Goal: Transaction & Acquisition: Purchase product/service

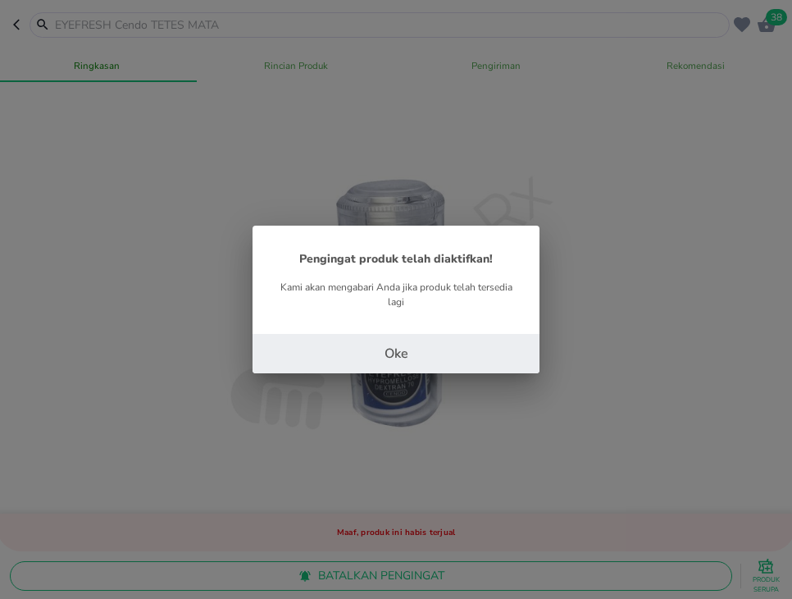
click at [412, 374] on div "Pengingat produk telah diaktifkan! Kami akan mengabari Anda jika produk telah t…" at bounding box center [396, 299] width 792 height 599
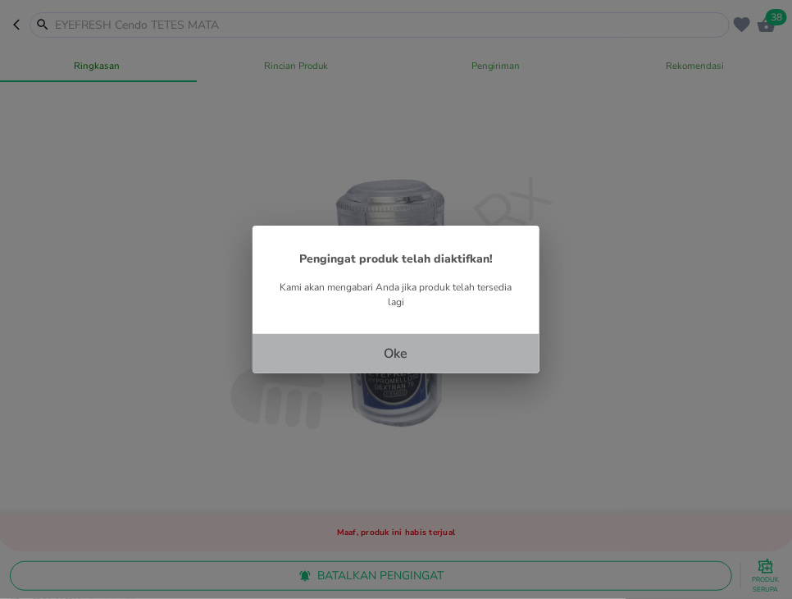
click at [408, 360] on p "Oke" at bounding box center [397, 354] width 24 height 20
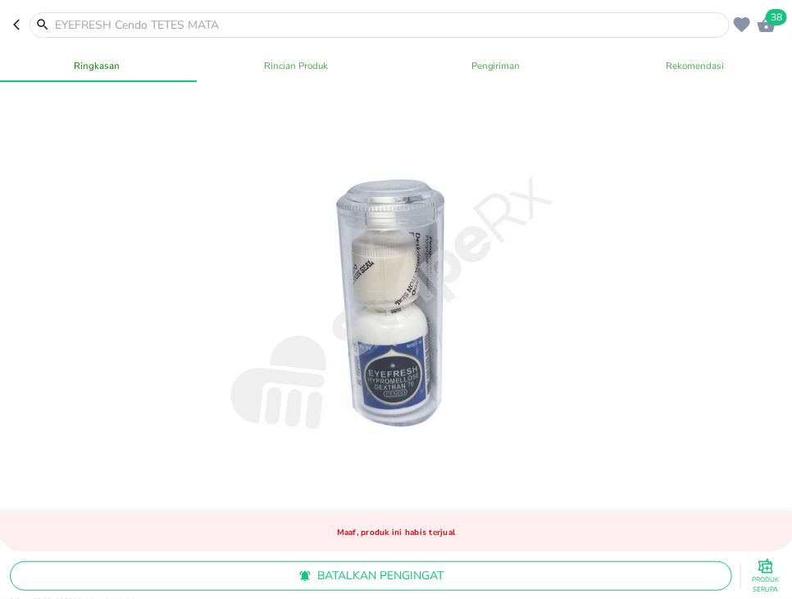
click at [174, 21] on input "text" at bounding box center [389, 24] width 673 height 17
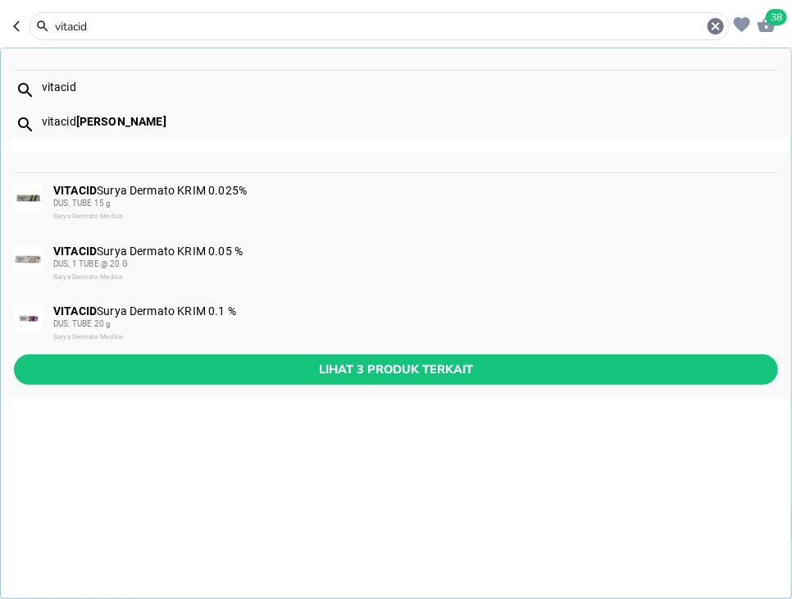
type input "vitacid"
click at [342, 258] on div "DUS, 1 TUBE @ 20 G" at bounding box center [415, 264] width 724 height 13
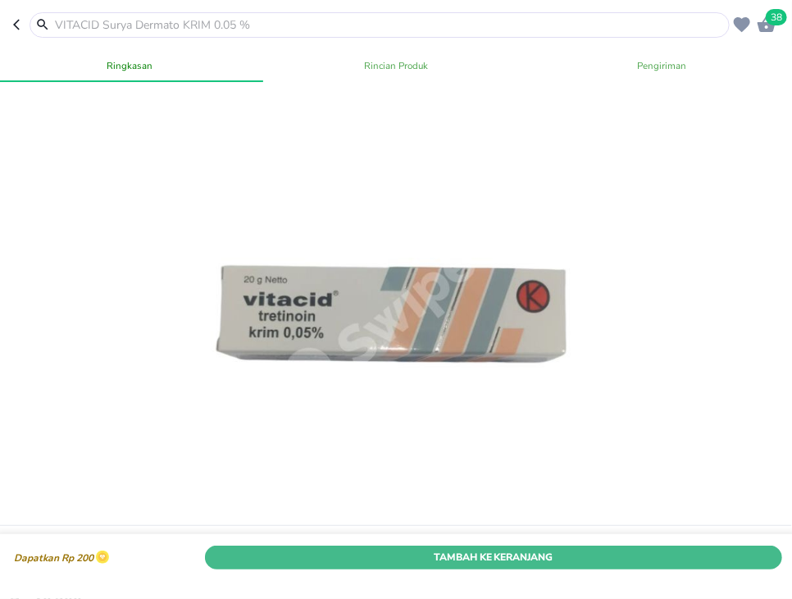
click at [635, 549] on button "Tambah Ke Keranjang" at bounding box center [494, 557] width 578 height 24
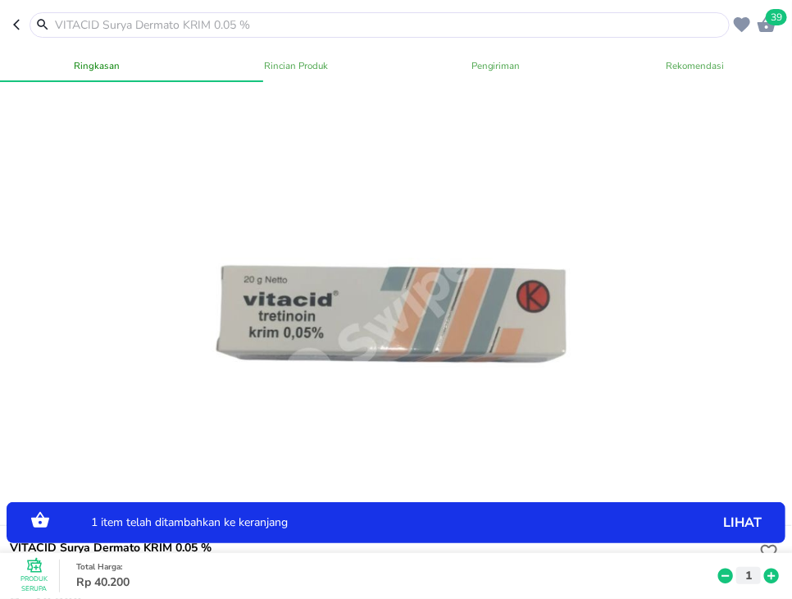
click at [774, 574] on icon at bounding box center [772, 575] width 15 height 15
click at [329, 18] on input "text" at bounding box center [389, 24] width 673 height 17
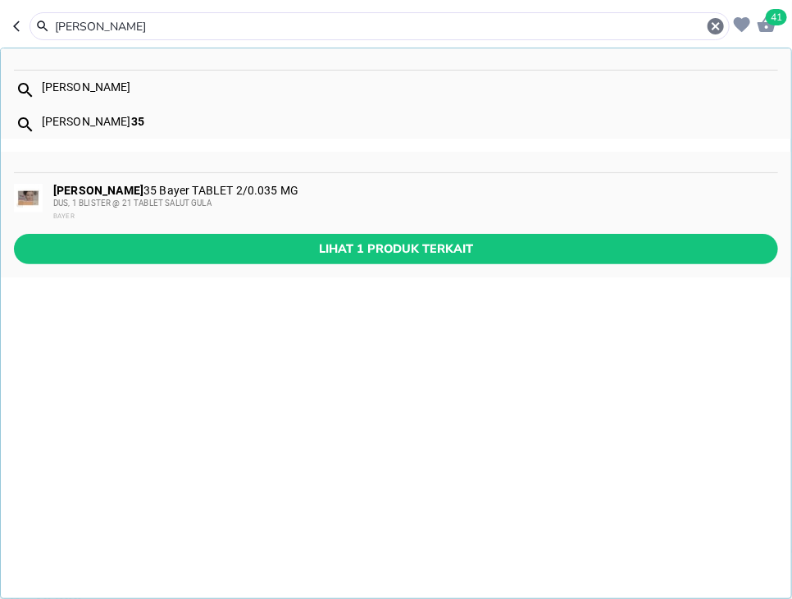
type input "[PERSON_NAME]"
click at [324, 199] on div "DUS, 1 BLISTER @ 21 TABLET SALUT GULA" at bounding box center [415, 203] width 724 height 13
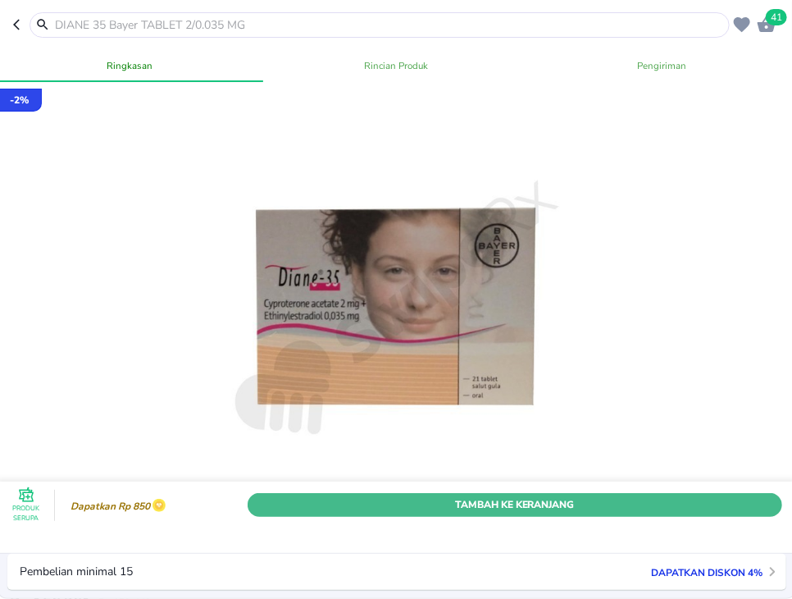
click at [568, 514] on button "Tambah Ke Keranjang" at bounding box center [515, 505] width 535 height 24
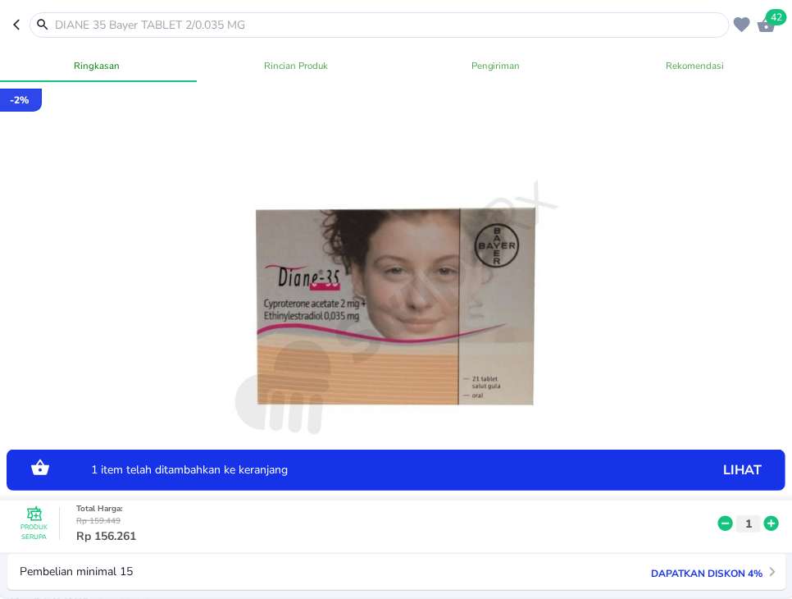
click at [776, 523] on icon at bounding box center [772, 523] width 15 height 15
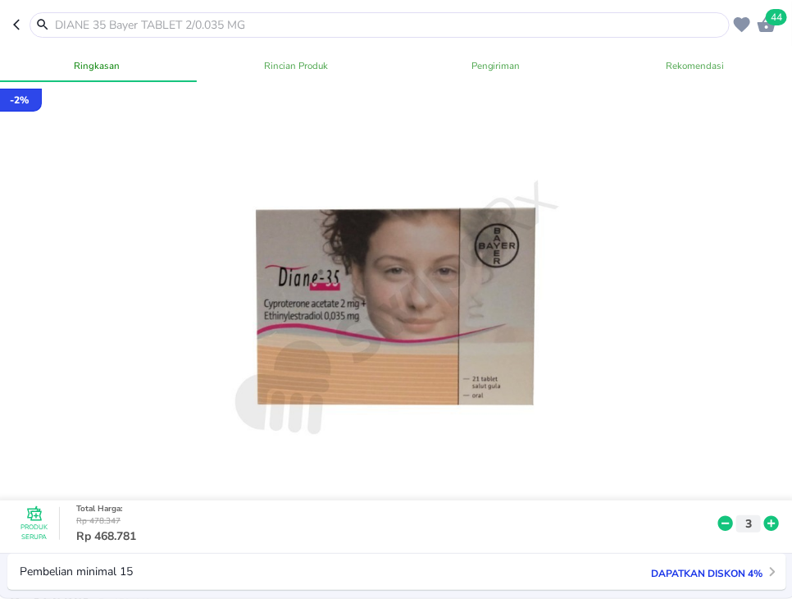
click at [346, 25] on input "text" at bounding box center [389, 24] width 673 height 17
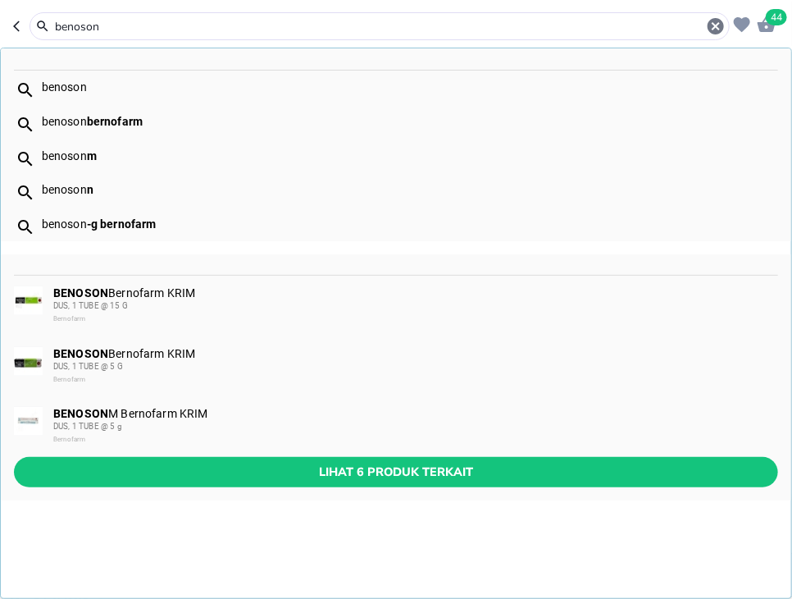
type input "benoson"
click at [144, 364] on div "DUS, 1 TUBE @ 5 G" at bounding box center [415, 366] width 724 height 13
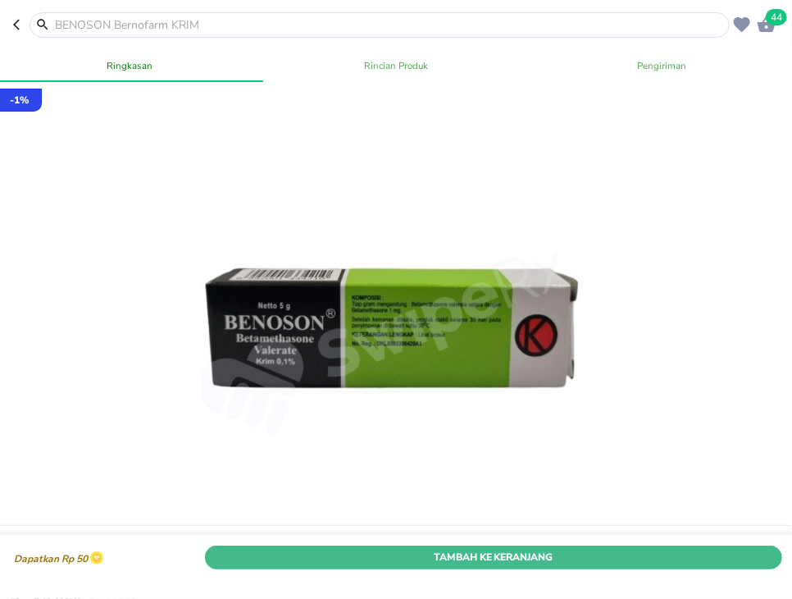
click at [587, 553] on span "Tambah Ke Keranjang" at bounding box center [494, 557] width 554 height 17
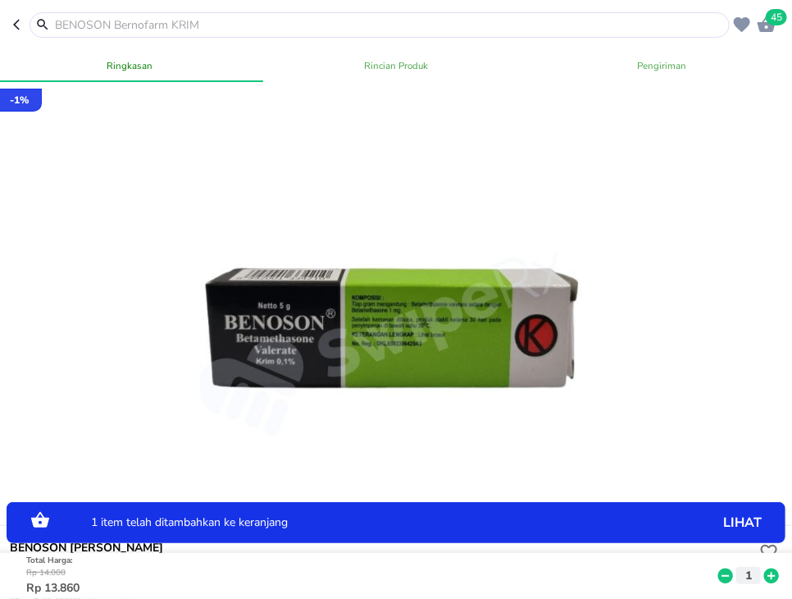
click at [775, 574] on icon at bounding box center [772, 575] width 15 height 15
click at [717, 577] on icon at bounding box center [725, 576] width 21 height 18
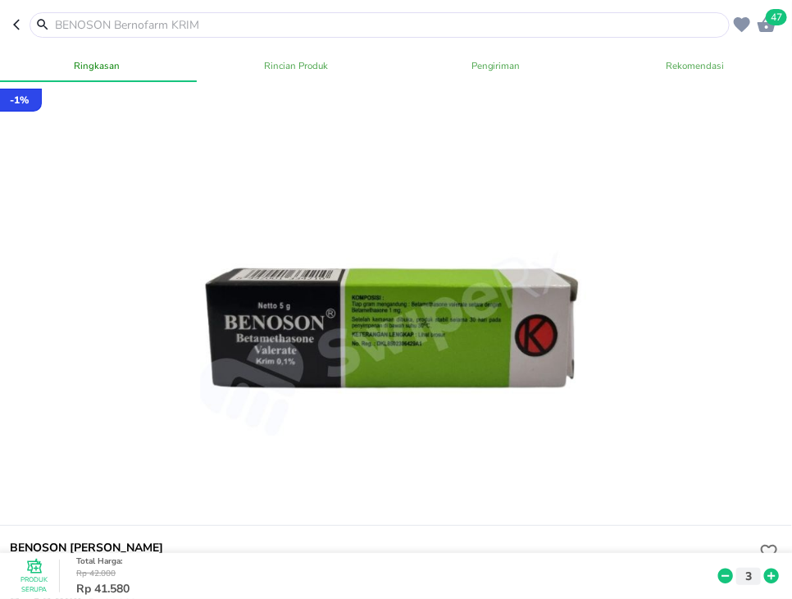
click at [116, 28] on input "text" at bounding box center [389, 24] width 673 height 17
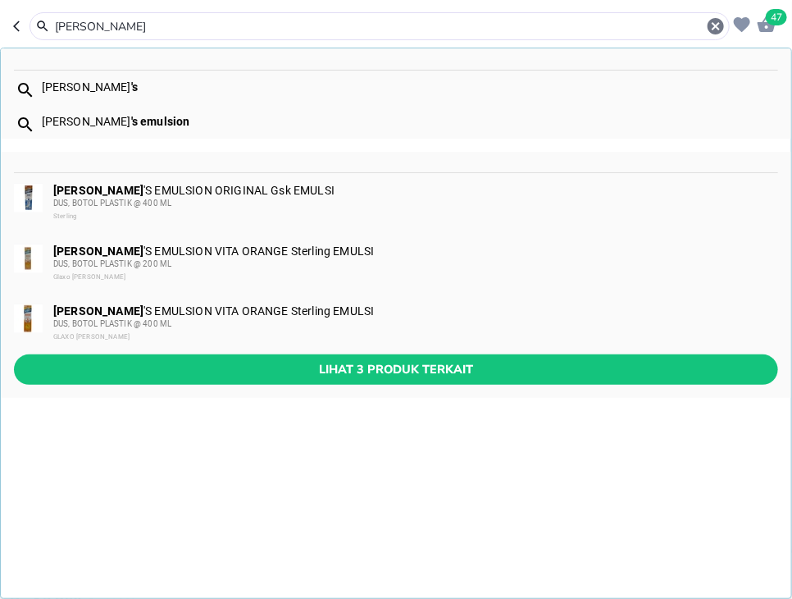
type input "[PERSON_NAME]"
click at [217, 266] on div "DUS, BOTOL PLASTIK @ 200 ML" at bounding box center [415, 264] width 724 height 13
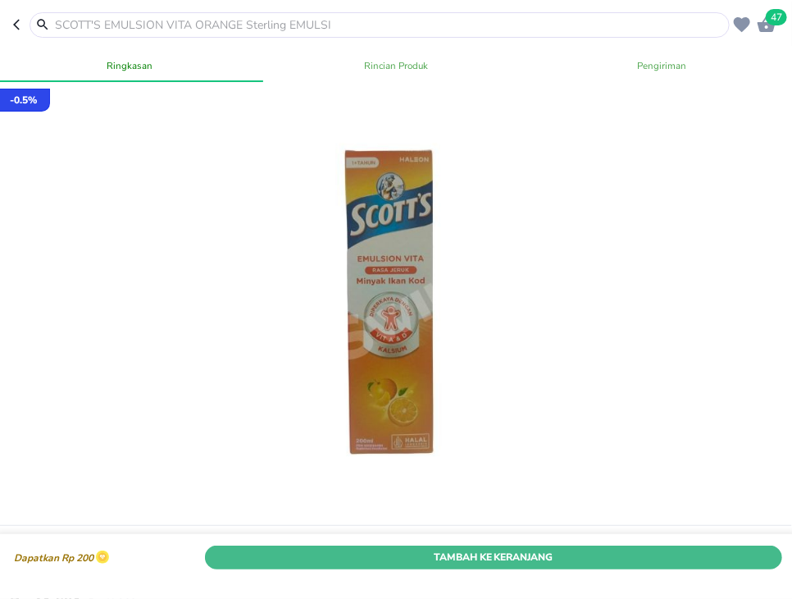
click at [592, 553] on span "Tambah Ke Keranjang" at bounding box center [494, 557] width 554 height 17
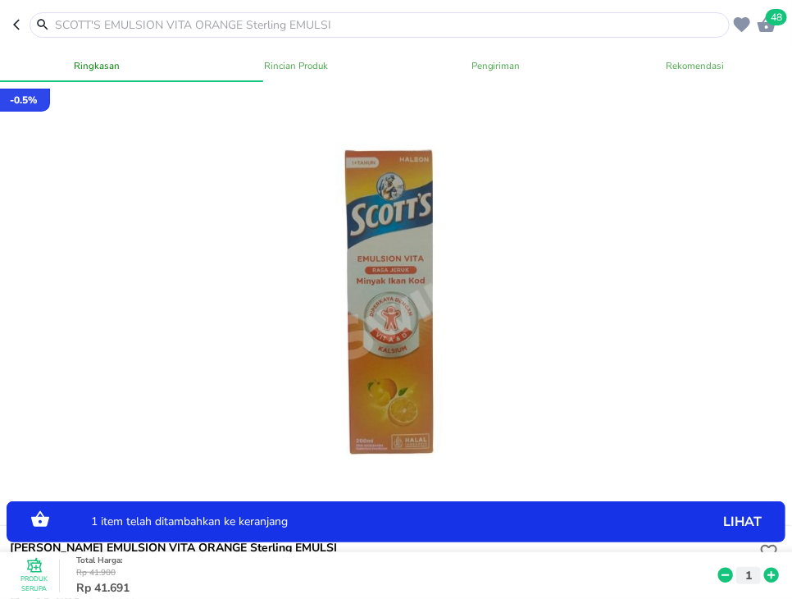
click at [777, 577] on icon at bounding box center [772, 575] width 15 height 15
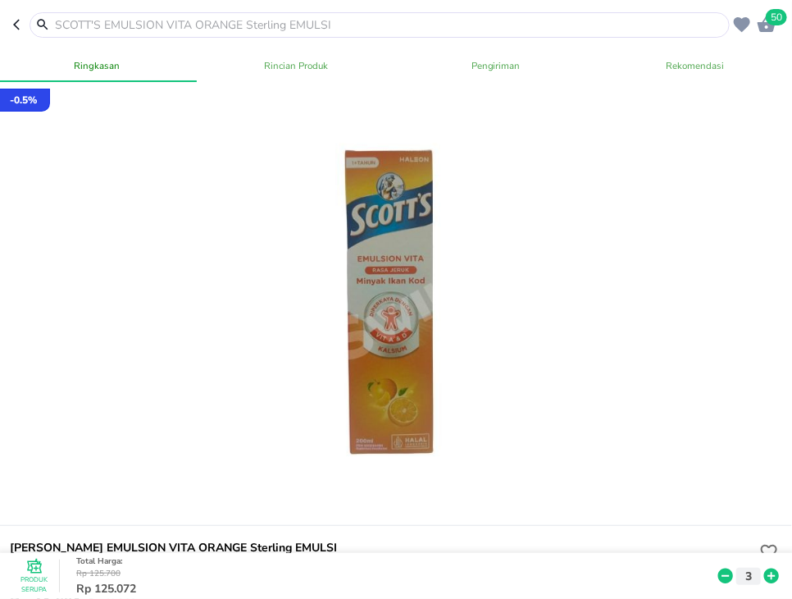
click at [322, 29] on input "text" at bounding box center [389, 24] width 673 height 17
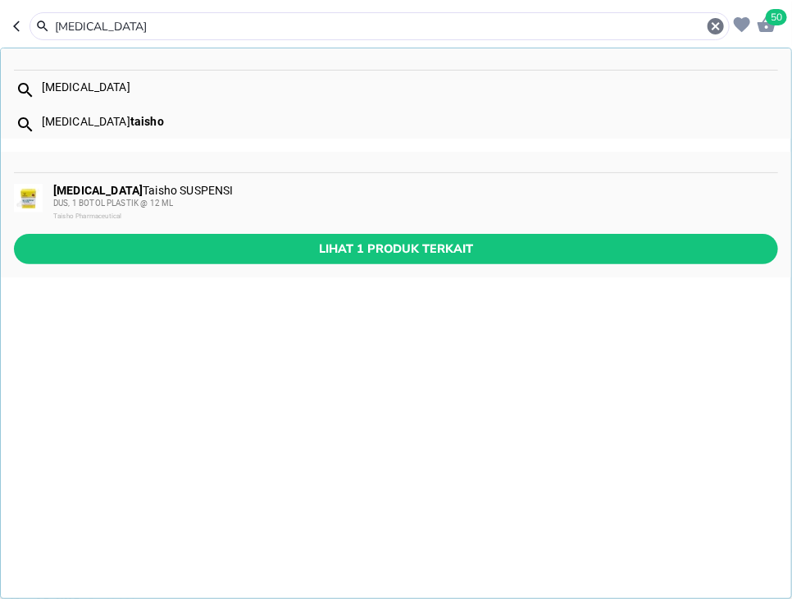
type input "[MEDICAL_DATA]"
click at [286, 205] on div "DUS, 1 BOTOL PLASTIK @ 12 ML" at bounding box center [415, 203] width 724 height 13
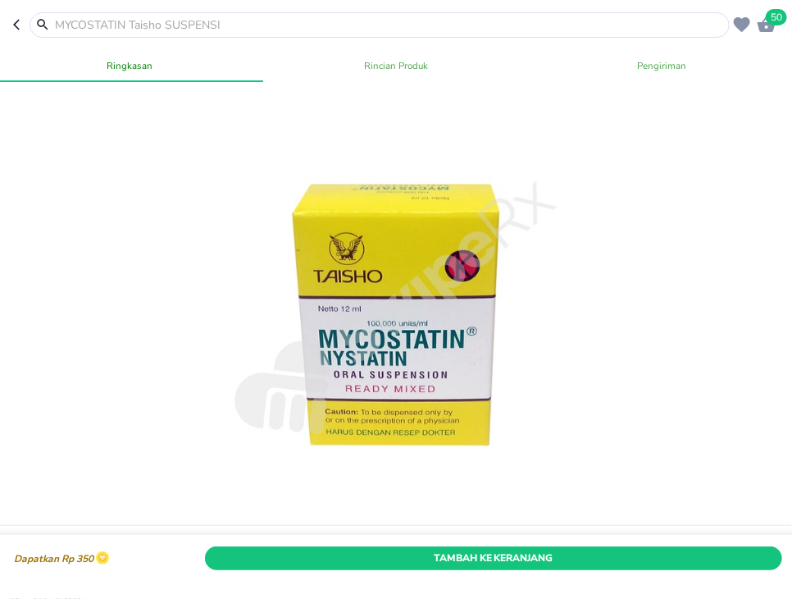
click at [655, 562] on span "Tambah Ke Keranjang" at bounding box center [494, 557] width 554 height 17
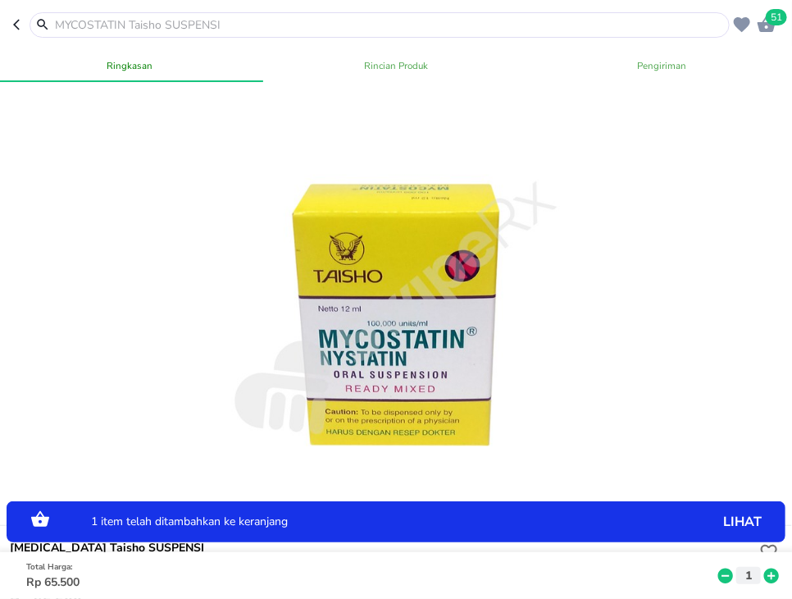
click at [770, 576] on icon at bounding box center [771, 576] width 21 height 18
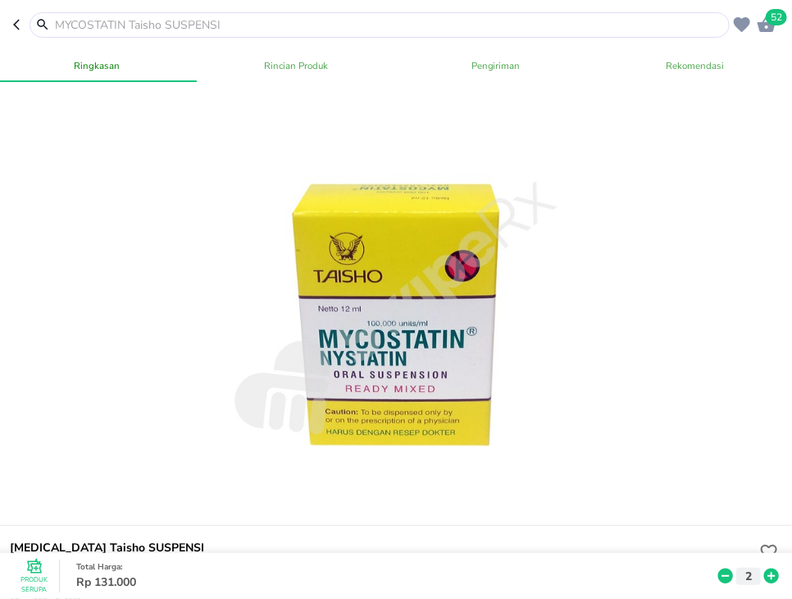
click at [268, 34] on div at bounding box center [380, 24] width 701 height 25
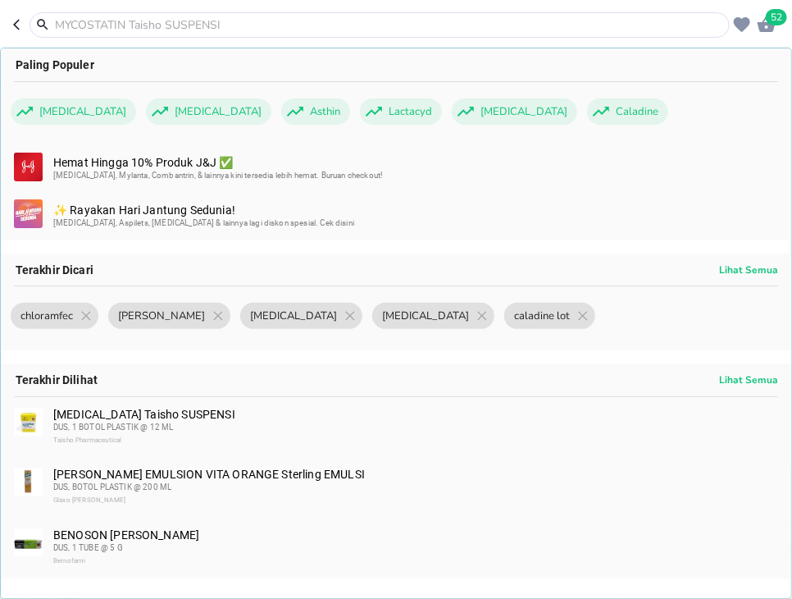
click at [278, 21] on input "text" at bounding box center [389, 24] width 673 height 17
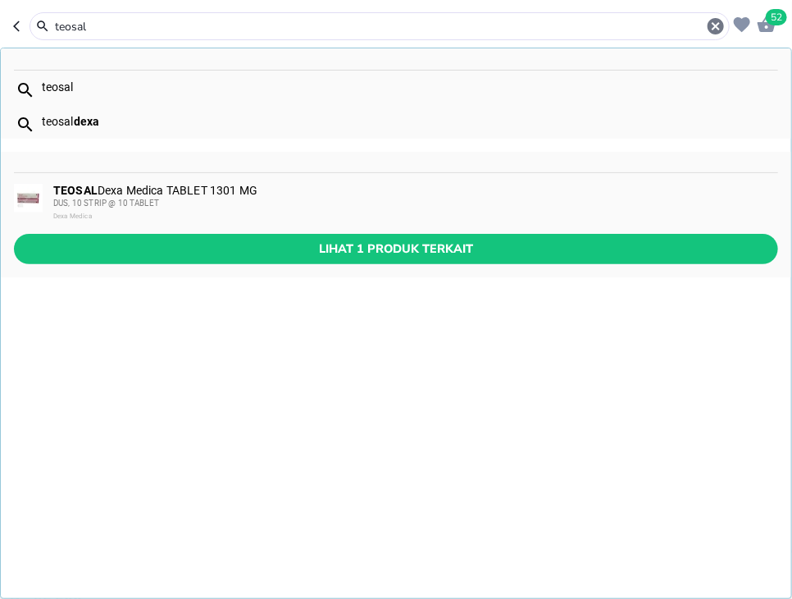
type input "teosal"
click at [249, 180] on div "TEOSAL Dexa Medica TABLET 1301 MG DUS, 10 STRIP @ 10 TABLET Dexa Medica" at bounding box center [396, 203] width 791 height 61
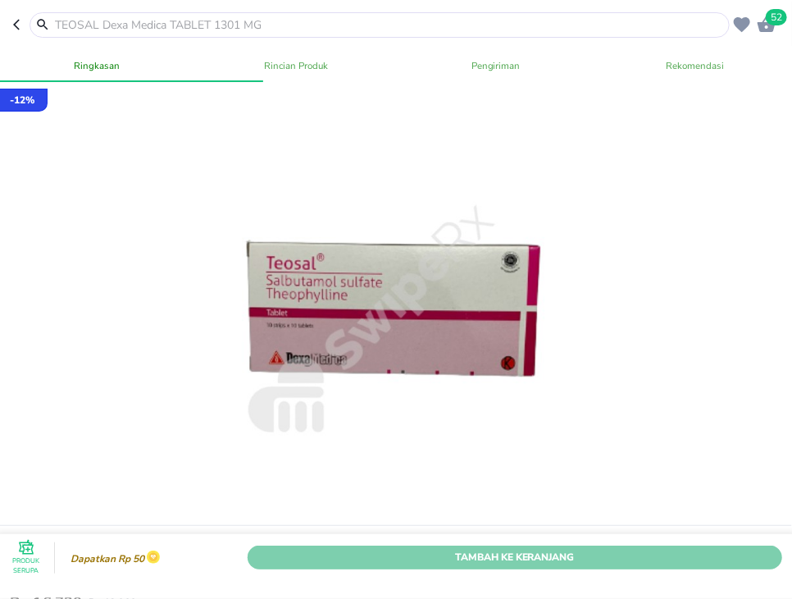
click at [640, 557] on span "Tambah Ke Keranjang" at bounding box center [515, 557] width 510 height 17
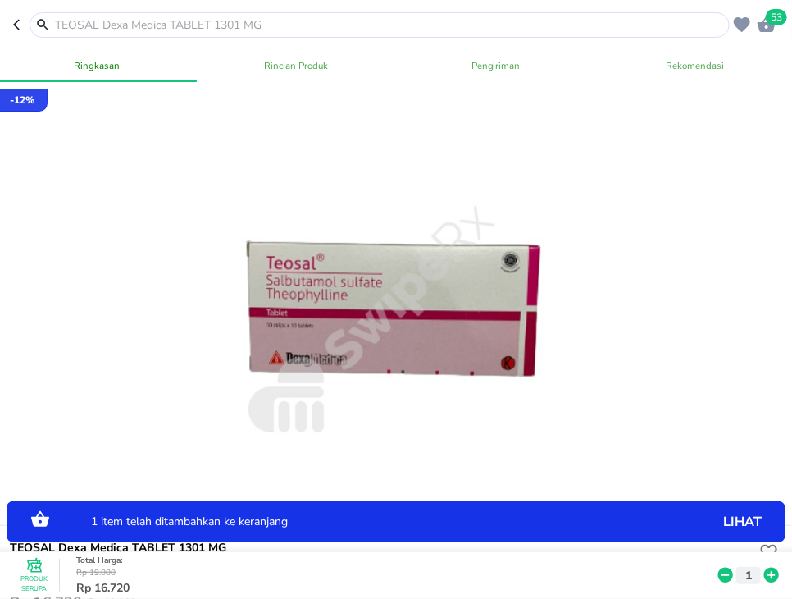
click at [773, 576] on icon at bounding box center [771, 576] width 21 height 18
click at [721, 579] on icon at bounding box center [726, 575] width 15 height 15
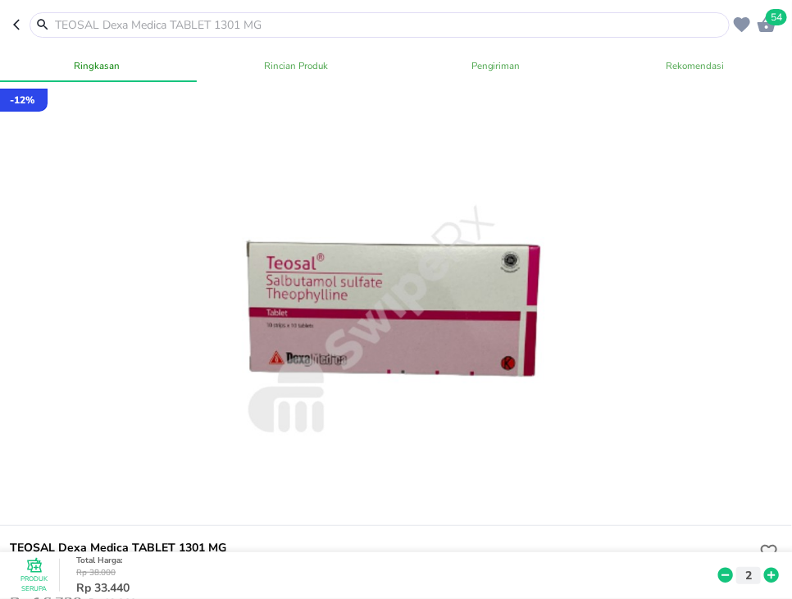
click at [418, 31] on input "text" at bounding box center [389, 24] width 673 height 17
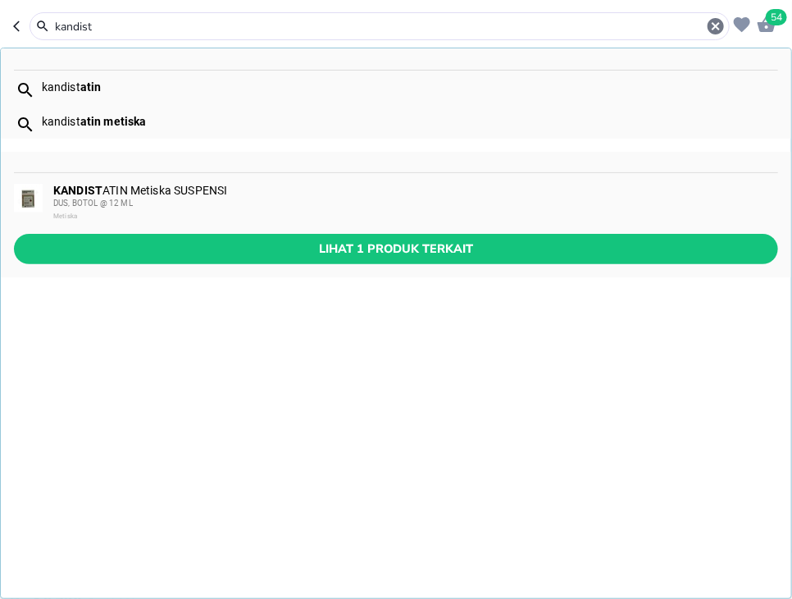
type input "kandist"
click at [384, 194] on div "KANDIST ATIN Metiska SUSPENSI DUS, BOTOL @ 12 ML Metiska" at bounding box center [415, 203] width 724 height 39
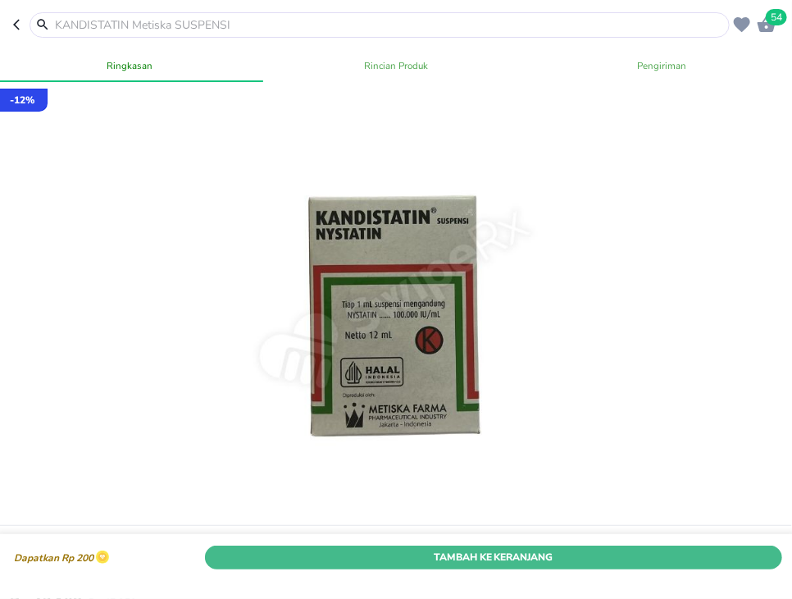
click at [658, 564] on span "Tambah Ke Keranjang" at bounding box center [494, 557] width 554 height 17
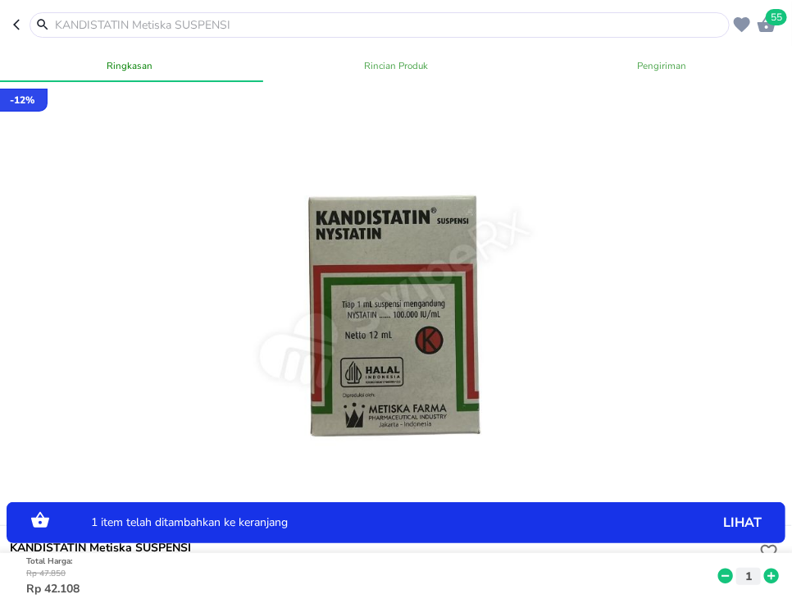
click at [776, 575] on icon at bounding box center [771, 576] width 21 height 18
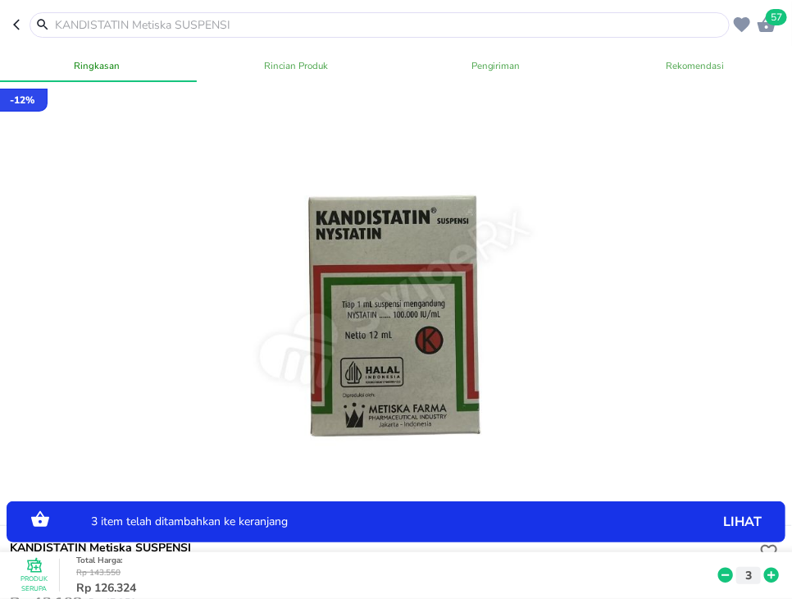
click at [164, 23] on input "text" at bounding box center [389, 24] width 673 height 17
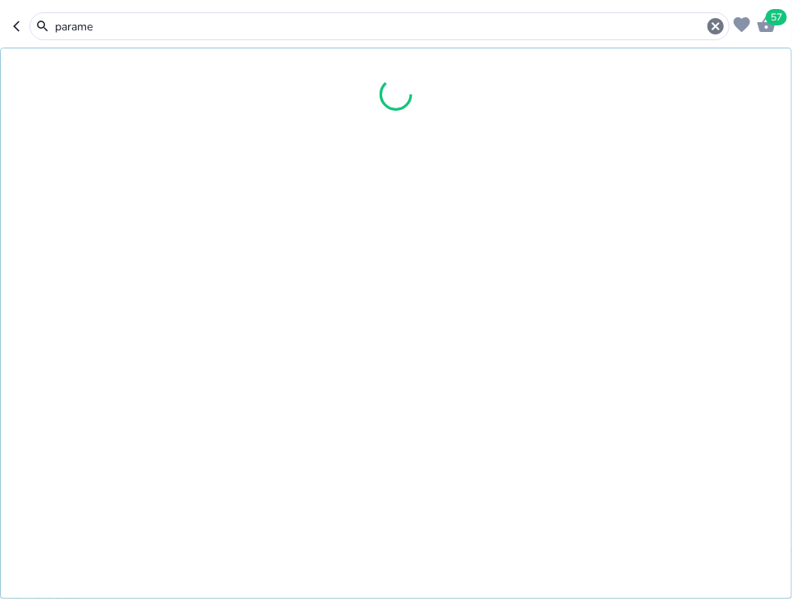
type input "paramex"
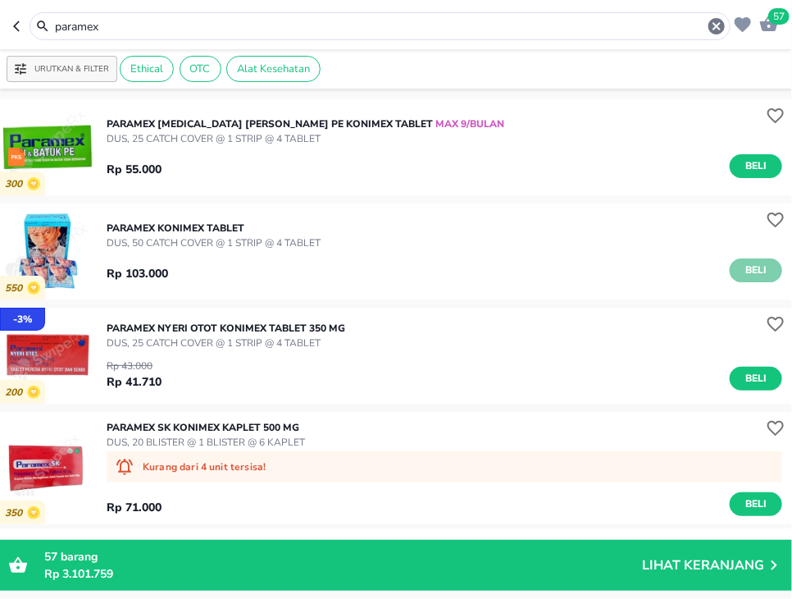
click at [752, 273] on span "Beli" at bounding box center [756, 270] width 28 height 17
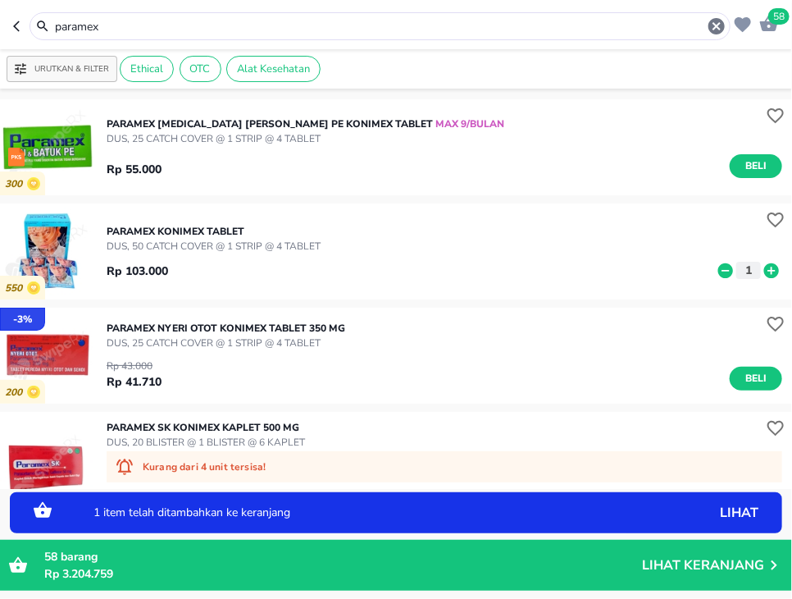
click at [769, 275] on icon at bounding box center [772, 269] width 15 height 15
click at [310, 21] on input "paramex" at bounding box center [380, 26] width 654 height 17
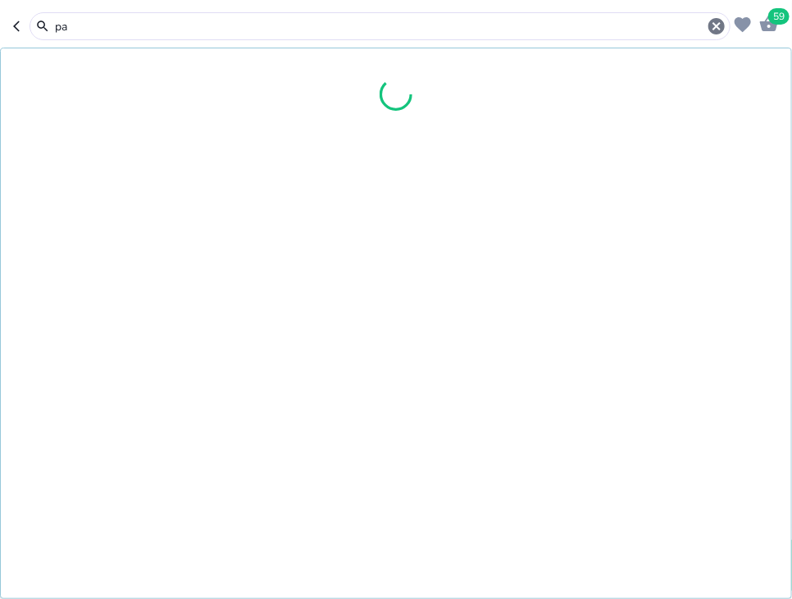
type input "p"
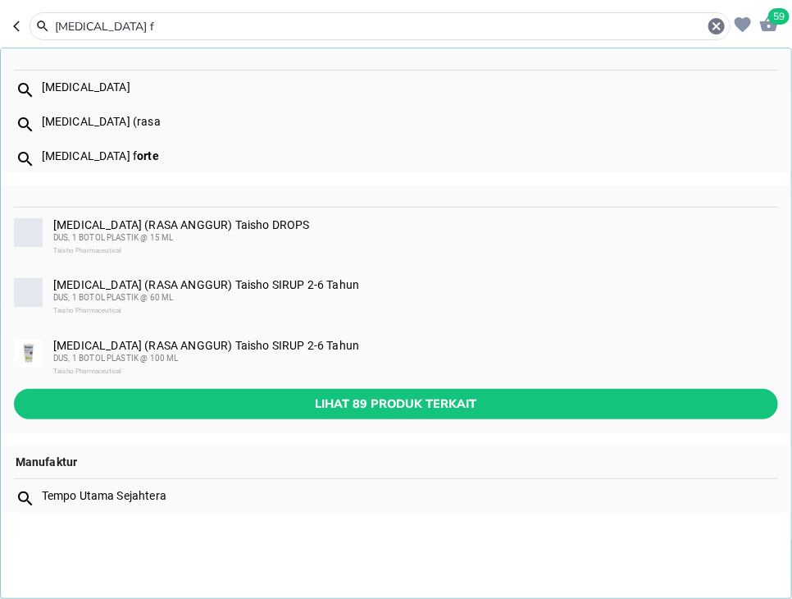
type input "[MEDICAL_DATA] f"
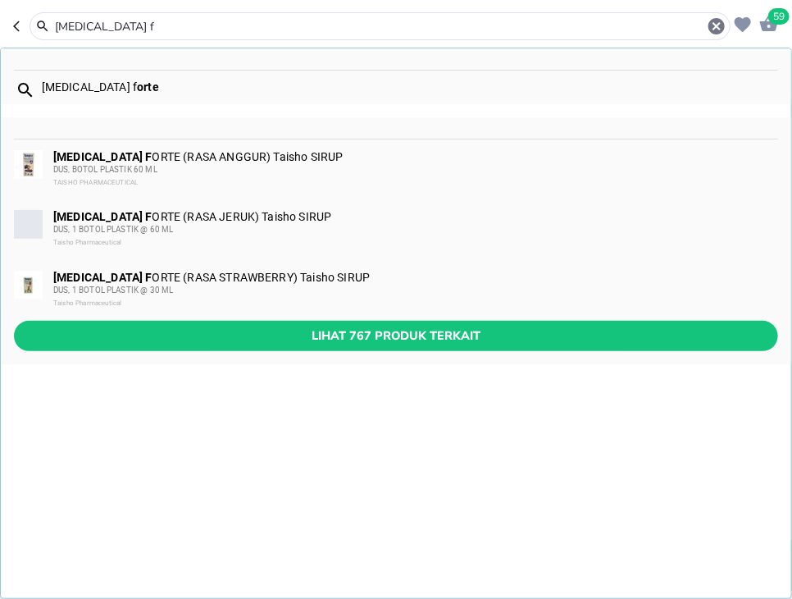
click at [322, 389] on div "[MEDICAL_DATA] f orte [MEDICAL_DATA] F ORTE (RASA ANGGUR) Taisho SIRUP DUS, BOT…" at bounding box center [396, 323] width 792 height 551
click at [296, 231] on div "DUS, 1 BOTOL PLASTIK @ 60 ML" at bounding box center [415, 229] width 724 height 13
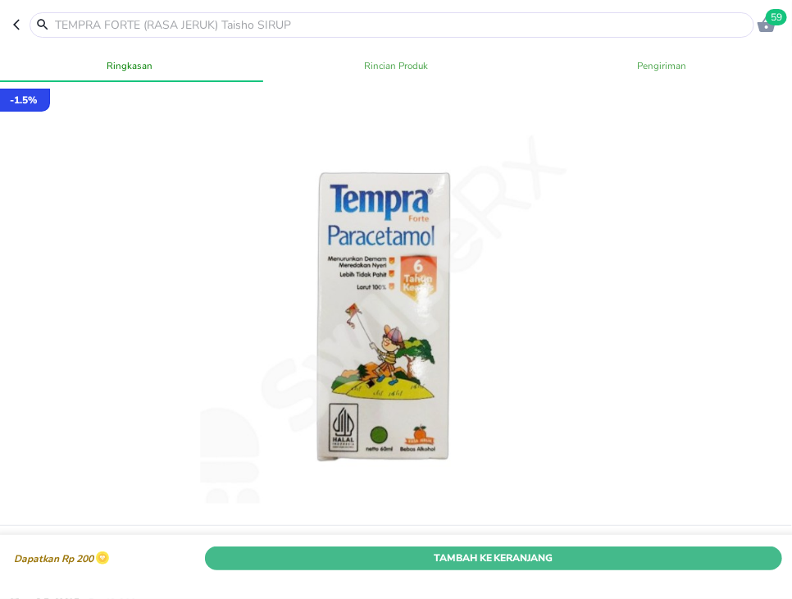
click at [602, 542] on div "Dapatkan Rp 200 Tambah Ke Keranjang" at bounding box center [396, 558] width 799 height 46
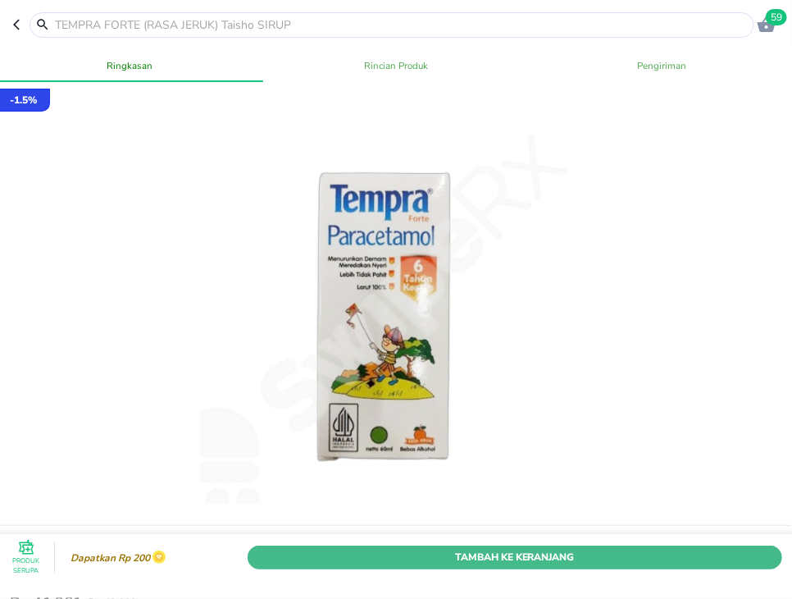
click at [615, 556] on span "Tambah Ke Keranjang" at bounding box center [515, 557] width 510 height 17
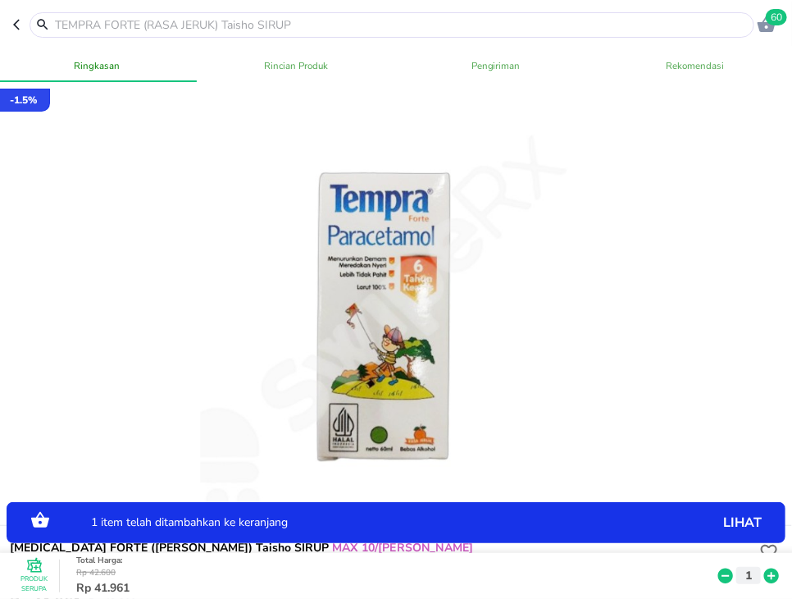
click at [769, 579] on icon at bounding box center [772, 575] width 15 height 15
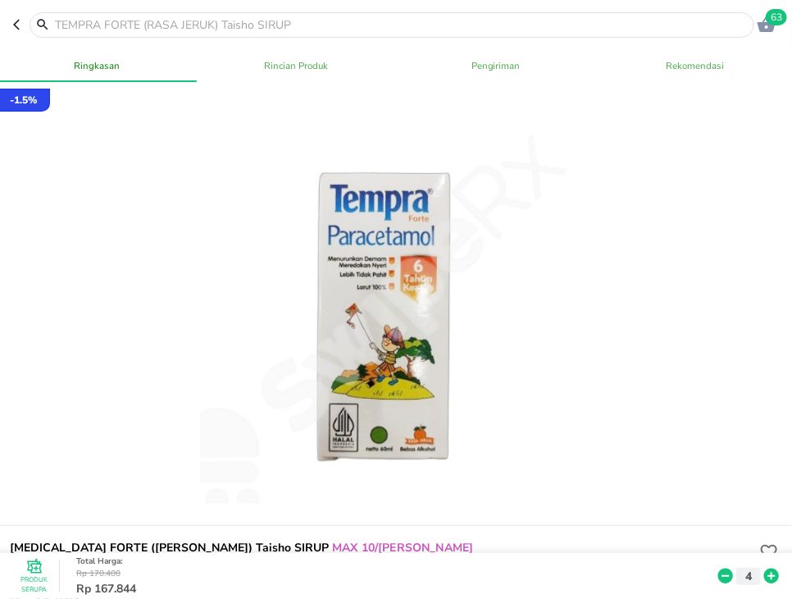
click at [277, 33] on div at bounding box center [392, 24] width 725 height 25
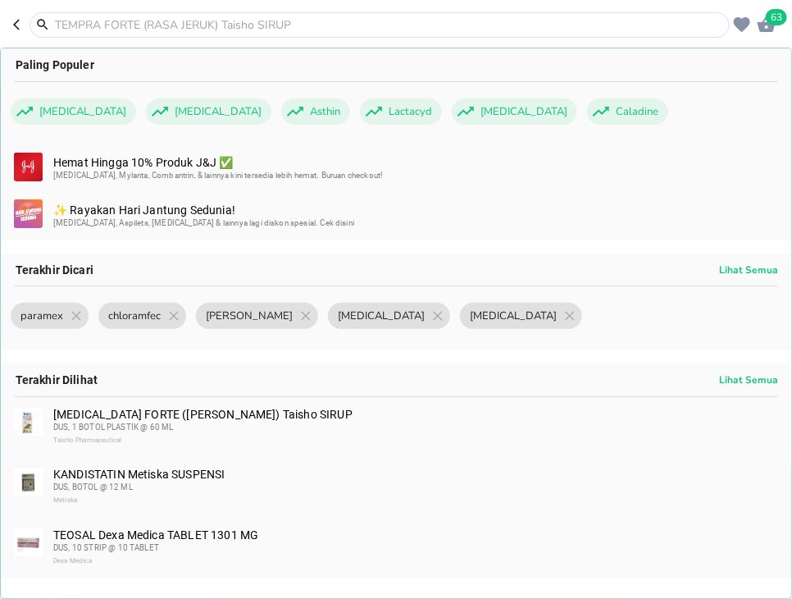
click at [284, 25] on input "text" at bounding box center [389, 24] width 673 height 17
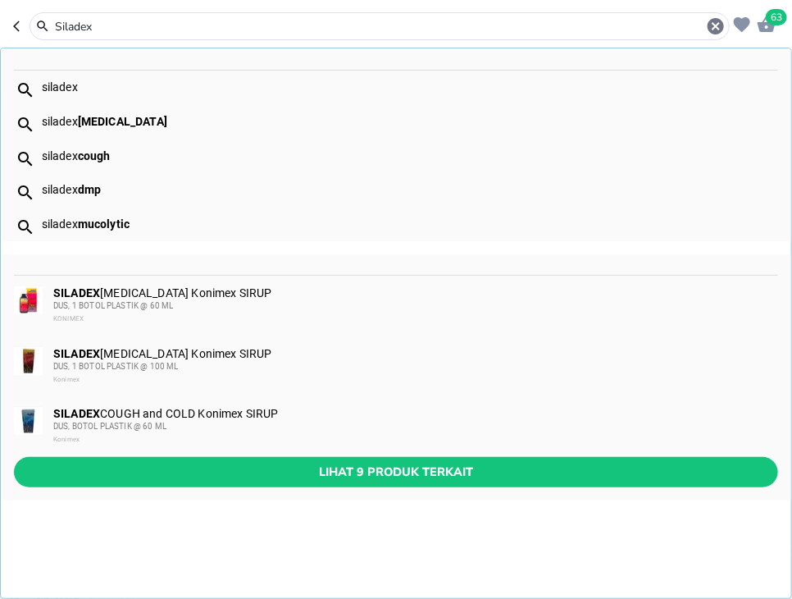
type input "Siladex"
click at [358, 431] on div "DUS, BOTOL PLASTIK @ 60 ML" at bounding box center [415, 426] width 724 height 13
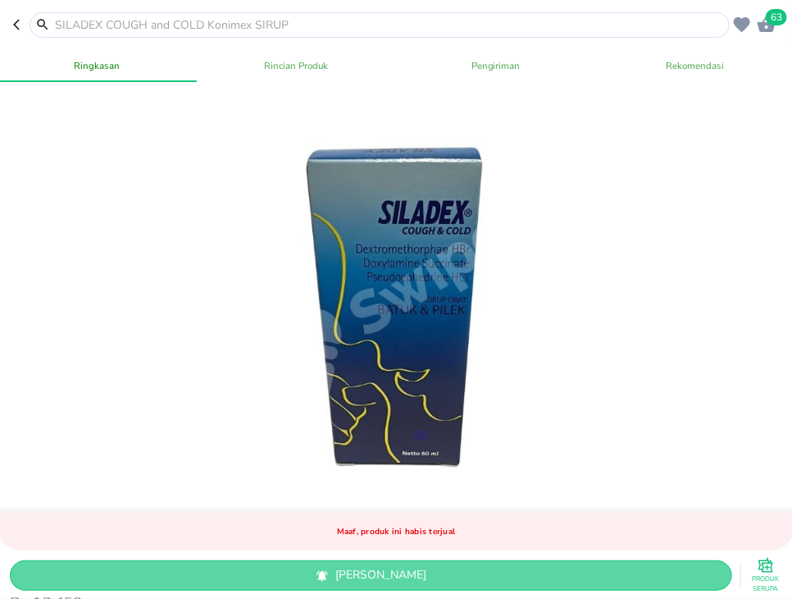
click at [707, 579] on span "[PERSON_NAME]" at bounding box center [371, 576] width 696 height 21
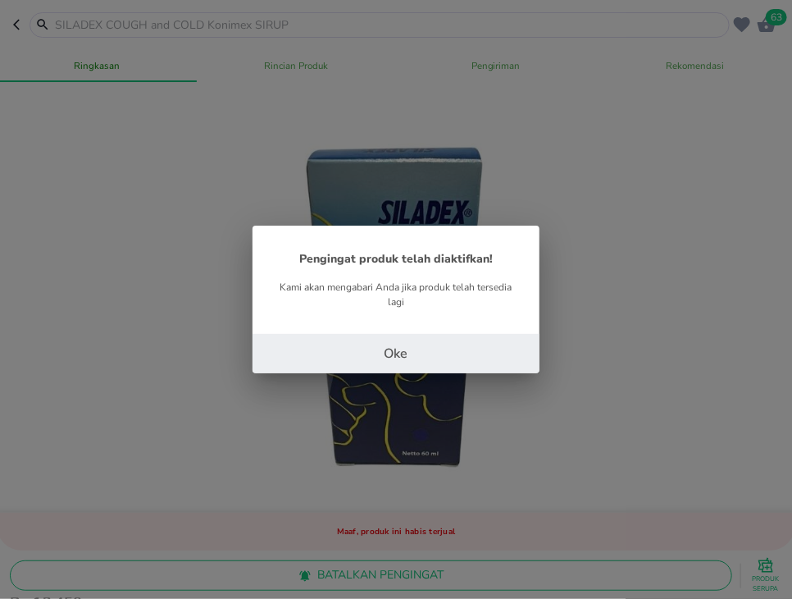
click at [446, 350] on button "Oke" at bounding box center [396, 353] width 287 height 39
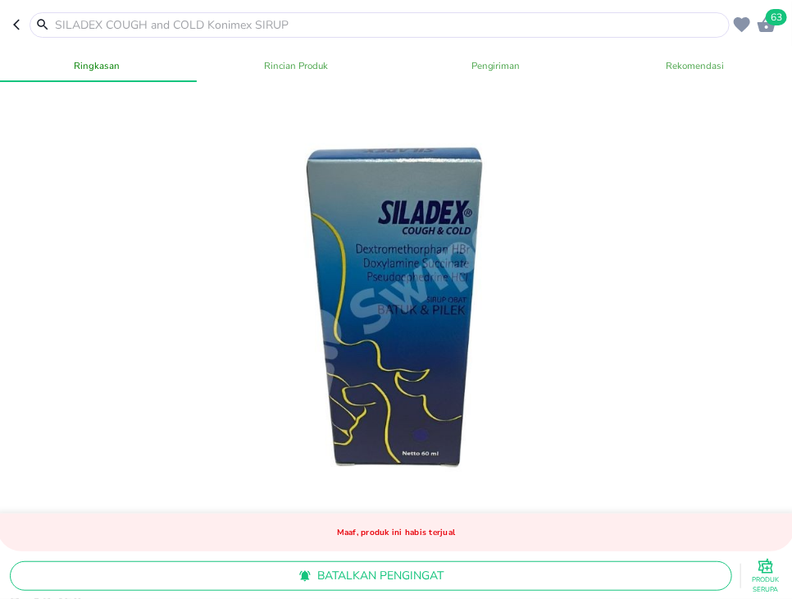
click at [133, 27] on input "text" at bounding box center [389, 24] width 673 height 17
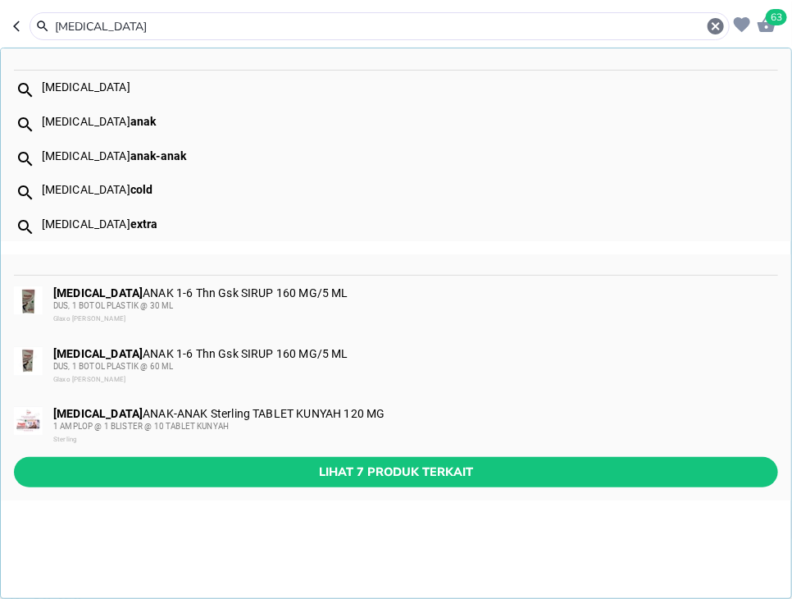
type input "[MEDICAL_DATA]"
click at [406, 471] on span "Lihat 7 produk terkait" at bounding box center [396, 472] width 738 height 21
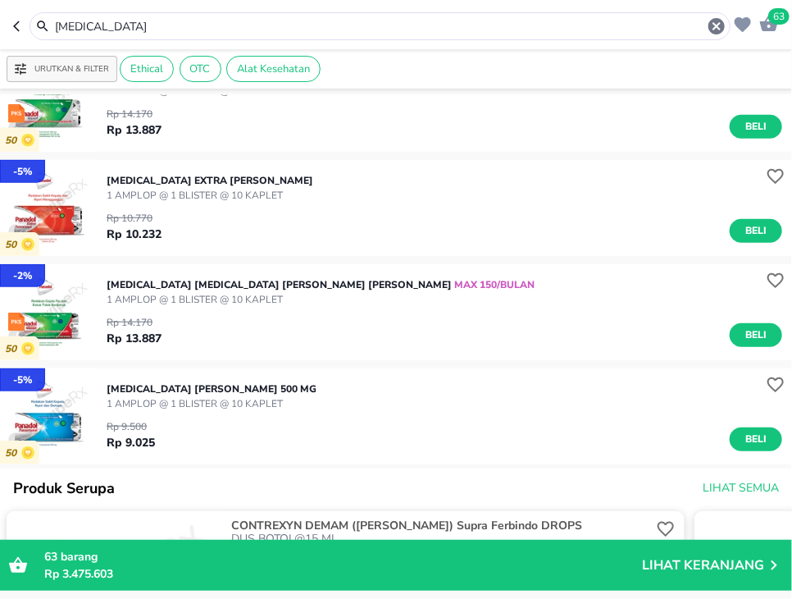
scroll to position [318, 0]
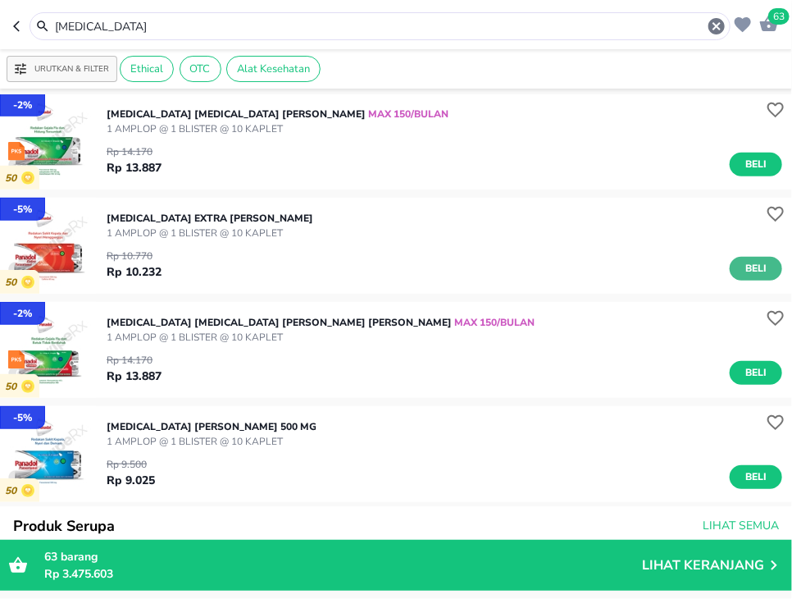
click at [765, 279] on button "Beli" at bounding box center [756, 269] width 52 height 24
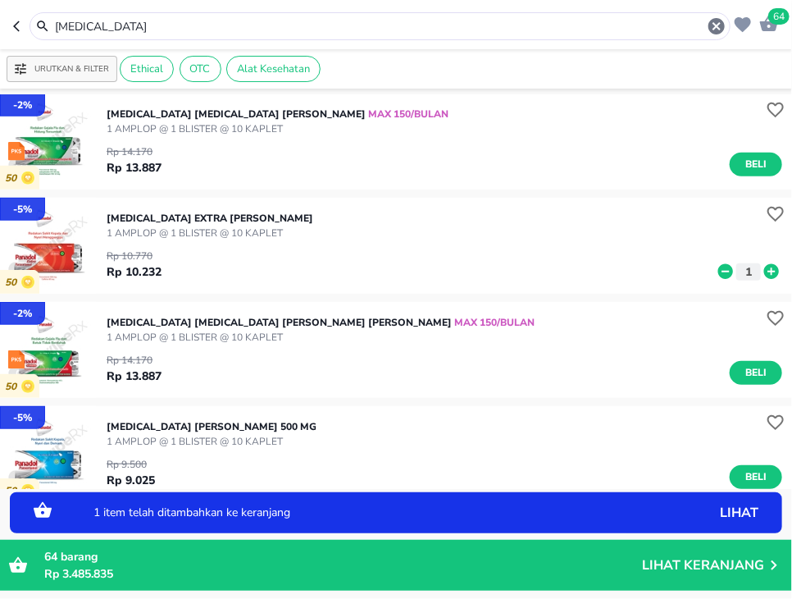
click at [768, 271] on icon at bounding box center [772, 271] width 15 height 15
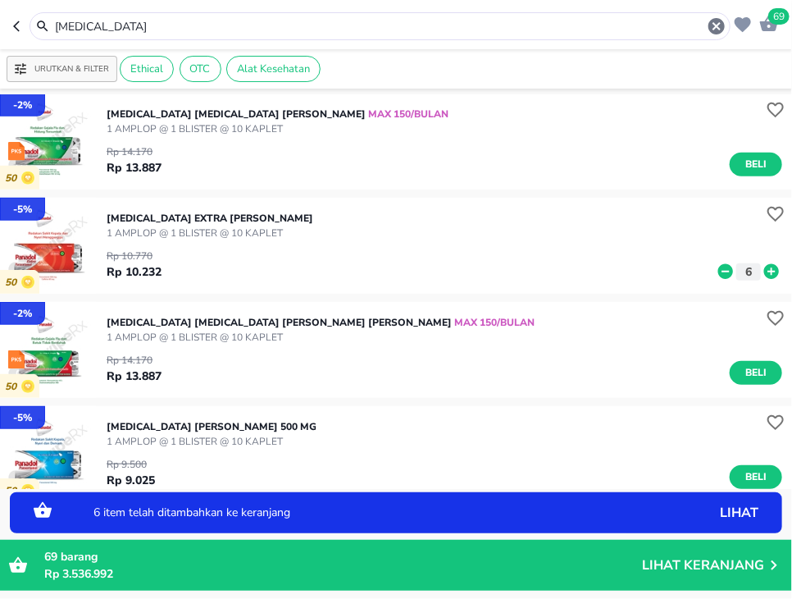
click at [768, 271] on icon at bounding box center [772, 271] width 15 height 15
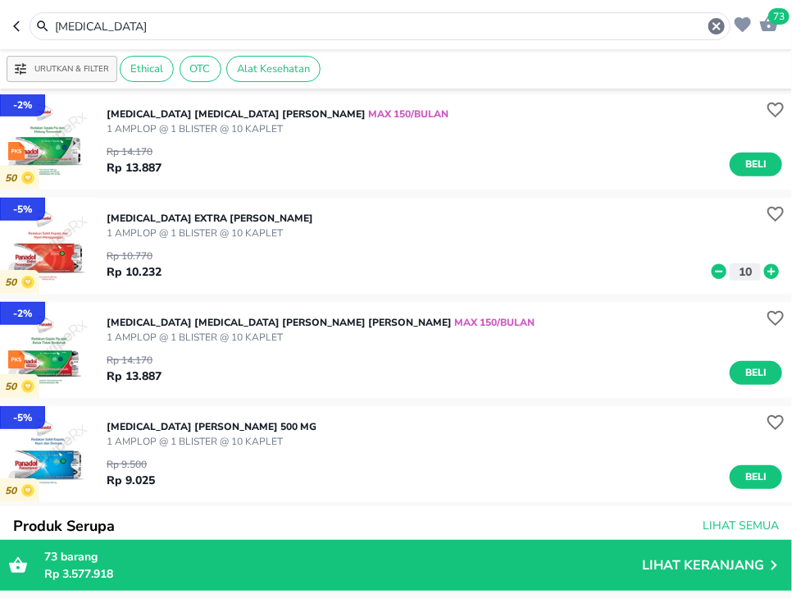
click at [158, 32] on input "[MEDICAL_DATA]" at bounding box center [380, 26] width 654 height 17
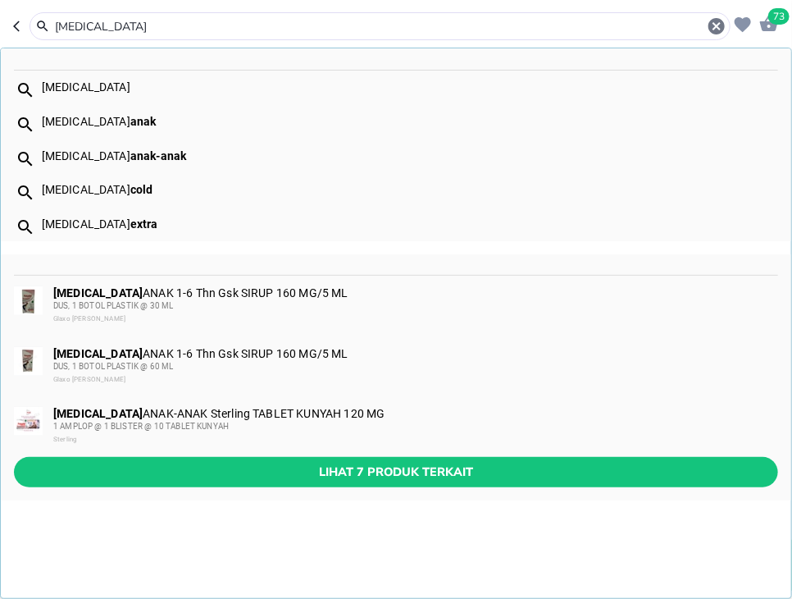
click at [158, 32] on input "[MEDICAL_DATA]" at bounding box center [380, 26] width 654 height 17
click at [159, 32] on input "[MEDICAL_DATA]" at bounding box center [380, 26] width 654 height 17
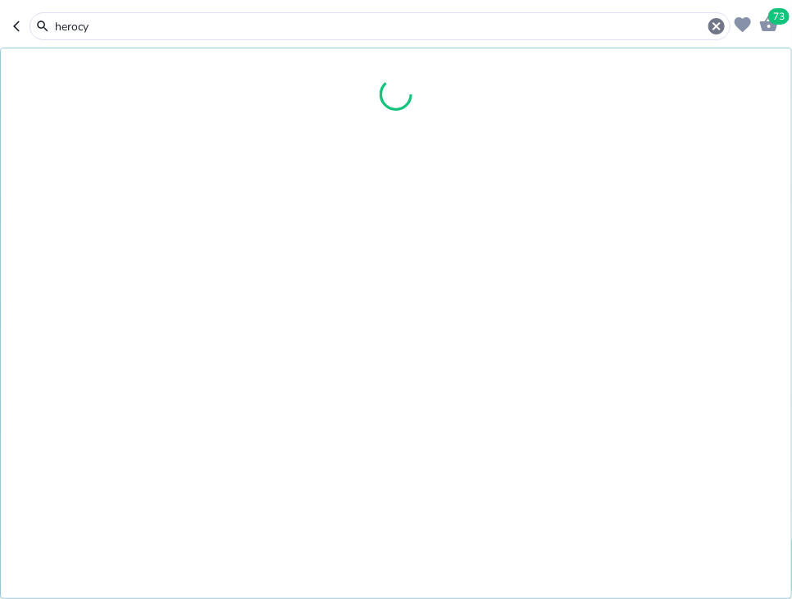
type input "herocyn"
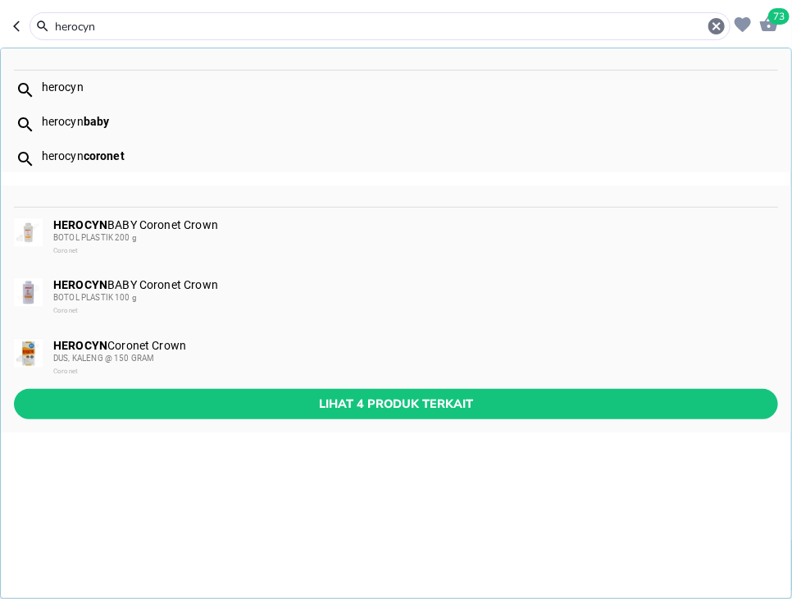
click at [372, 382] on div "HEROCYN Coronet Crown DUS, KALENG @ 150 GRAM Coronet" at bounding box center [396, 358] width 791 height 61
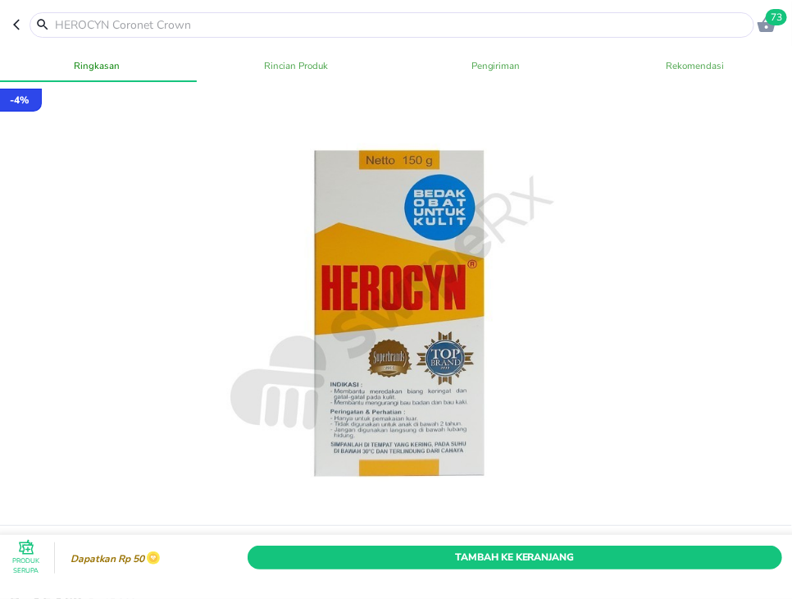
click at [257, 25] on input "text" at bounding box center [401, 24] width 697 height 17
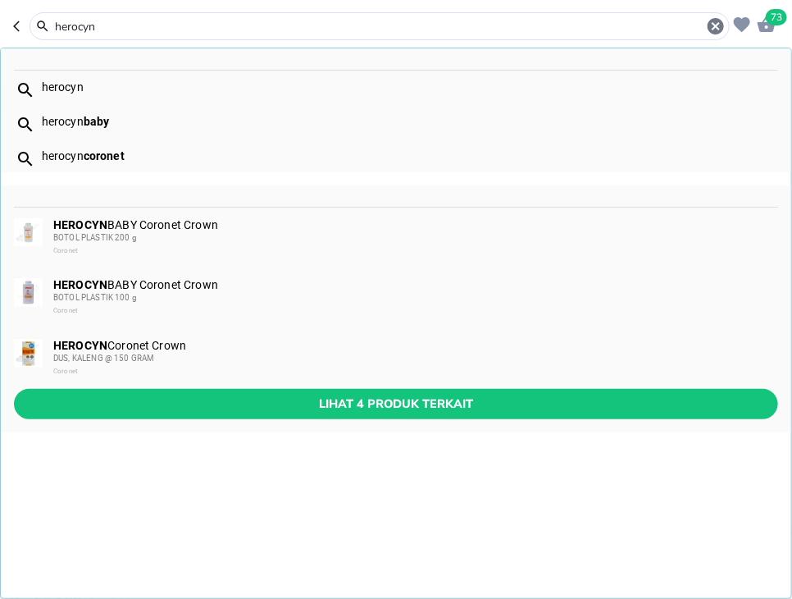
type input "herocyn"
click at [284, 412] on span "Lihat 4 produk terkait" at bounding box center [396, 404] width 738 height 21
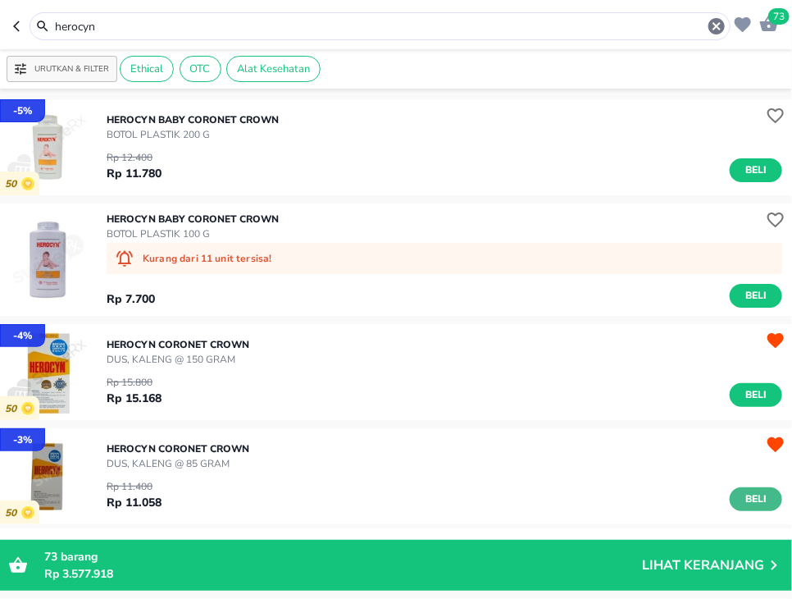
click at [751, 500] on span "Beli" at bounding box center [756, 499] width 28 height 17
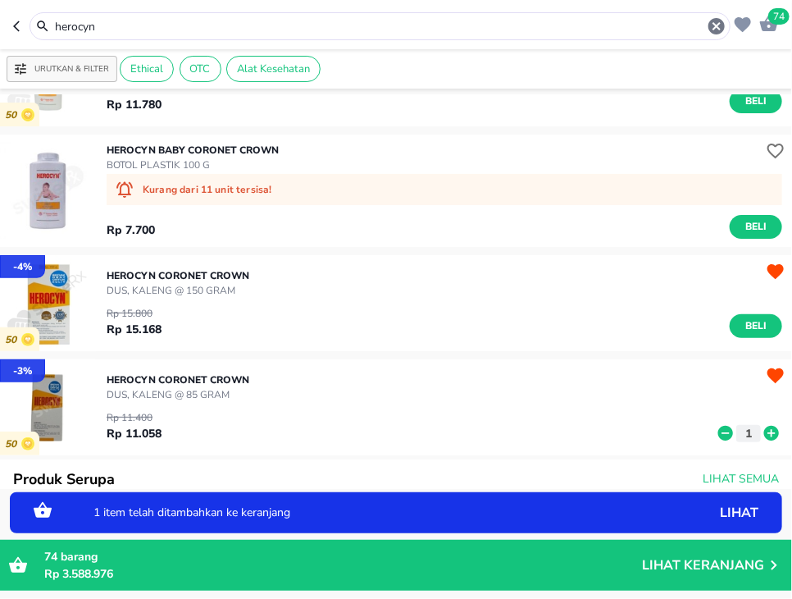
scroll to position [106, 0]
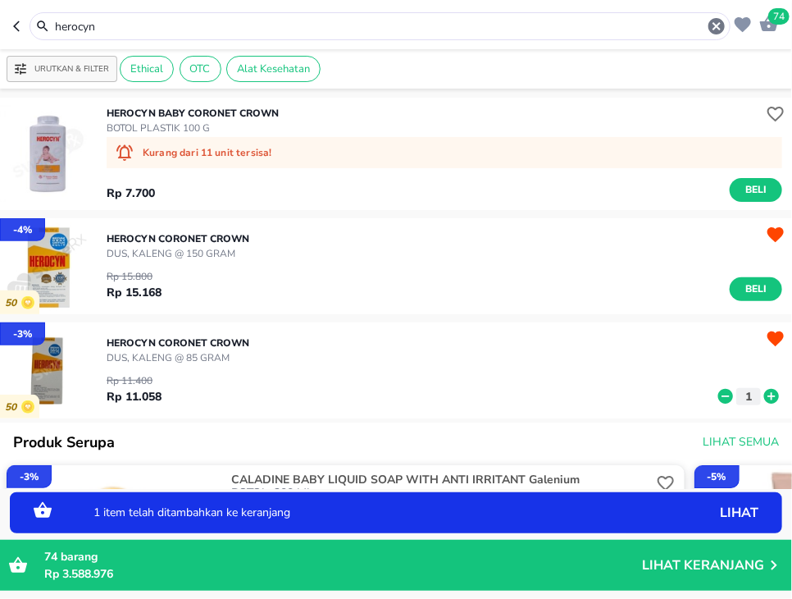
click at [769, 398] on icon at bounding box center [772, 396] width 15 height 15
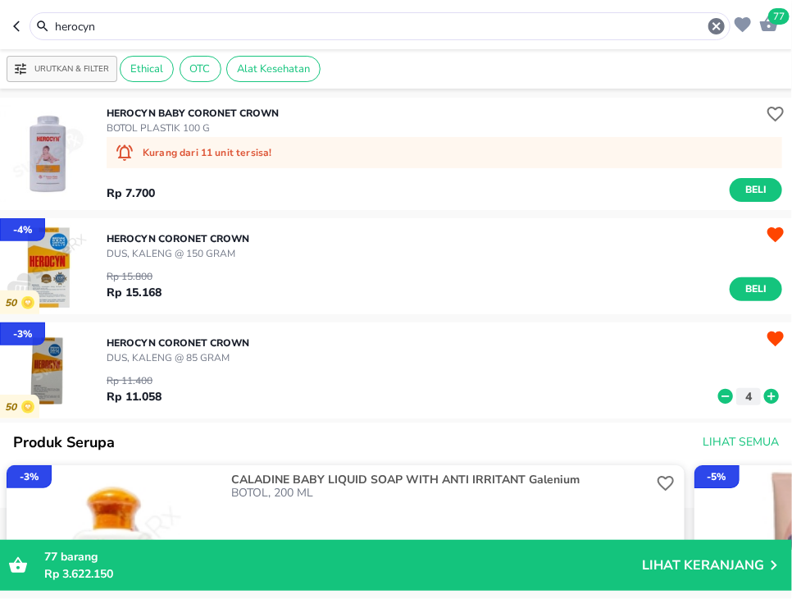
click at [765, 395] on icon at bounding box center [772, 396] width 15 height 15
click at [331, 23] on input "herocyn" at bounding box center [380, 26] width 654 height 17
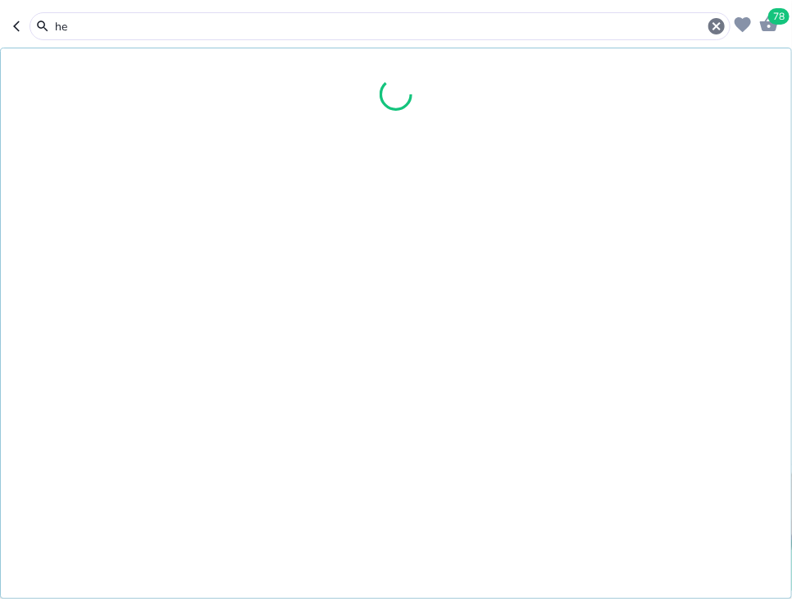
type input "h"
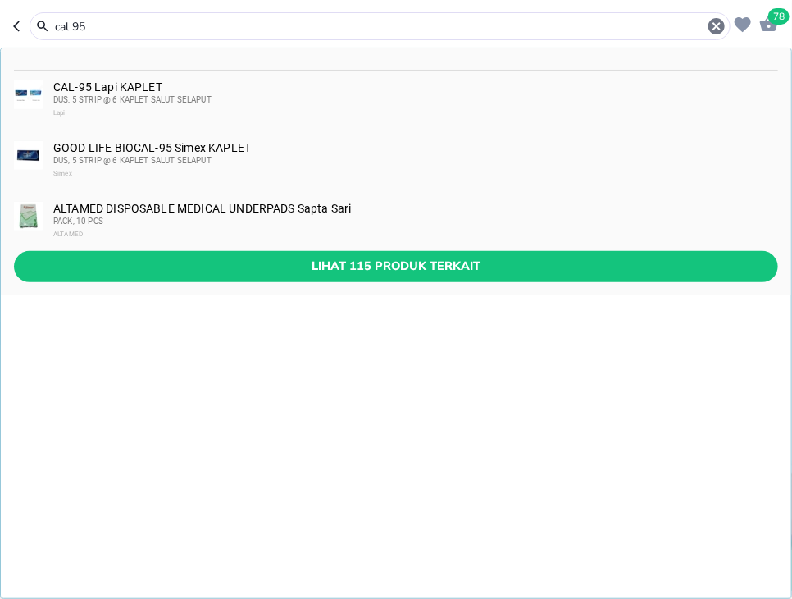
type input "cal 95"
click at [340, 96] on div "DUS, 5 STRIP @ 6 KAPLET SALUT SELAPUT" at bounding box center [415, 100] width 724 height 13
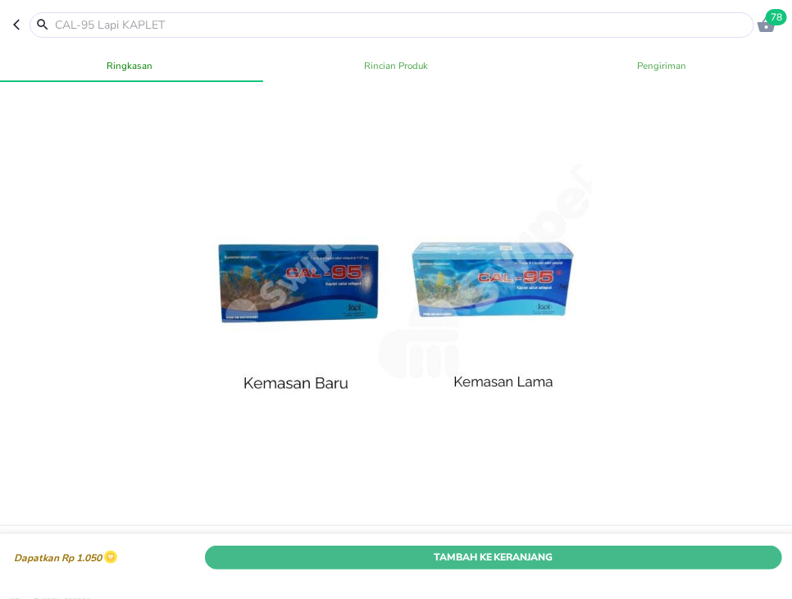
click at [673, 559] on span "Tambah Ke Keranjang" at bounding box center [494, 557] width 554 height 17
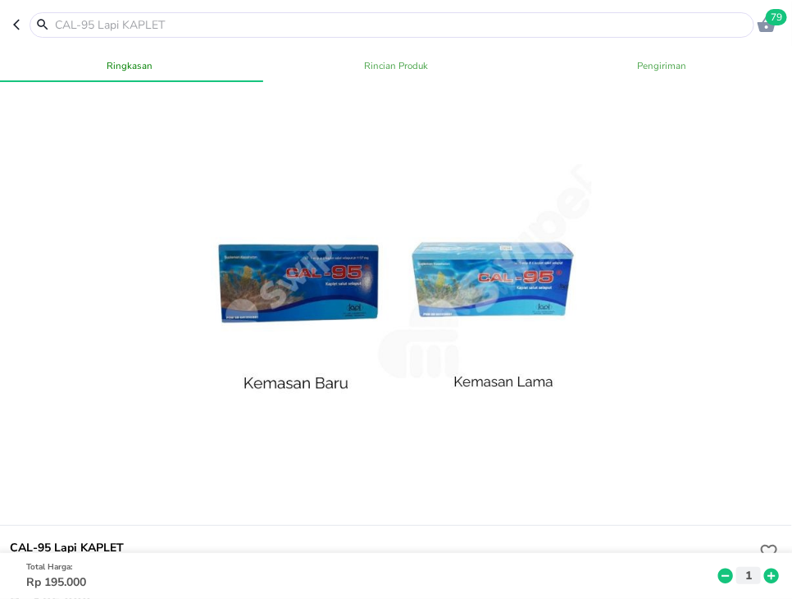
click at [317, 22] on input "text" at bounding box center [401, 24] width 697 height 17
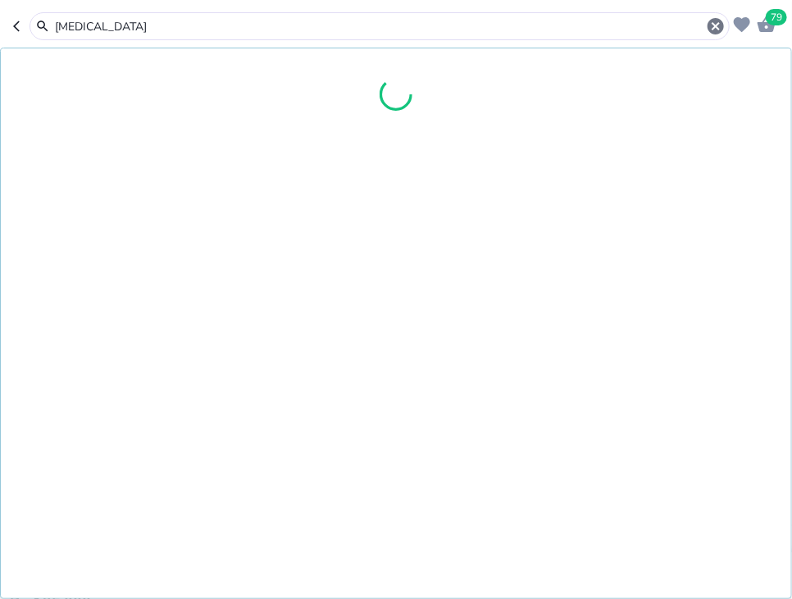
click at [311, 15] on div "[MEDICAL_DATA]" at bounding box center [380, 26] width 701 height 28
click at [313, 34] on input "[MEDICAL_DATA]" at bounding box center [379, 26] width 653 height 17
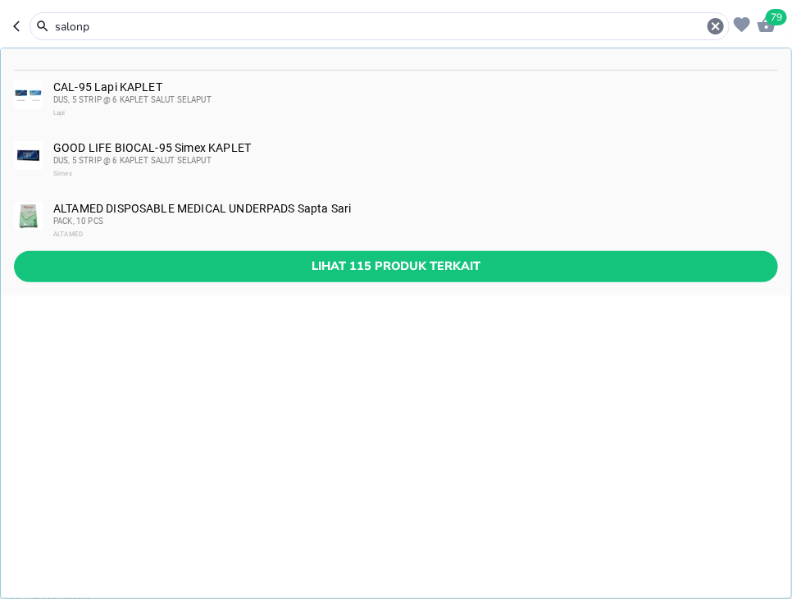
type input "salonp"
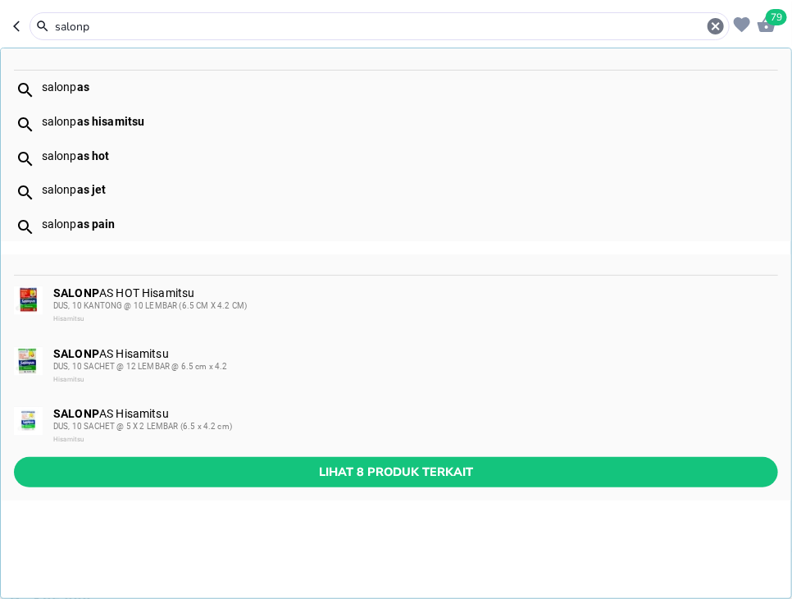
click at [428, 433] on div "Hisamitsu" at bounding box center [415, 439] width 724 height 13
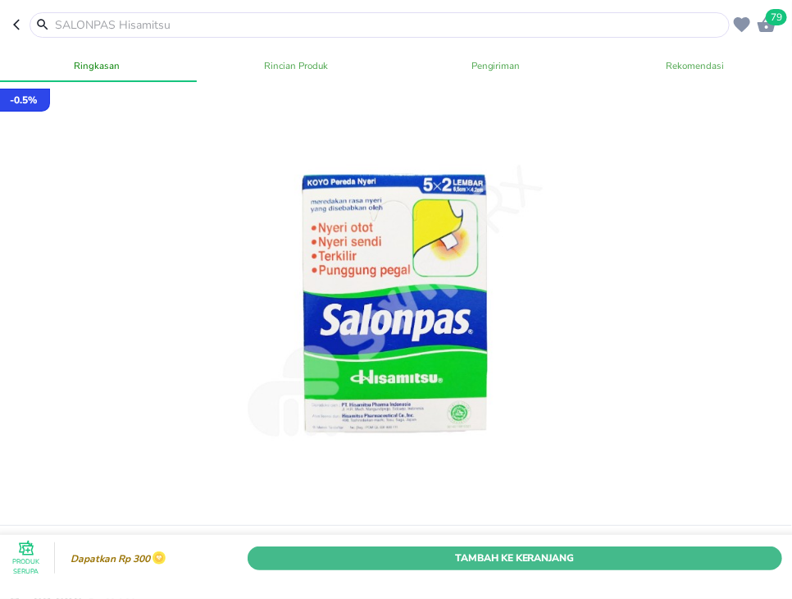
click at [656, 558] on span "Tambah Ke Keranjang" at bounding box center [515, 557] width 510 height 17
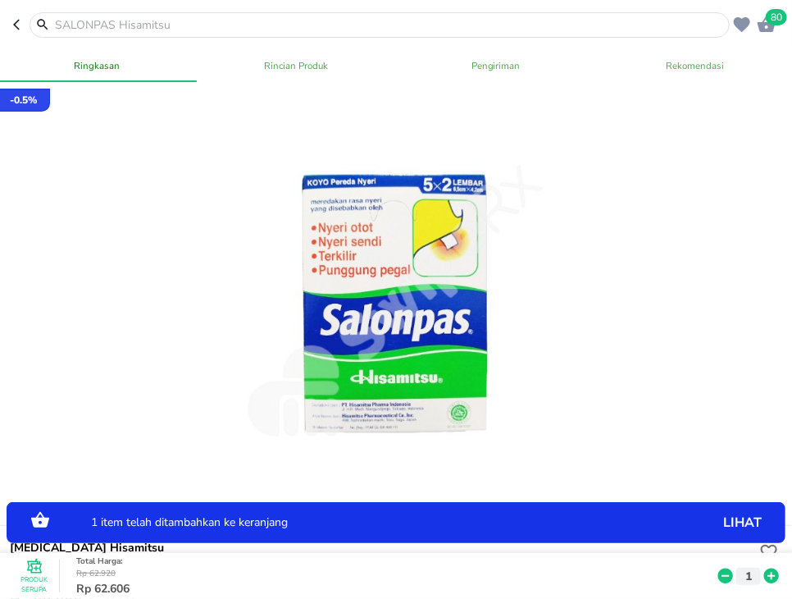
click at [772, 574] on icon at bounding box center [771, 576] width 21 height 18
click at [362, 26] on input "text" at bounding box center [389, 24] width 673 height 17
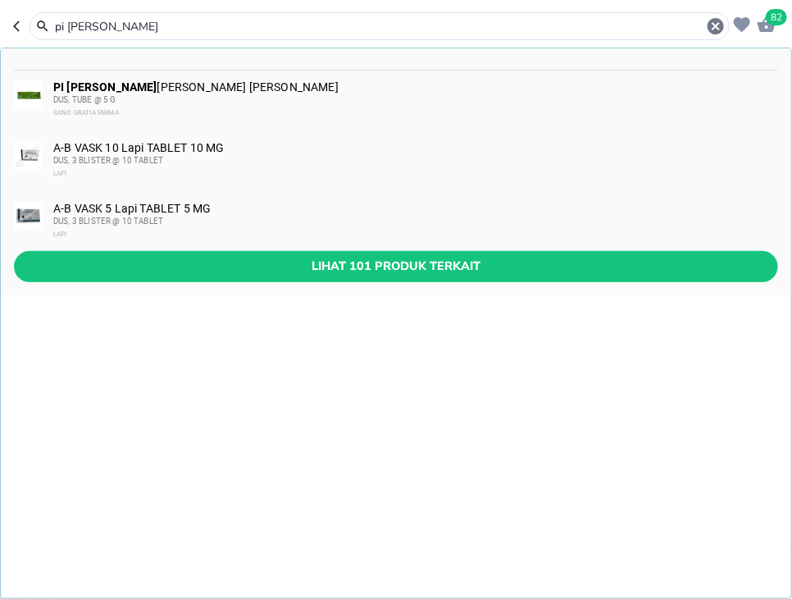
type input "pi [PERSON_NAME]"
click at [349, 87] on div "PI [PERSON_NAME] [PERSON_NAME] [PERSON_NAME] DUS, TUBE @ 5 G SANO GRATIA FARMA" at bounding box center [415, 99] width 724 height 39
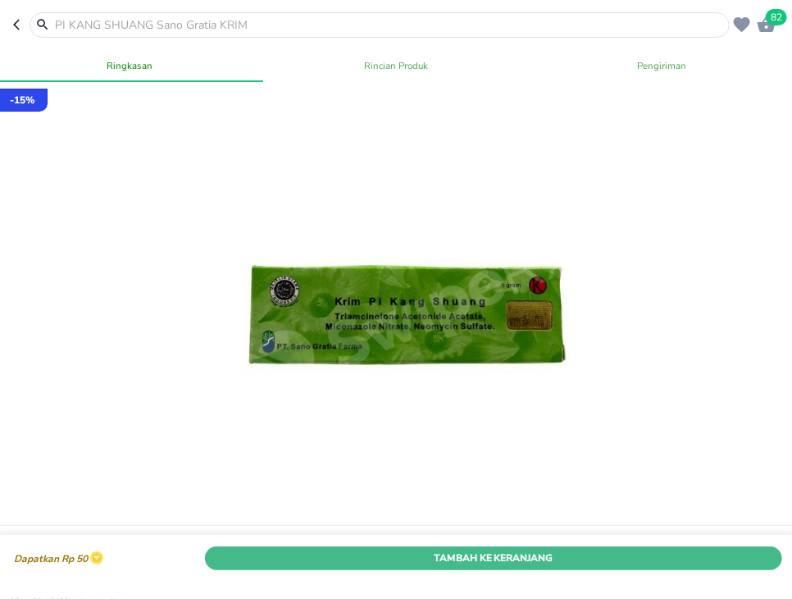
click at [650, 553] on span "Tambah Ke Keranjang" at bounding box center [494, 557] width 554 height 17
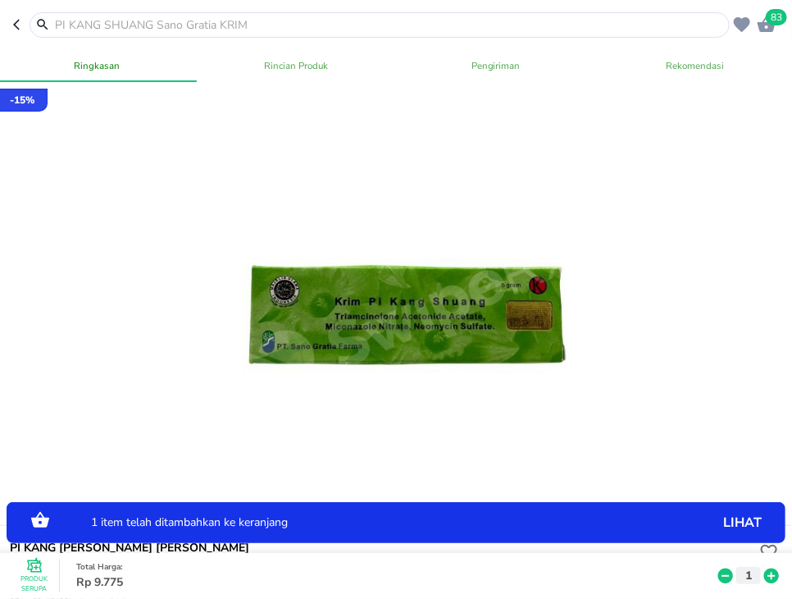
click at [762, 573] on div "1" at bounding box center [748, 576] width 67 height 18
click at [773, 576] on icon at bounding box center [771, 576] width 21 height 18
click at [776, 571] on icon at bounding box center [772, 575] width 15 height 15
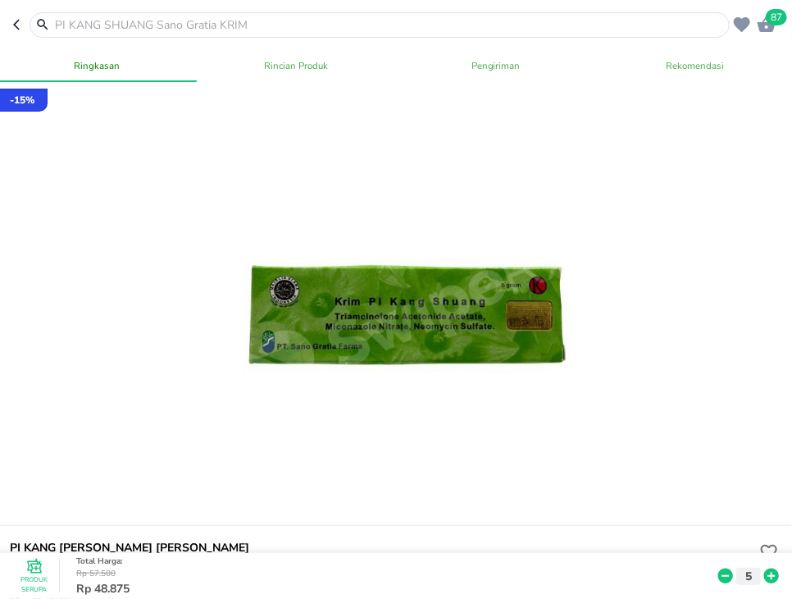
click at [376, 19] on input "text" at bounding box center [389, 24] width 673 height 17
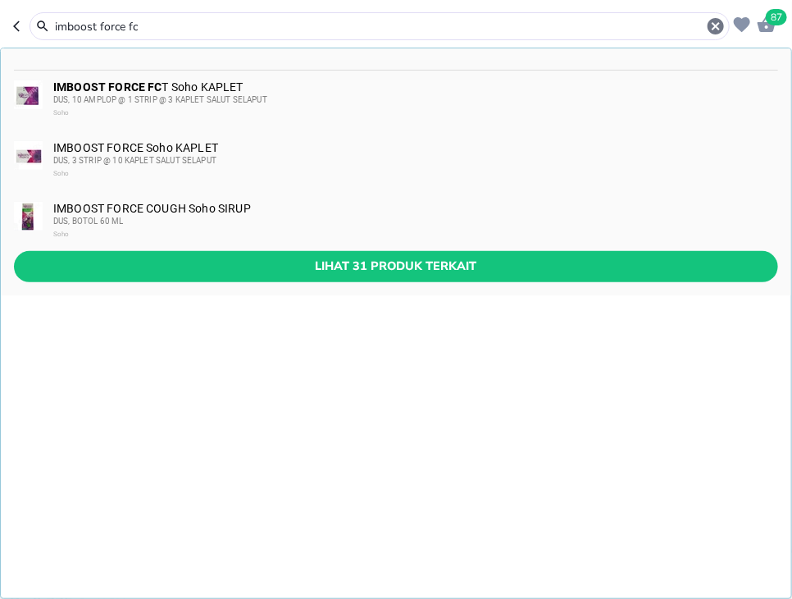
type input "imboost force fc"
click at [203, 94] on div "DUS, 10 AMPLOP @ 1 STRIP @ 3 KAPLET SALUT SELAPUT" at bounding box center [415, 100] width 724 height 13
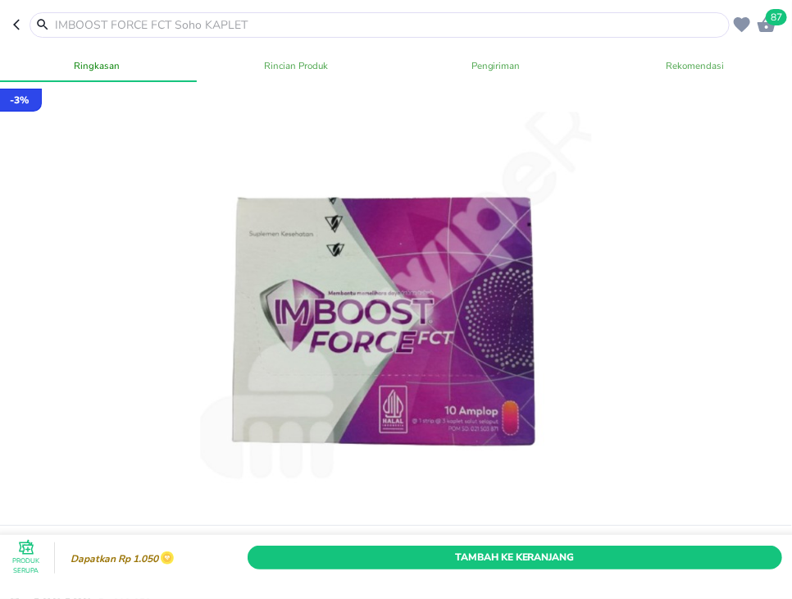
click at [242, 24] on input "text" at bounding box center [389, 24] width 673 height 17
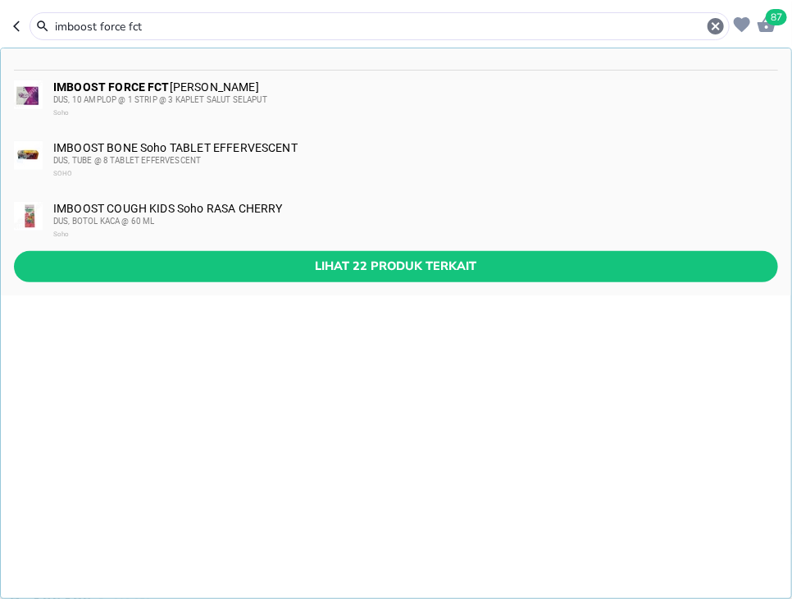
click at [224, 95] on div "DUS, 10 AMPLOP @ 1 STRIP @ 3 KAPLET SALUT SELAPUT" at bounding box center [415, 100] width 724 height 13
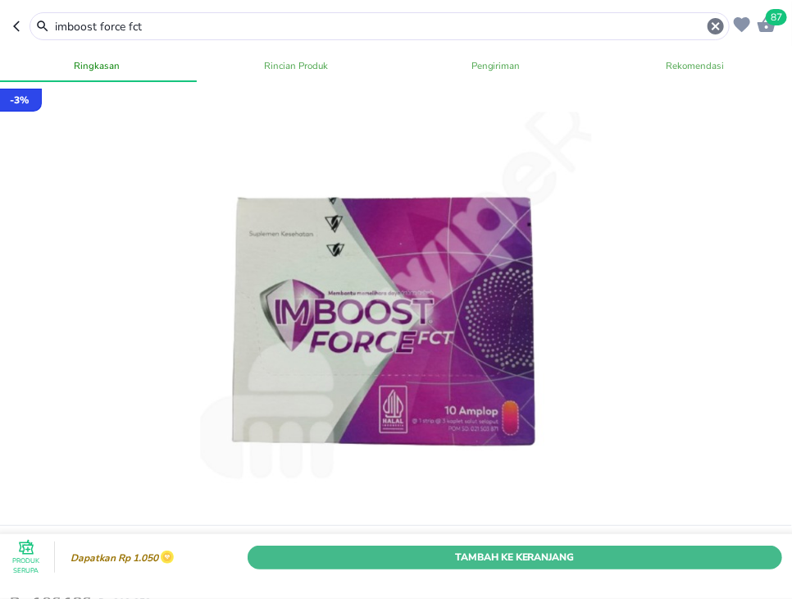
click at [724, 555] on span "Tambah Ke Keranjang" at bounding box center [515, 557] width 510 height 17
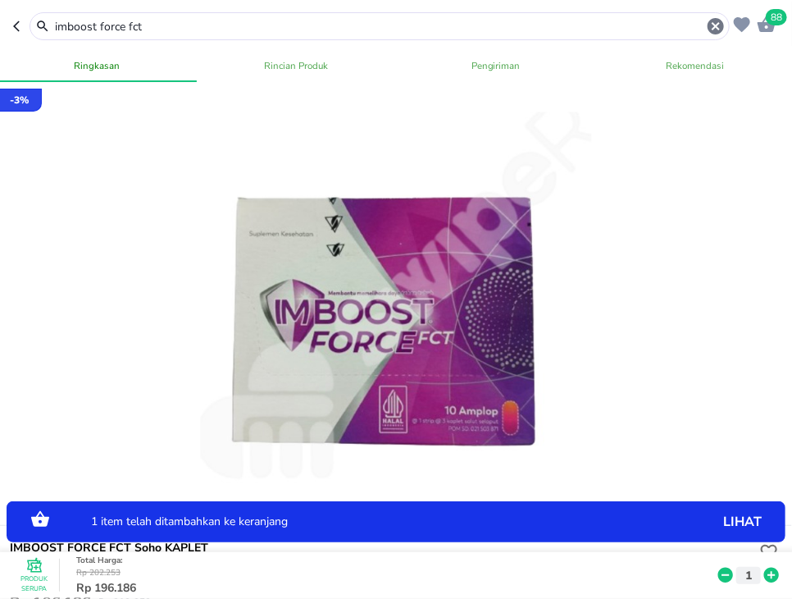
click at [773, 577] on icon at bounding box center [771, 576] width 21 height 18
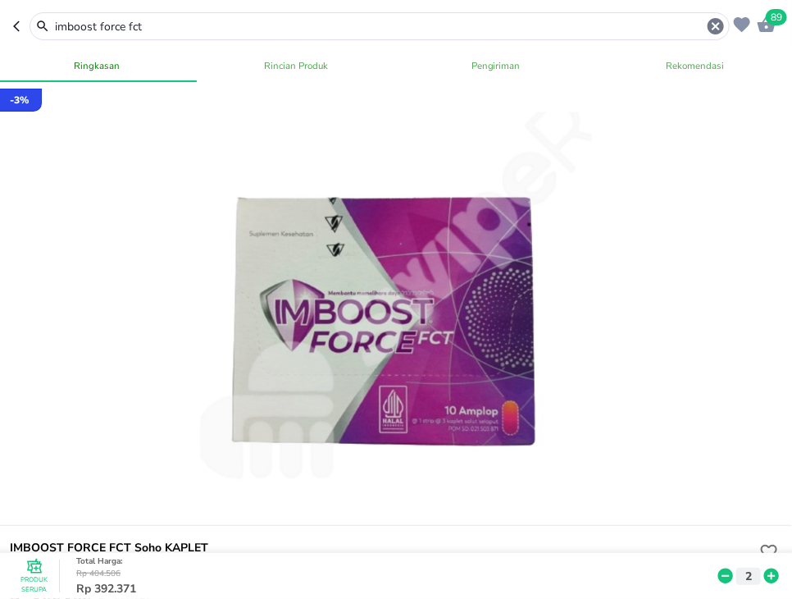
click at [252, 31] on input "imboost force fct" at bounding box center [379, 26] width 653 height 17
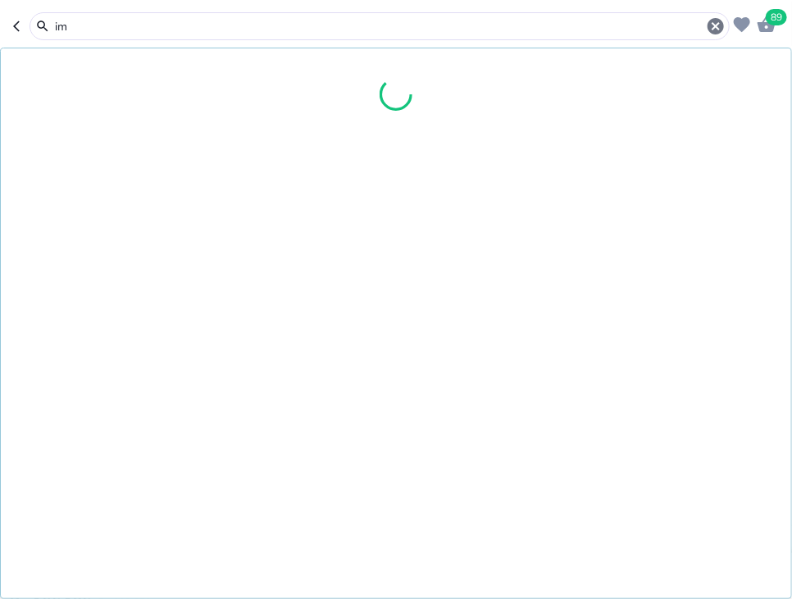
type input "i"
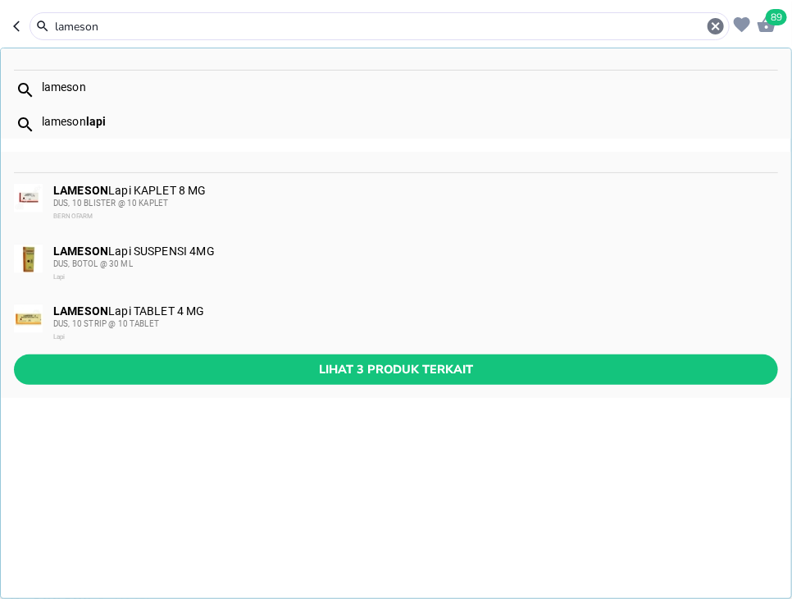
type input "lameson"
click at [223, 195] on div "LAMESON Lapi KAPLET 8 MG DUS, 10 BLISTER @ [GEOGRAPHIC_DATA]" at bounding box center [415, 203] width 724 height 39
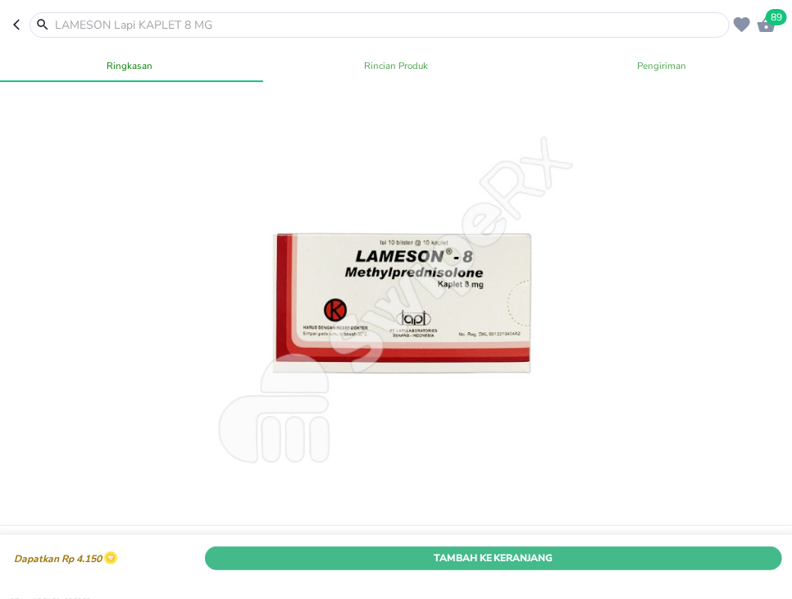
click at [576, 549] on button "Tambah Ke Keranjang" at bounding box center [494, 557] width 578 height 24
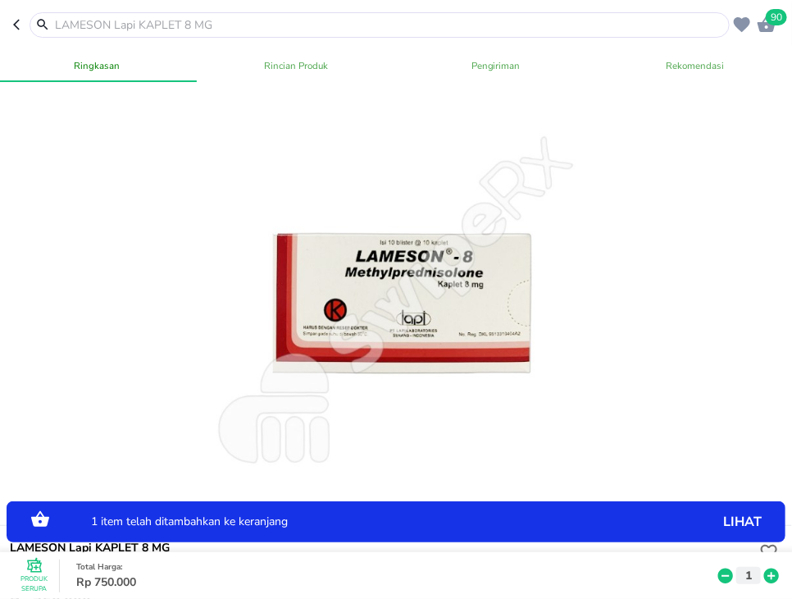
click at [422, 30] on input "text" at bounding box center [389, 24] width 673 height 17
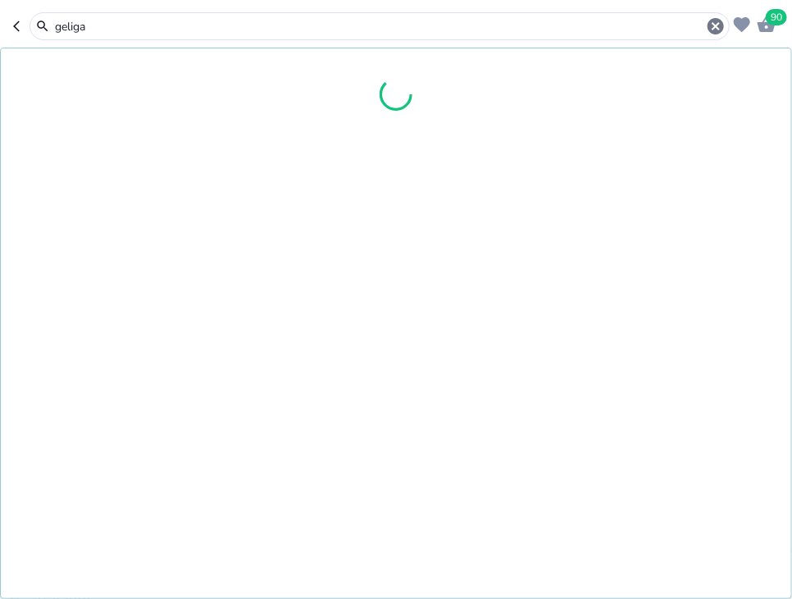
type input "geliga"
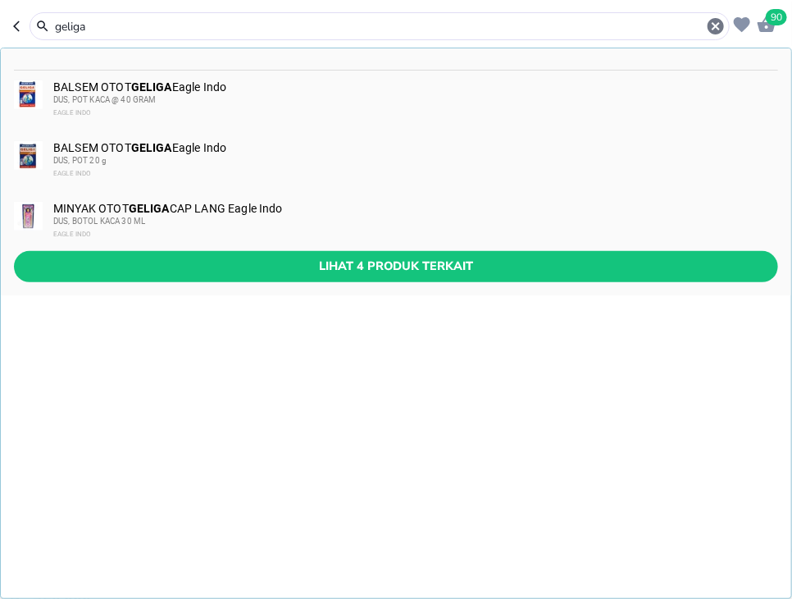
click at [233, 89] on div "BALSEM OTOT GELIGA Eagle Indo DUS, POT KACA @ 40 GRAM EAGLE INDO" at bounding box center [415, 99] width 724 height 39
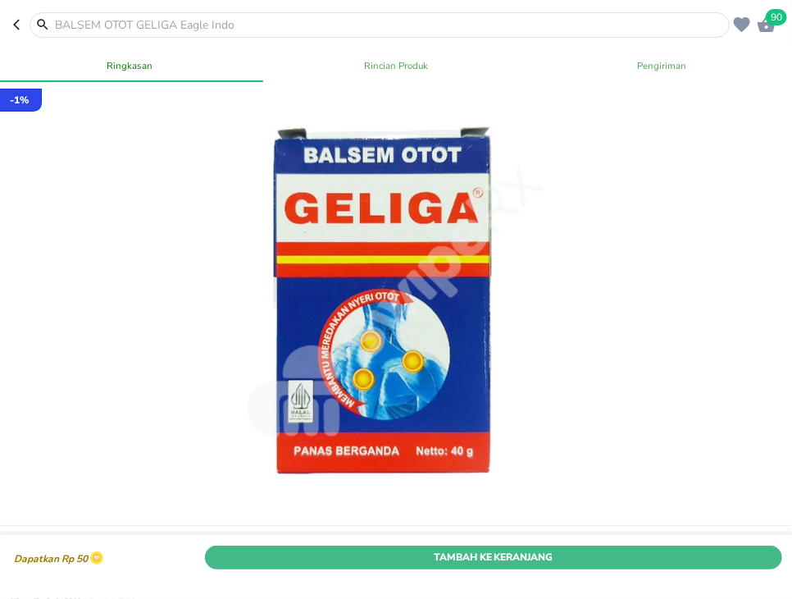
click at [660, 564] on span "Tambah Ke Keranjang" at bounding box center [494, 557] width 554 height 17
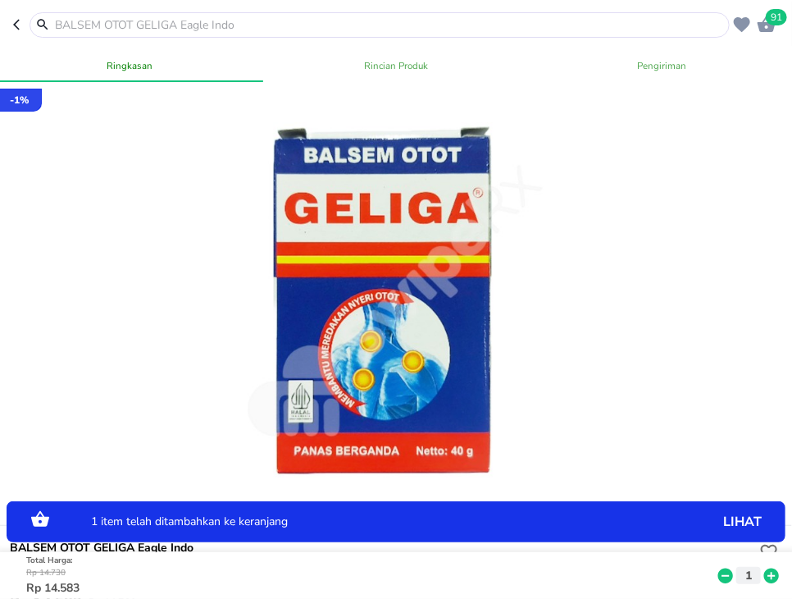
click at [774, 570] on icon at bounding box center [772, 575] width 15 height 15
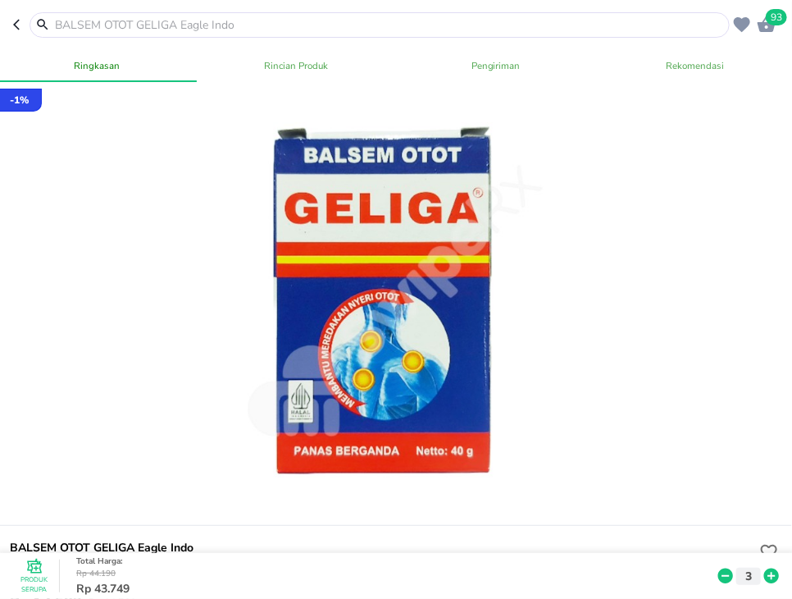
click at [270, 28] on input "text" at bounding box center [389, 24] width 673 height 17
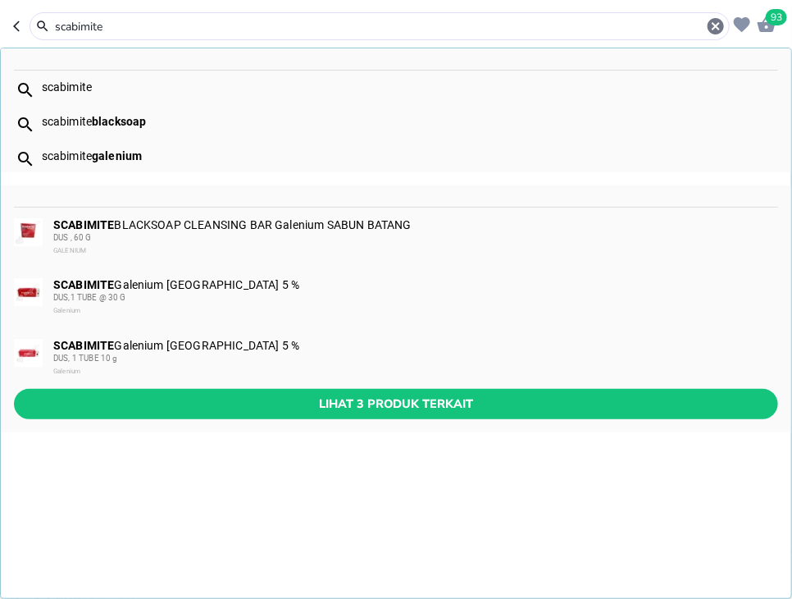
type input "scabimite"
click at [279, 297] on div "DUS,1 TUBE @ 30 G" at bounding box center [415, 297] width 724 height 13
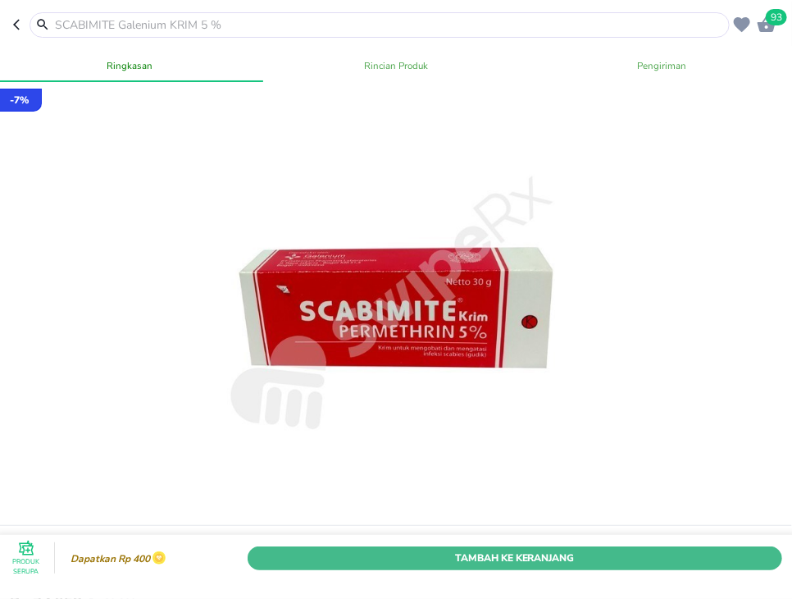
click at [724, 559] on span "Tambah Ke Keranjang" at bounding box center [515, 557] width 510 height 17
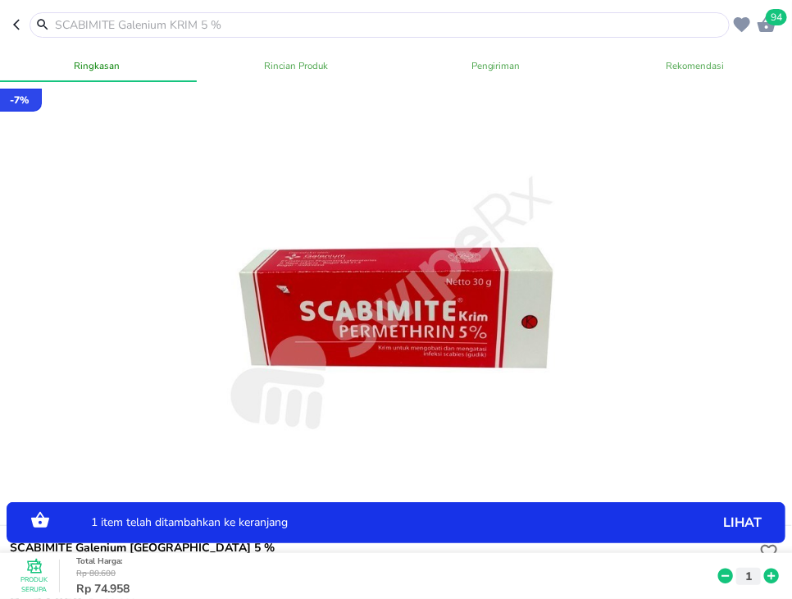
click at [769, 576] on icon at bounding box center [771, 576] width 21 height 18
click at [427, 20] on input "text" at bounding box center [389, 24] width 673 height 17
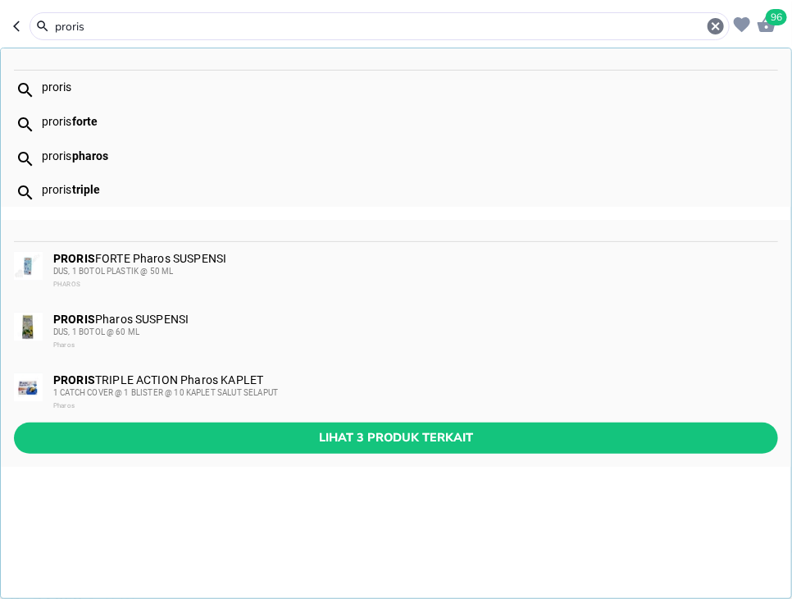
type input "proris"
click at [207, 328] on div "DUS, 1 BOTOL @ 60 ML" at bounding box center [415, 332] width 724 height 13
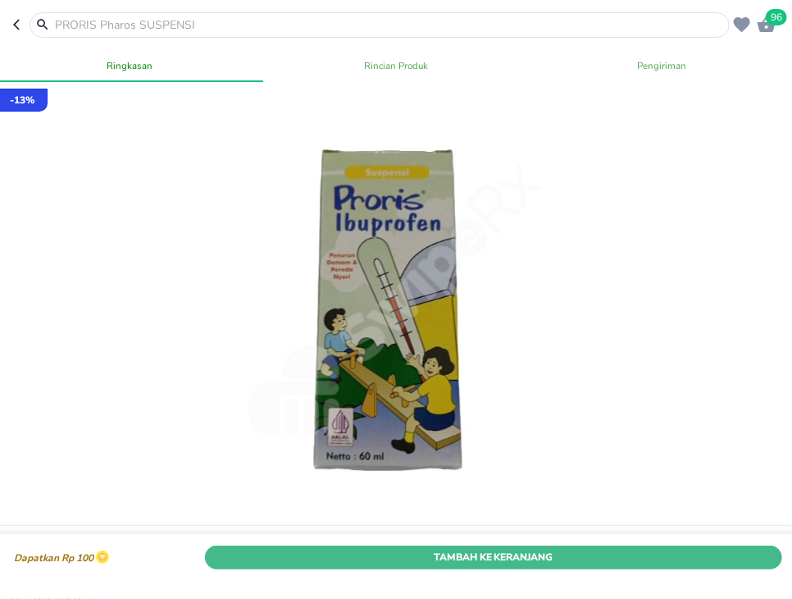
click at [716, 559] on span "Tambah Ke Keranjang" at bounding box center [494, 557] width 554 height 17
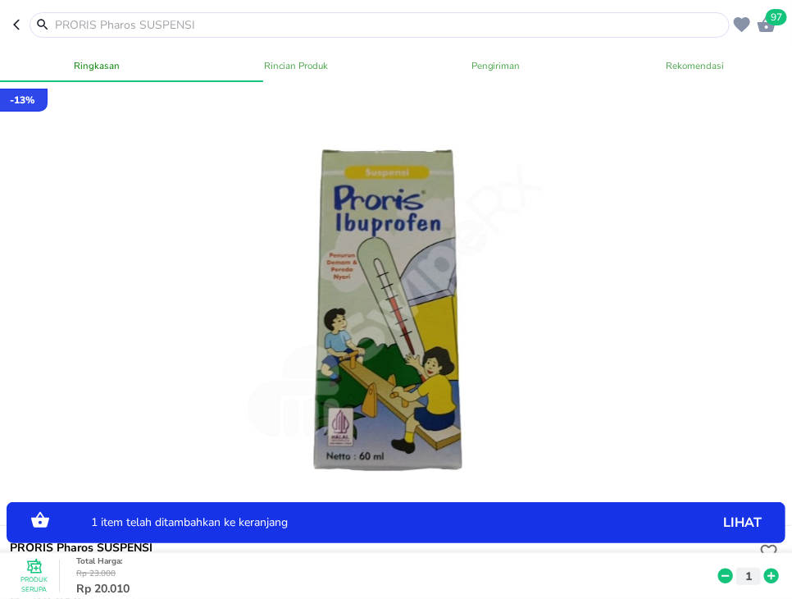
click at [761, 573] on button "1" at bounding box center [749, 575] width 25 height 17
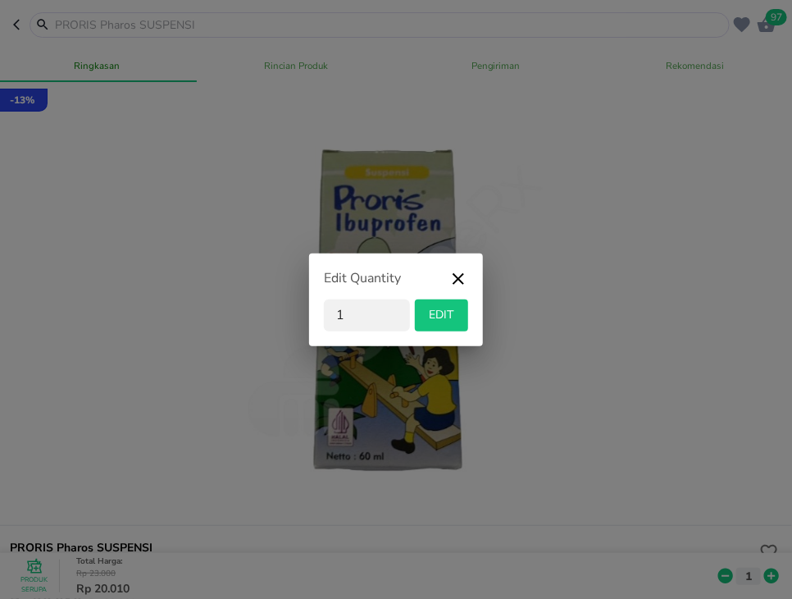
click at [769, 578] on div "Edit Quantity 1 EDIT" at bounding box center [396, 299] width 792 height 599
click at [458, 277] on icon "button" at bounding box center [458, 278] width 11 height 11
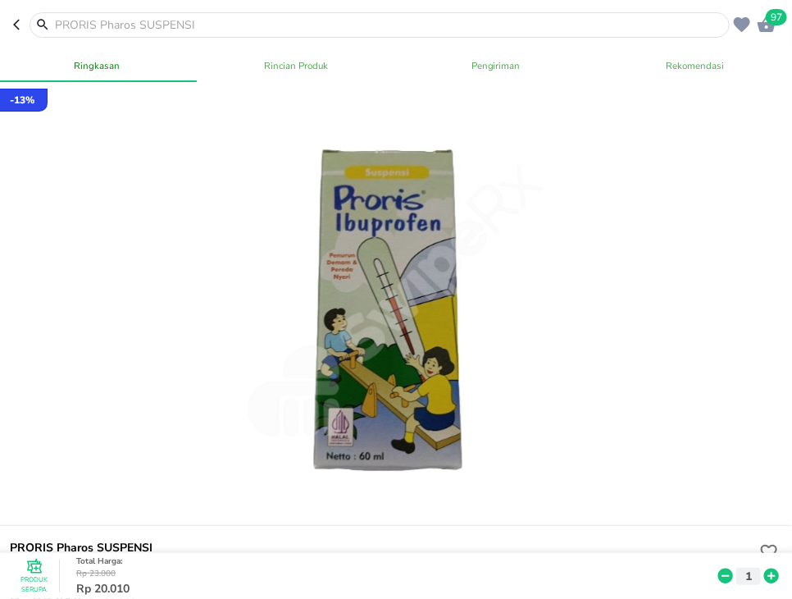
click at [774, 573] on icon at bounding box center [772, 575] width 15 height 15
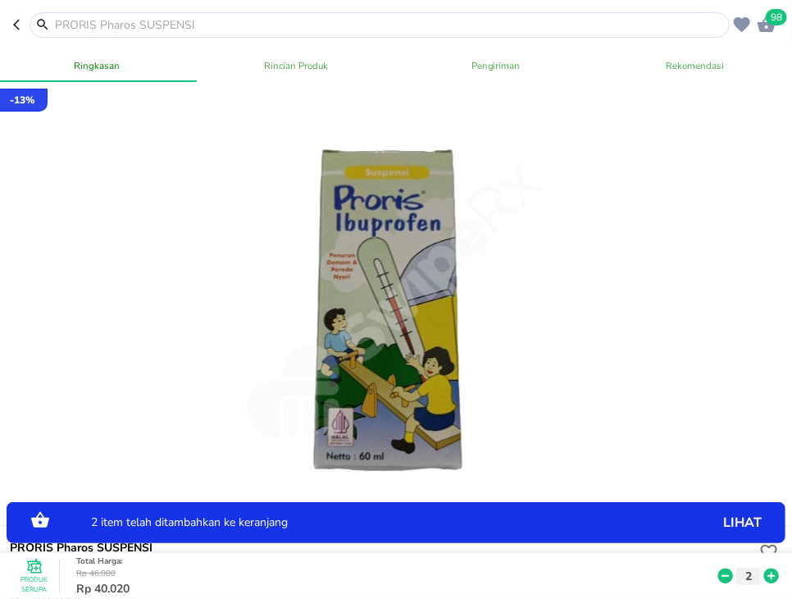
click at [774, 573] on icon at bounding box center [772, 575] width 15 height 15
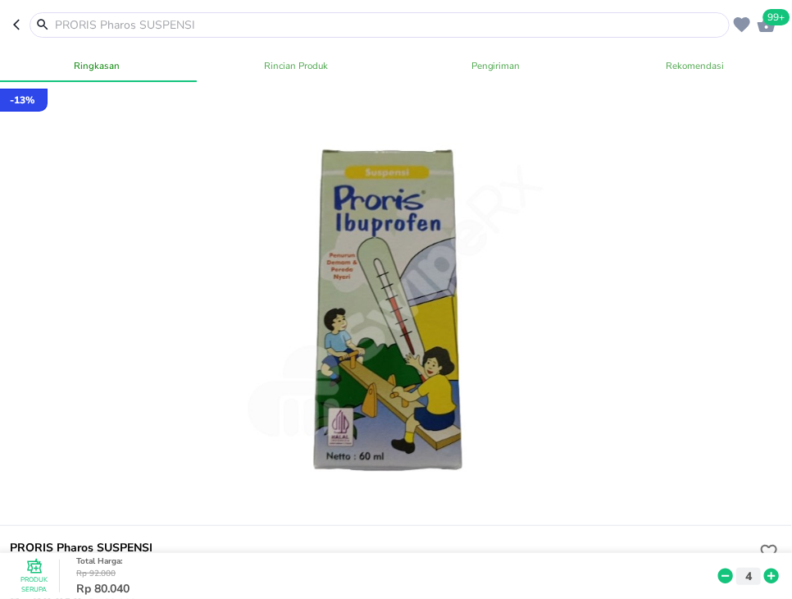
click at [345, 21] on input "text" at bounding box center [389, 24] width 673 height 17
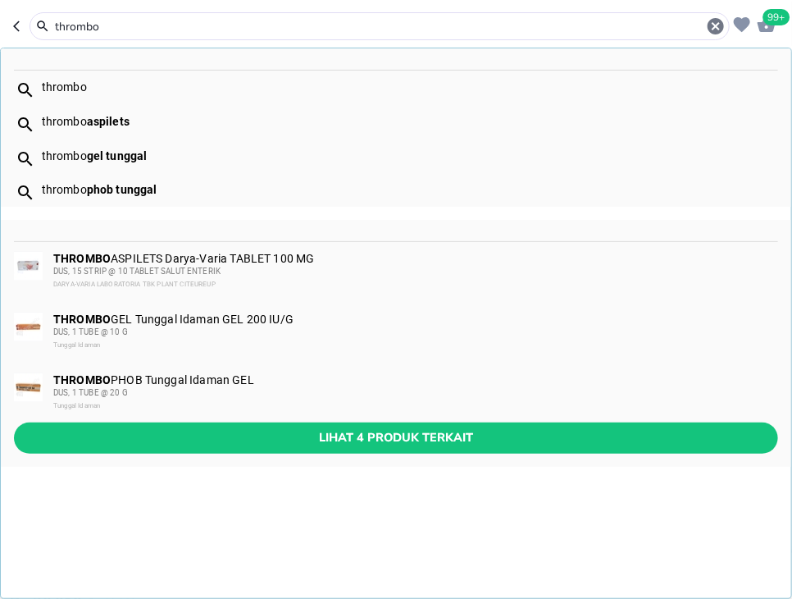
type input "thrombo"
click at [258, 385] on div "THROMBO PHOB Tunggal Idaman GEL DUS, 1 TUBE @ 20 G Tunggal Idaman" at bounding box center [415, 392] width 724 height 39
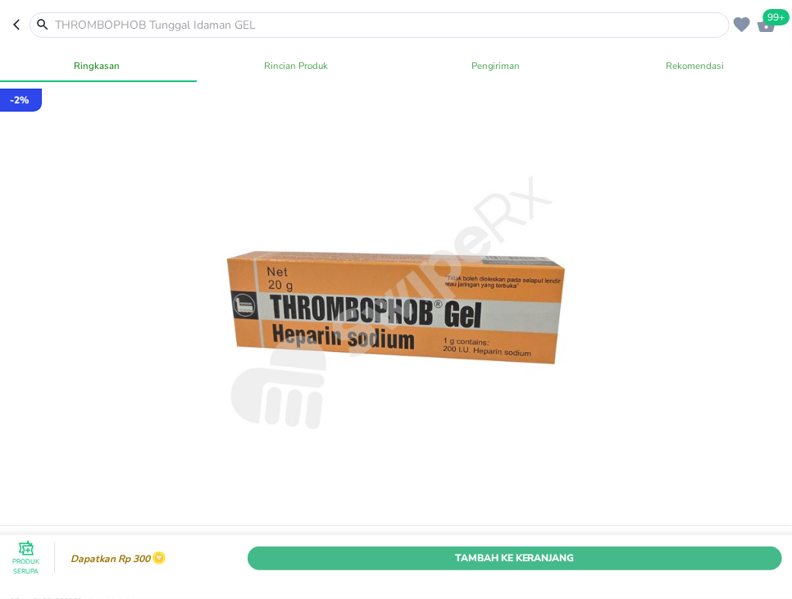
click at [650, 564] on span "Tambah Ke Keranjang" at bounding box center [515, 557] width 510 height 17
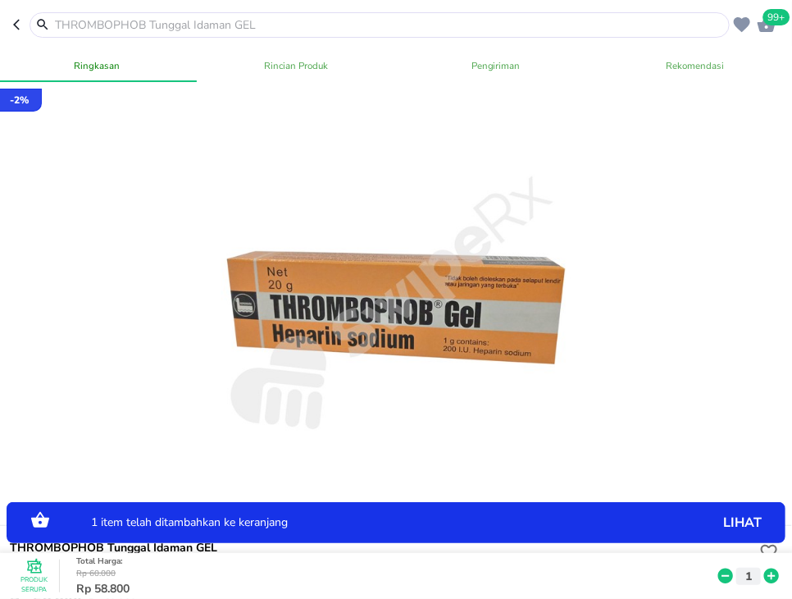
click at [778, 573] on icon at bounding box center [772, 575] width 15 height 15
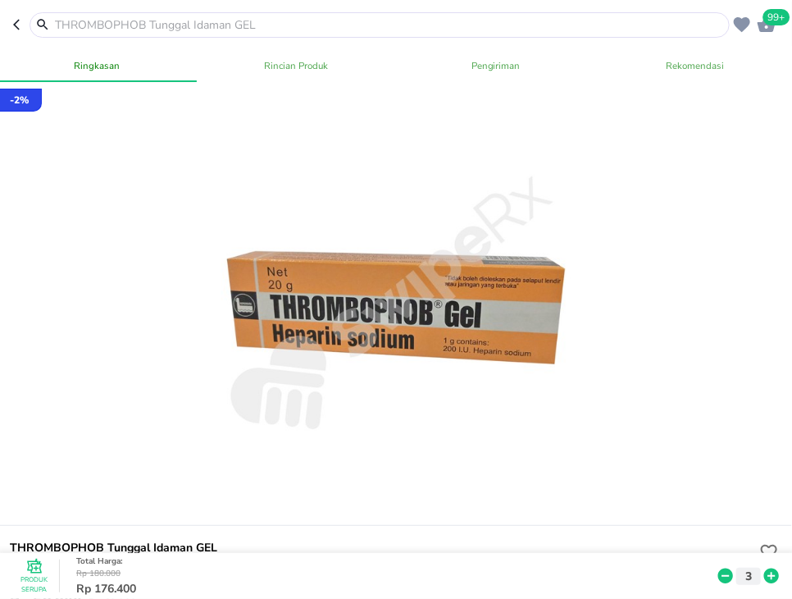
click at [120, 23] on input "text" at bounding box center [389, 24] width 673 height 17
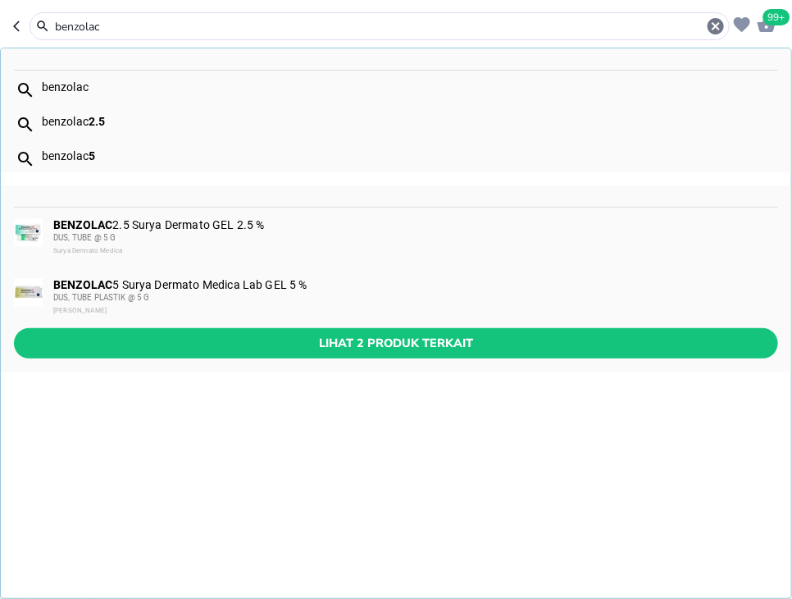
type input "benzolac"
click at [292, 225] on div "BENZOLAC 2.5 Surya Dermato GEL 2.5 % DUS, TUBE @ 5 G Surya Dermato Medica" at bounding box center [415, 237] width 724 height 39
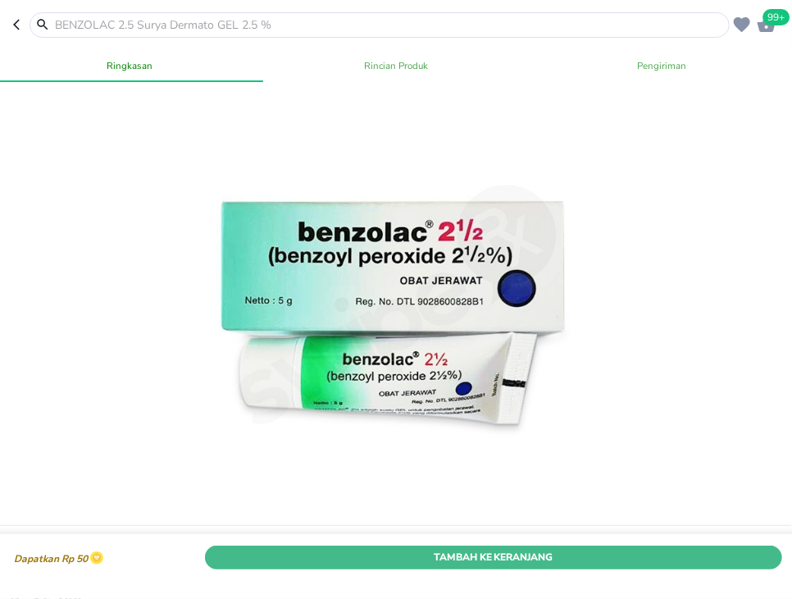
click at [688, 560] on span "Tambah Ke Keranjang" at bounding box center [494, 557] width 554 height 17
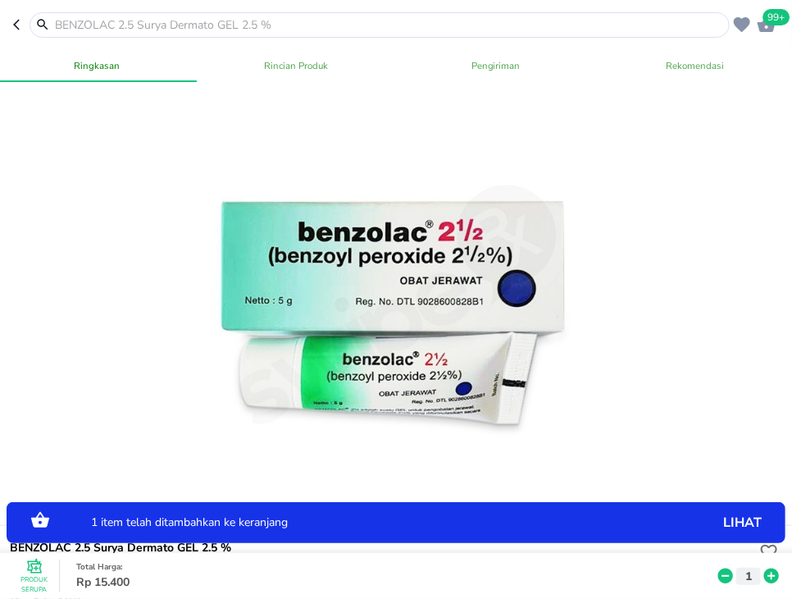
click at [779, 576] on icon at bounding box center [772, 575] width 15 height 15
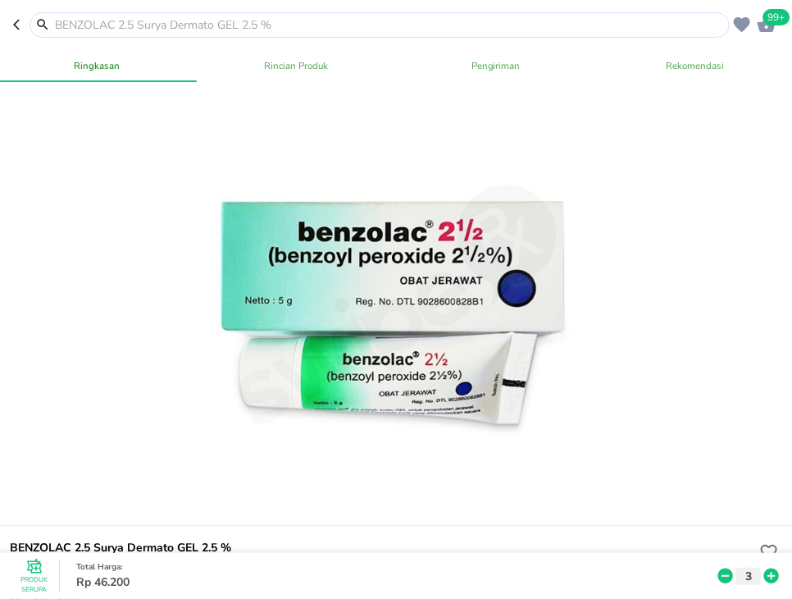
click at [384, 24] on input "text" at bounding box center [389, 24] width 673 height 17
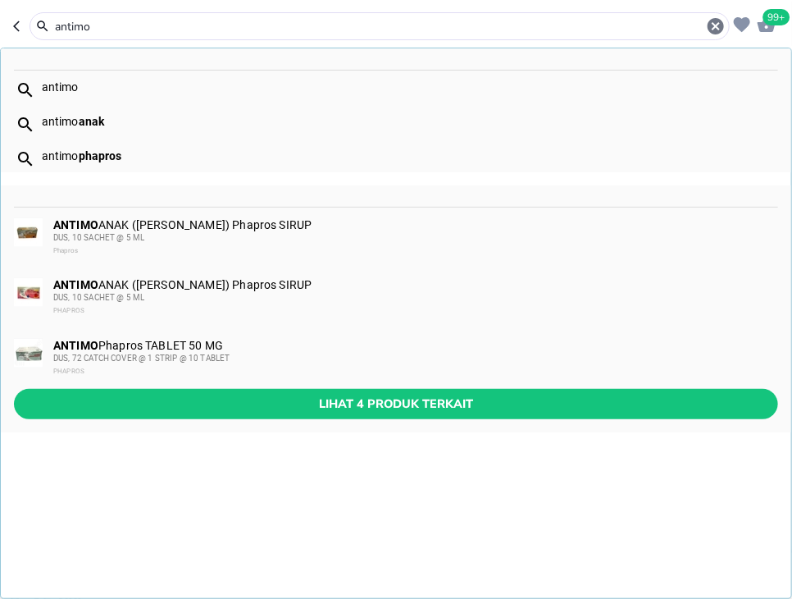
type input "antimo"
click at [313, 347] on div "ANTIMO Phapros TABLET 50 MG DUS, 72 CATCH COVER @ 1 STRIP @ 10 TABLET PHAPROS" at bounding box center [415, 358] width 724 height 39
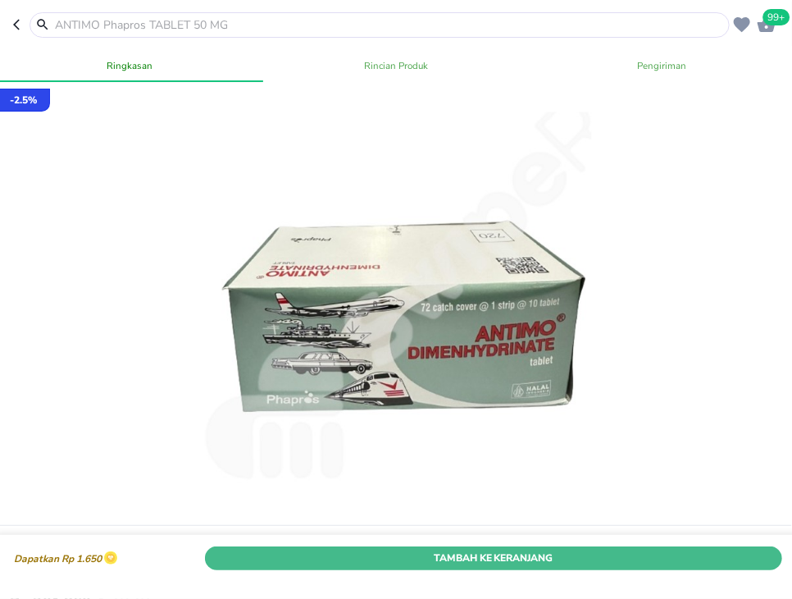
click at [602, 566] on span "Tambah Ke Keranjang" at bounding box center [494, 557] width 554 height 17
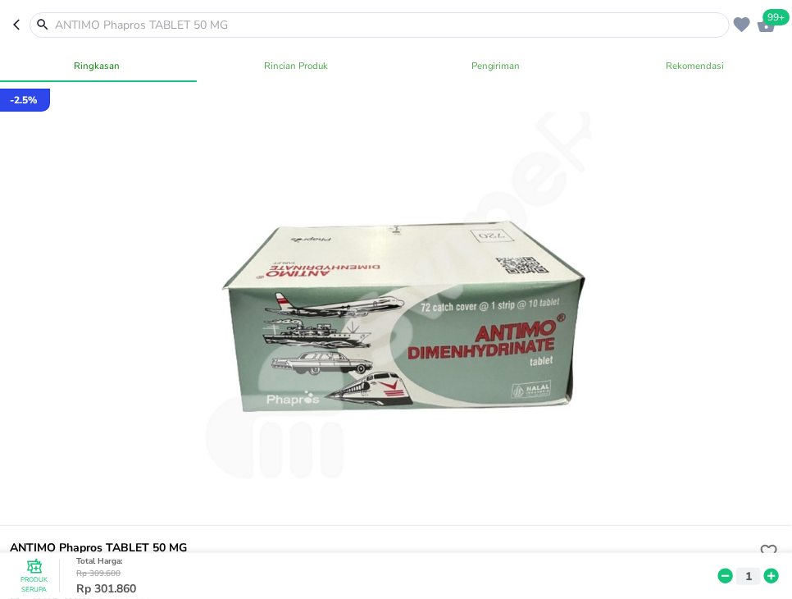
click at [126, 24] on input "text" at bounding box center [389, 24] width 673 height 17
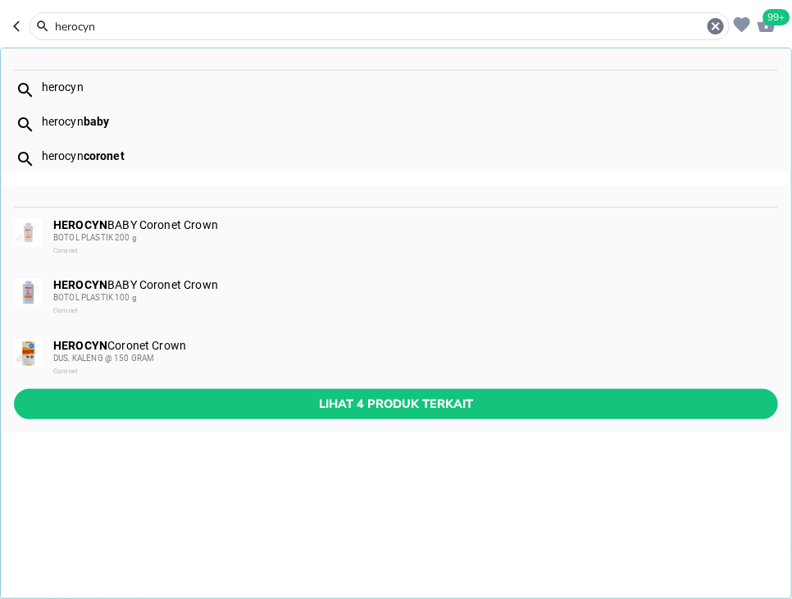
type input "herocyn"
click at [254, 395] on span "Lihat 4 produk terkait" at bounding box center [396, 404] width 738 height 21
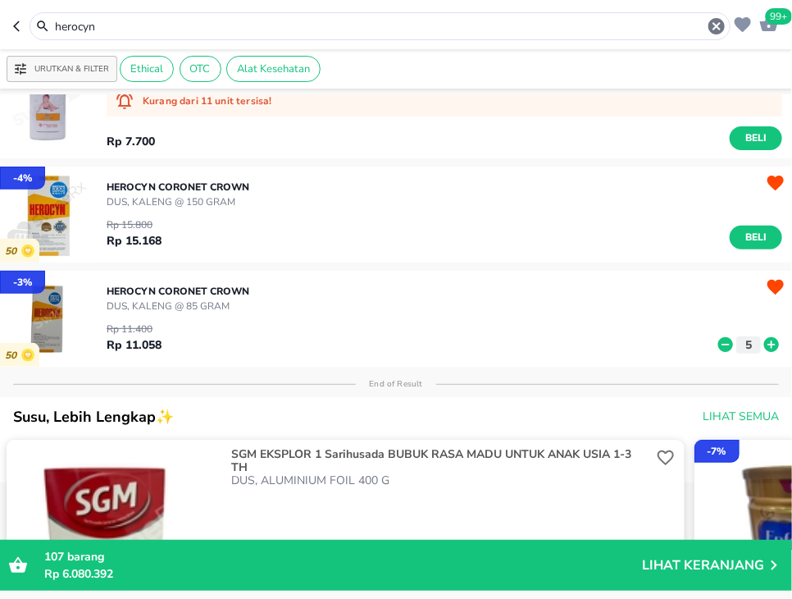
scroll to position [106, 0]
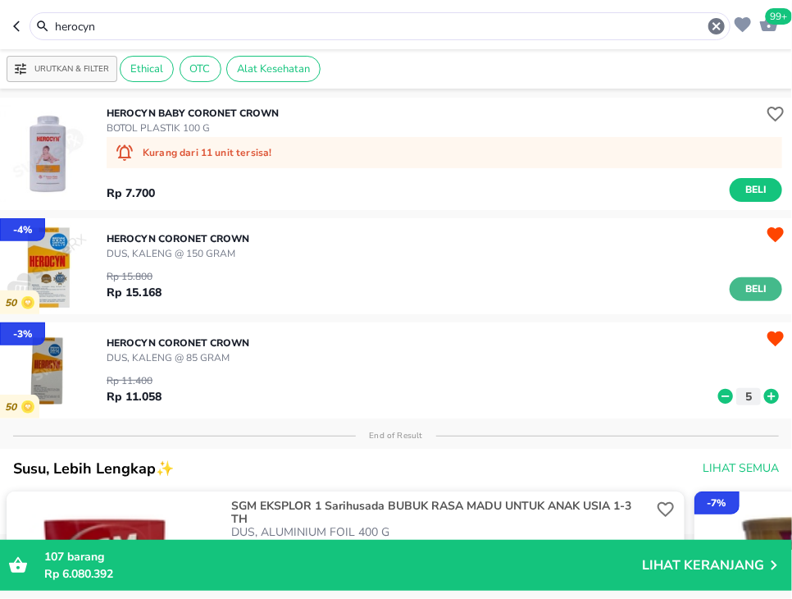
click at [766, 289] on span "Beli" at bounding box center [756, 289] width 28 height 17
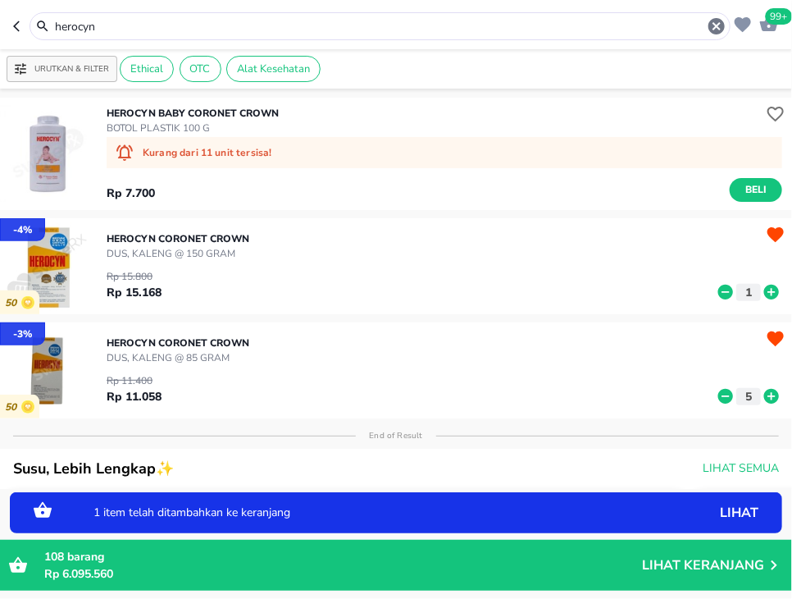
click at [772, 292] on icon at bounding box center [771, 292] width 21 height 18
click at [772, 293] on icon at bounding box center [771, 292] width 21 height 18
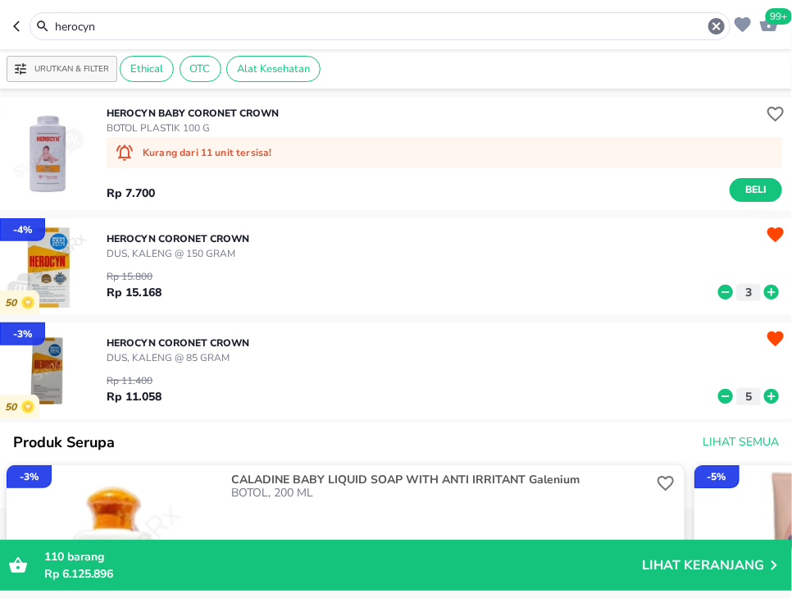
click at [769, 298] on icon at bounding box center [772, 292] width 15 height 15
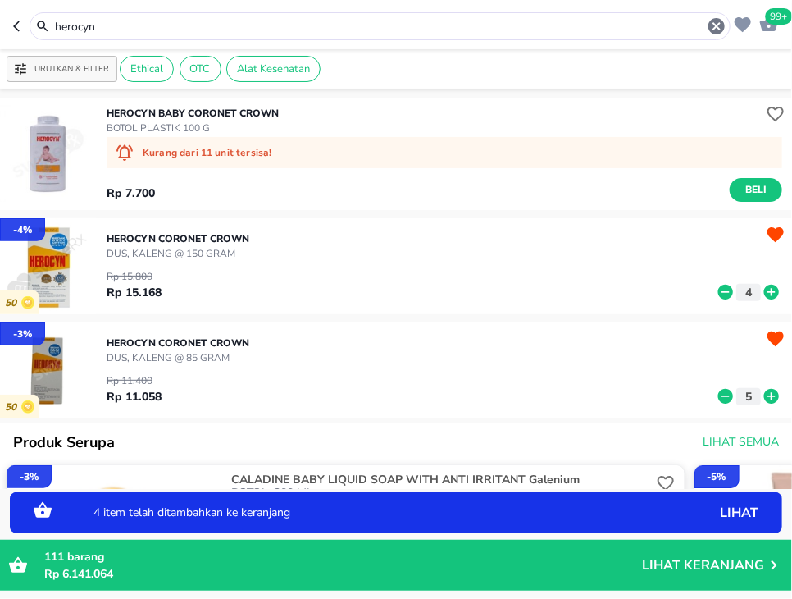
click at [769, 298] on icon at bounding box center [772, 292] width 15 height 15
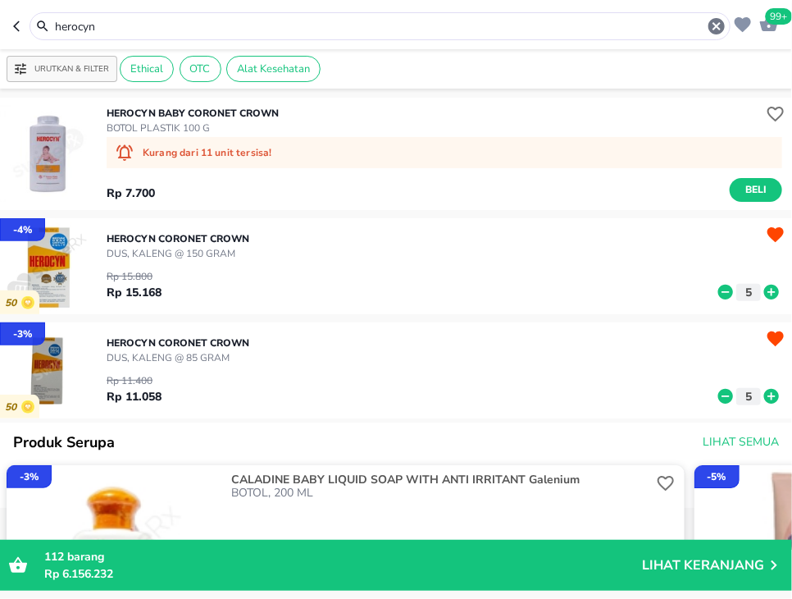
click at [306, 21] on input "herocyn" at bounding box center [380, 26] width 654 height 17
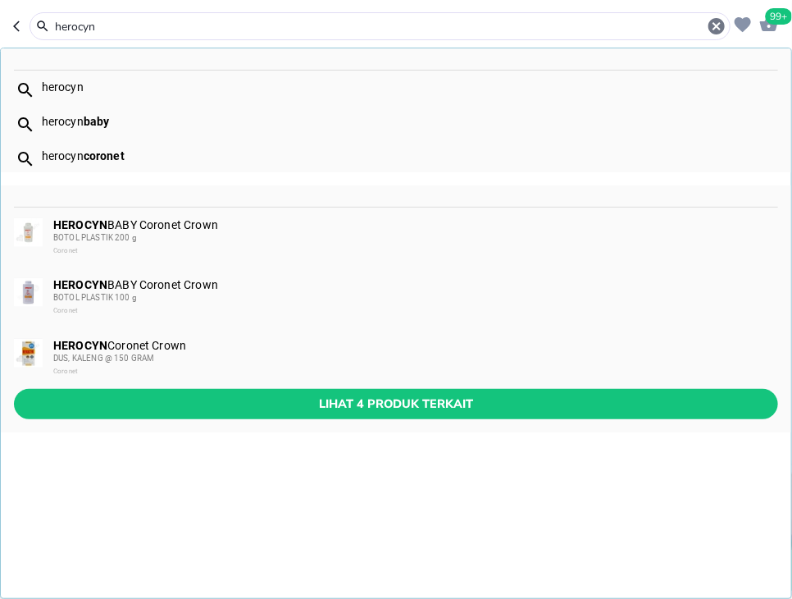
click at [306, 21] on input "herocyn" at bounding box center [380, 26] width 654 height 17
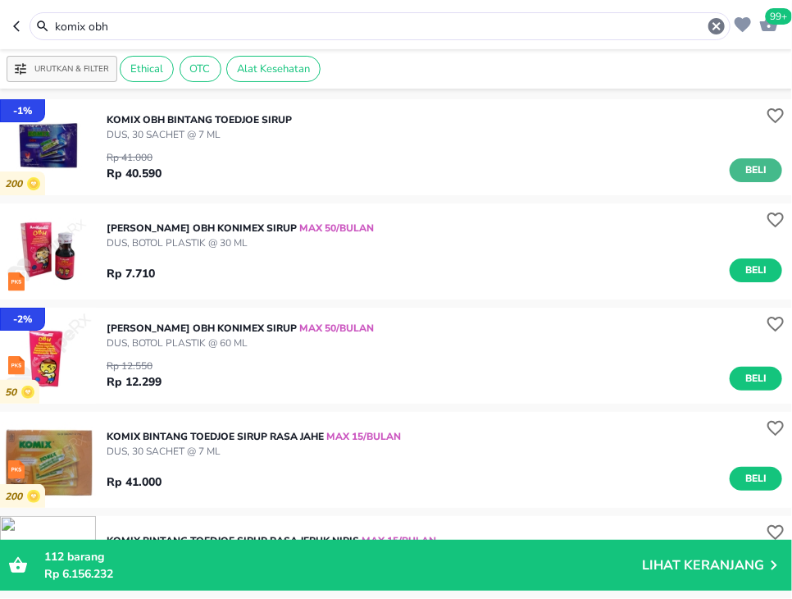
click at [766, 171] on span "Beli" at bounding box center [756, 170] width 28 height 17
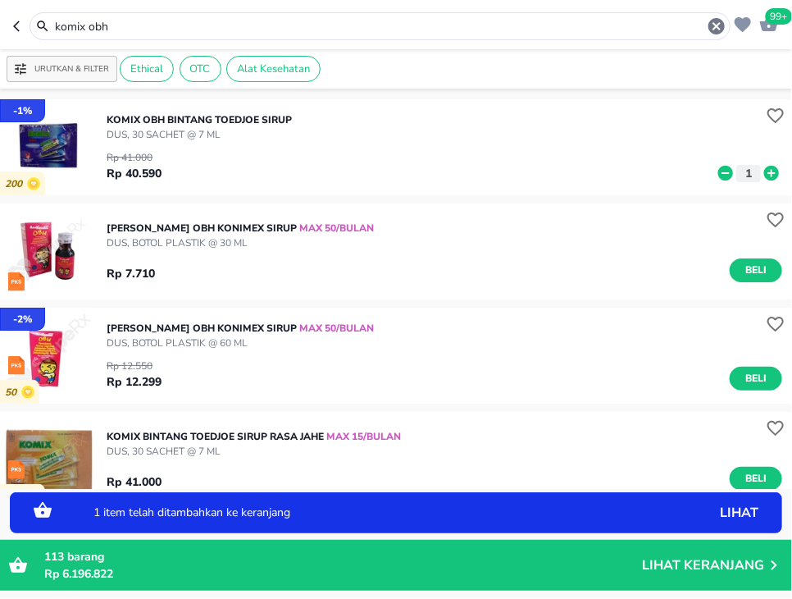
click at [773, 175] on icon at bounding box center [771, 173] width 21 height 18
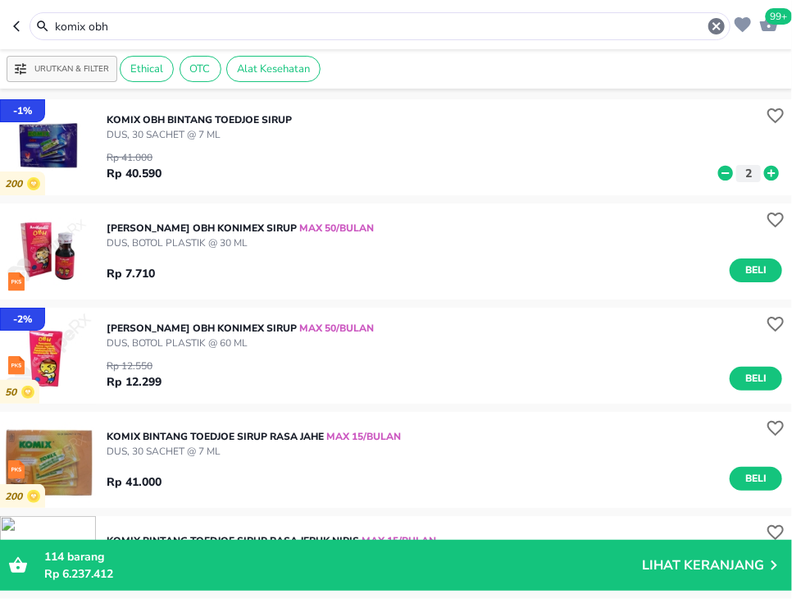
click at [351, 23] on input "komix obh" at bounding box center [380, 26] width 654 height 17
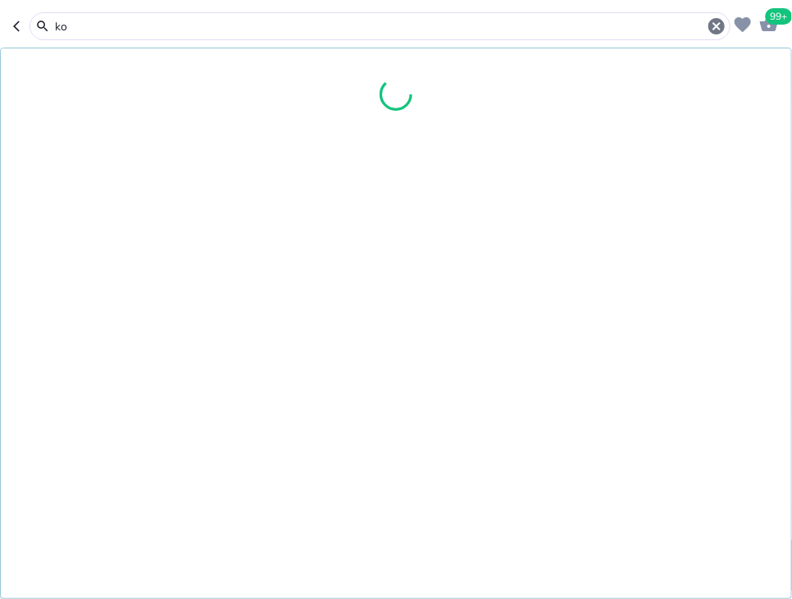
type input "k"
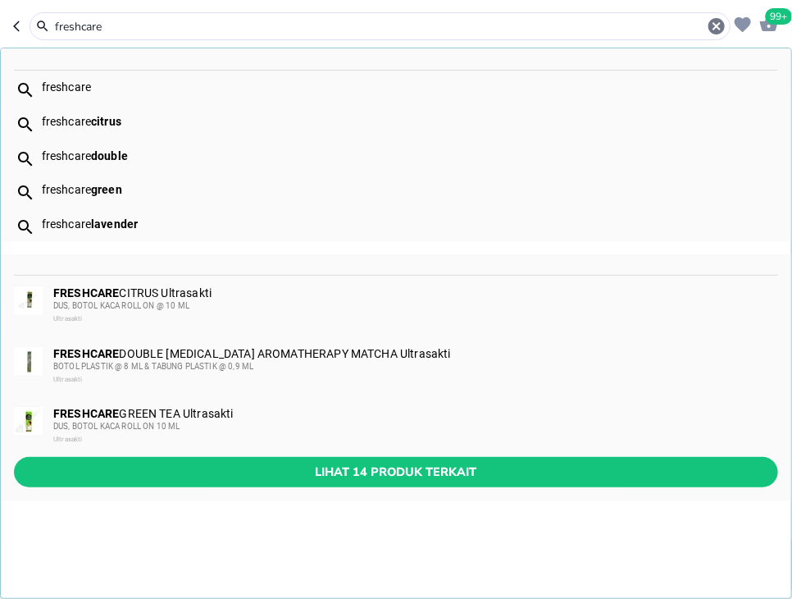
click at [379, 482] on span "Lihat 14 produk terkait" at bounding box center [396, 472] width 738 height 21
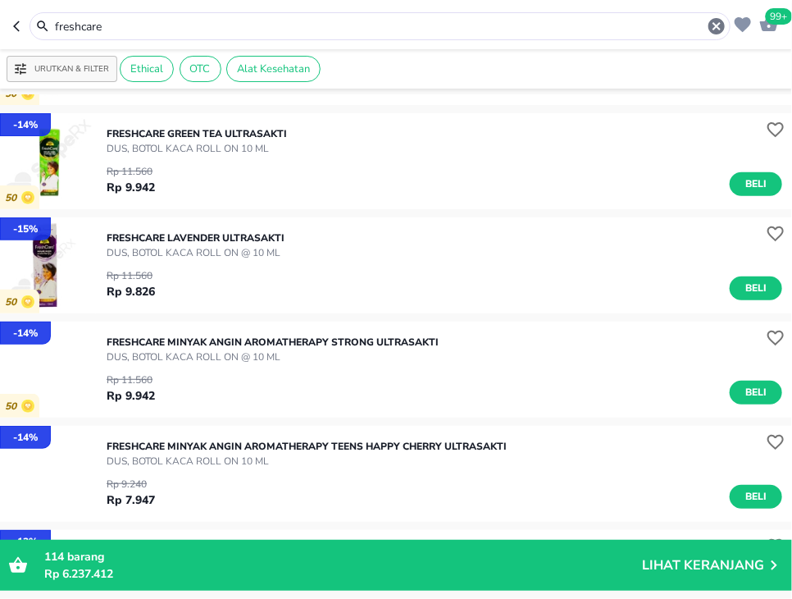
scroll to position [212, 0]
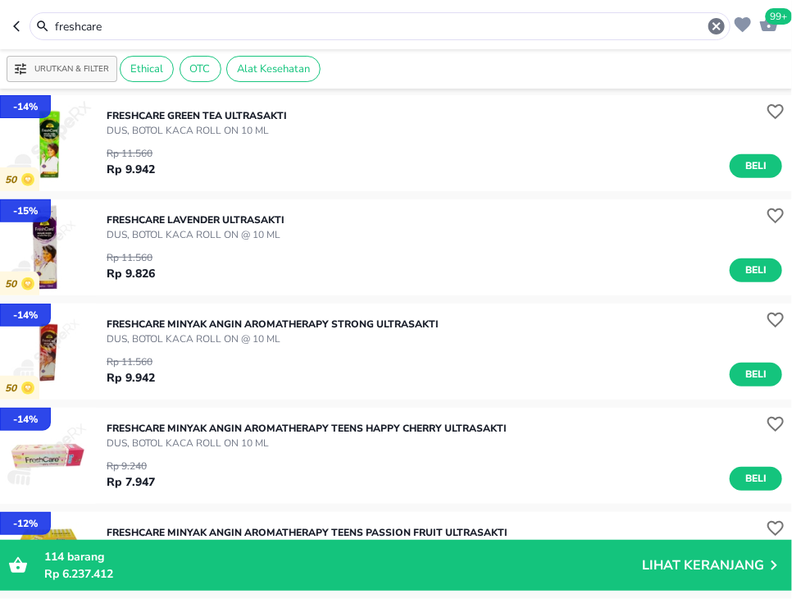
click at [746, 386] on div "FRESHCARE MINYAK ANGIN AROMATHERAPY STRONG Ultrasakti DUS, BOTOL KACA ROLL ON @…" at bounding box center [450, 351] width 686 height 86
click at [769, 377] on span "Beli" at bounding box center [756, 374] width 28 height 17
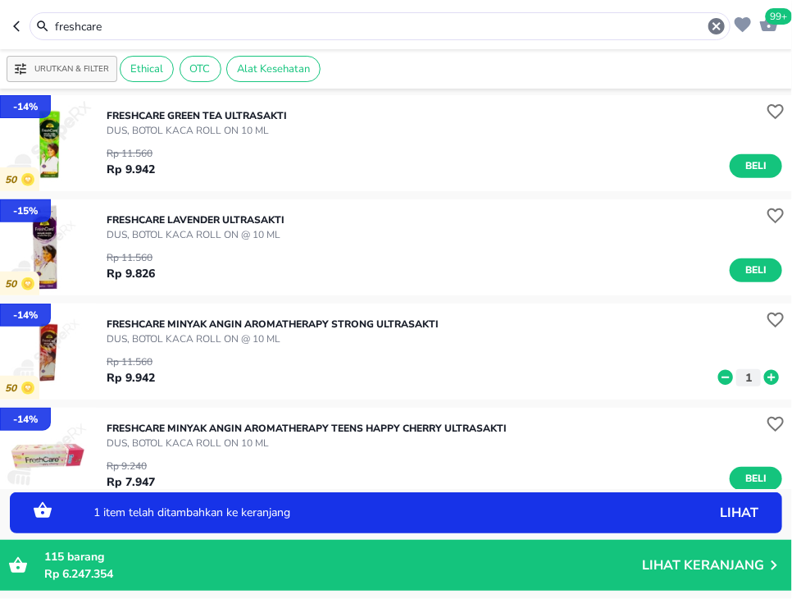
click at [769, 381] on icon at bounding box center [772, 377] width 15 height 15
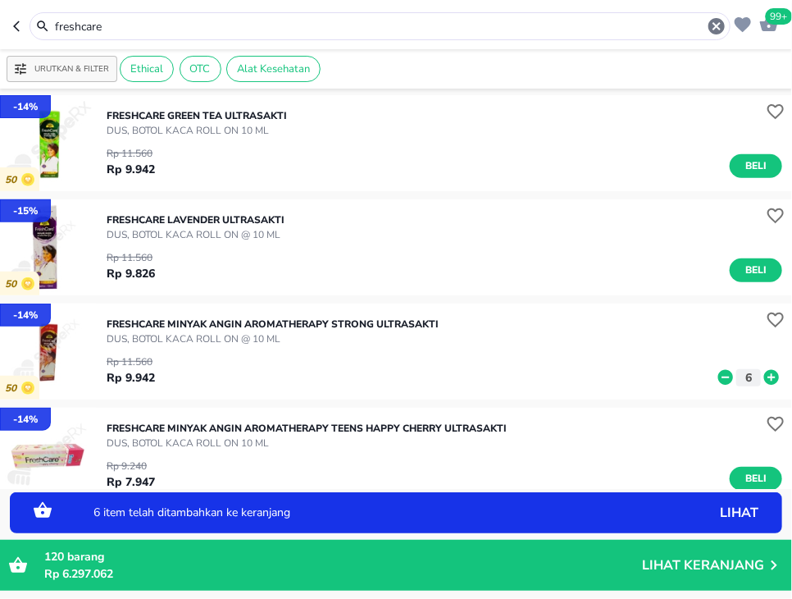
click at [769, 381] on icon at bounding box center [772, 377] width 15 height 15
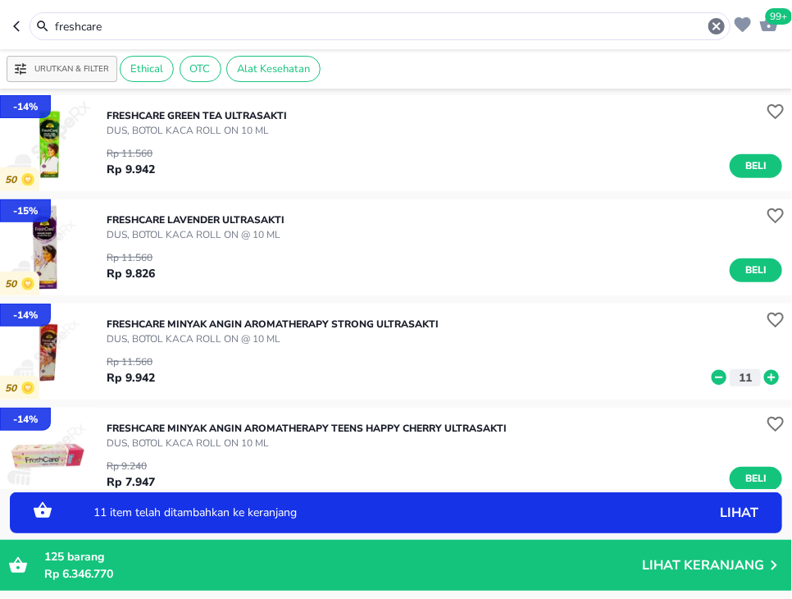
click at [769, 381] on icon at bounding box center [772, 377] width 15 height 15
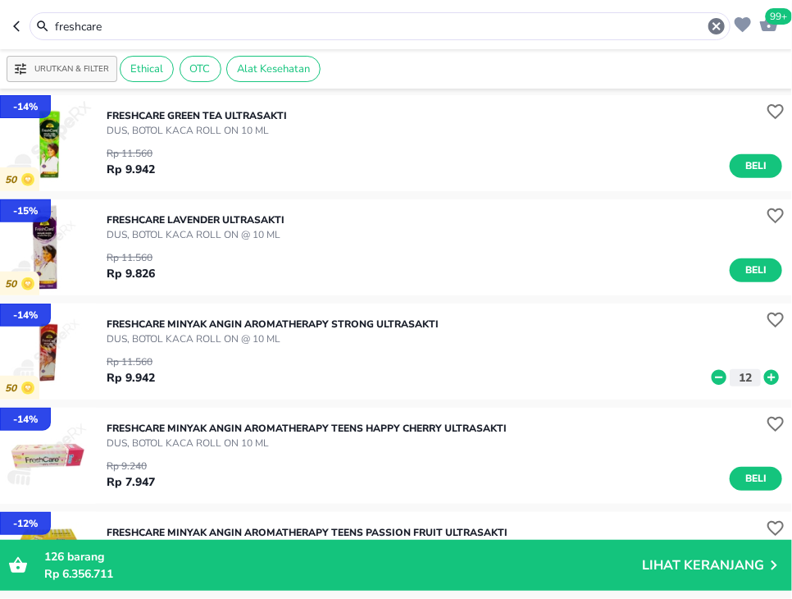
click at [246, 17] on div "freshcare" at bounding box center [389, 26] width 673 height 20
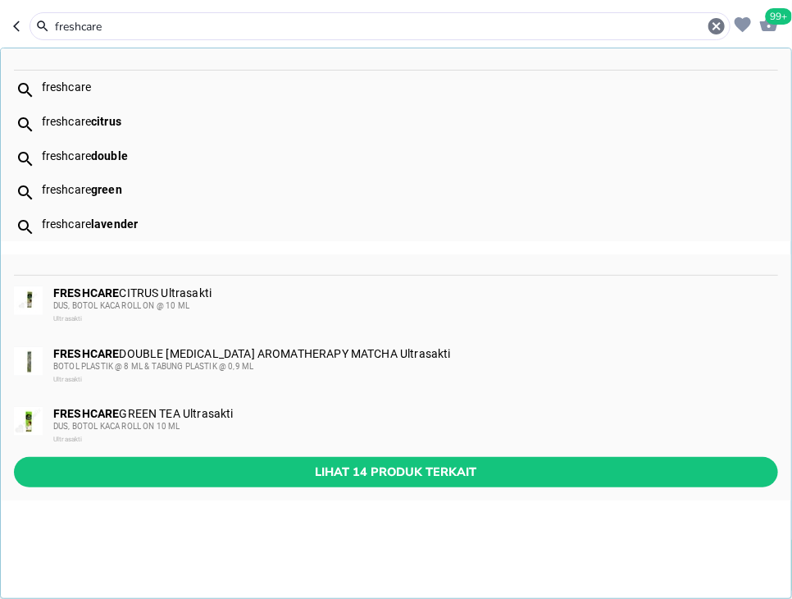
click at [242, 32] on input "freshcare" at bounding box center [380, 26] width 654 height 17
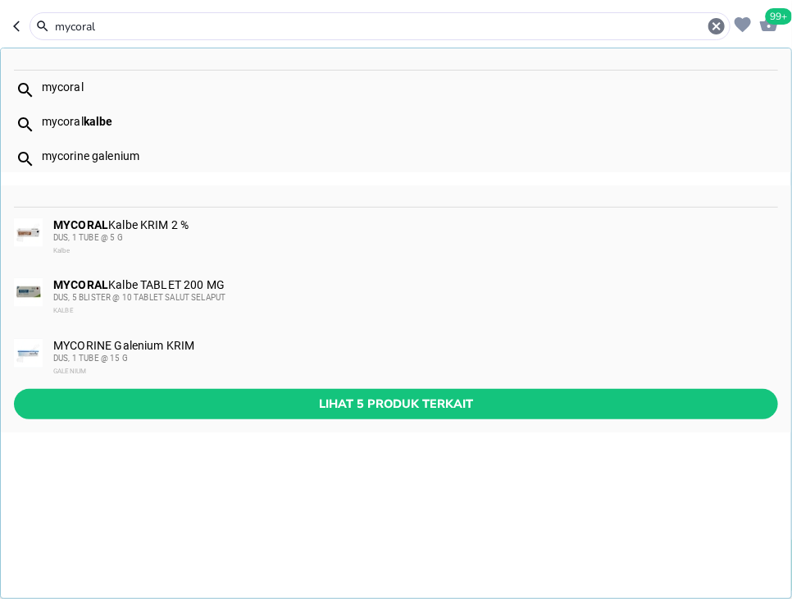
type input "mycoral"
click at [168, 231] on div "DUS, 1 TUBE @ 5 G" at bounding box center [415, 237] width 724 height 13
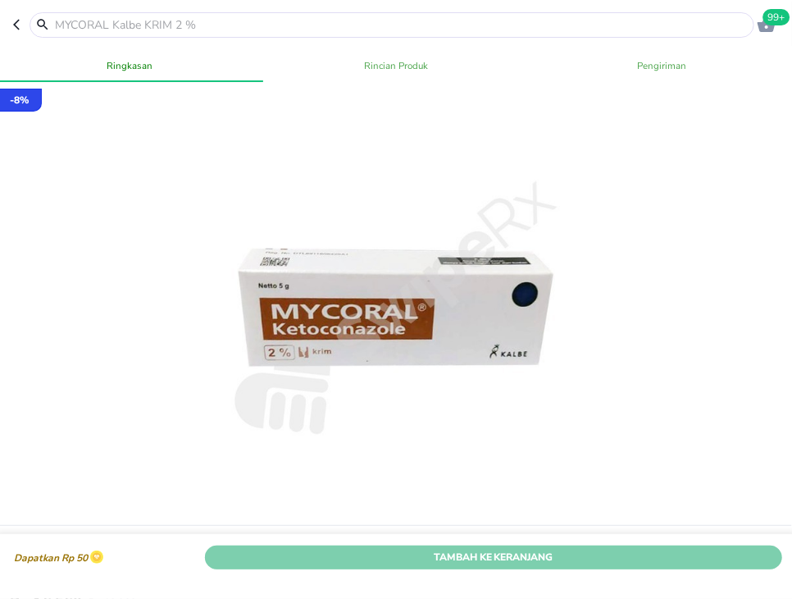
click at [637, 559] on span "Tambah Ke Keranjang" at bounding box center [494, 557] width 554 height 17
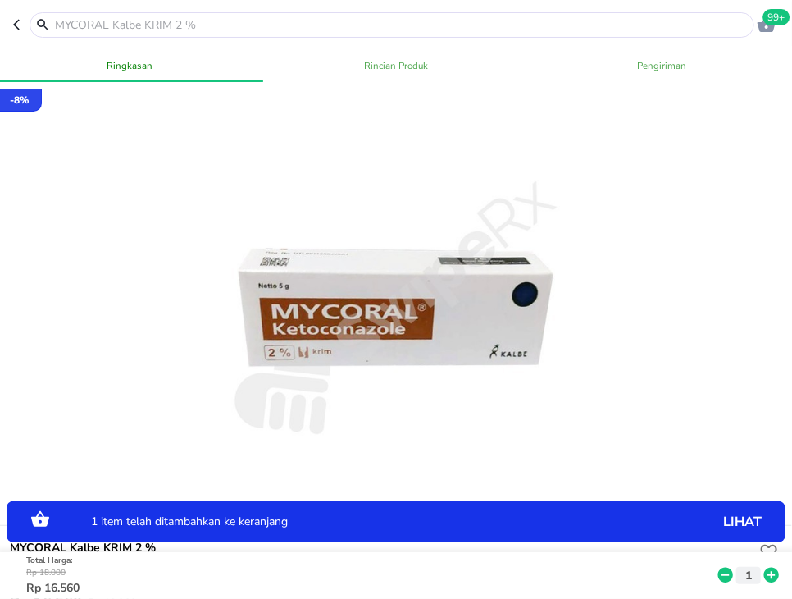
click at [777, 576] on icon at bounding box center [772, 575] width 15 height 15
click at [778, 577] on icon at bounding box center [772, 575] width 15 height 15
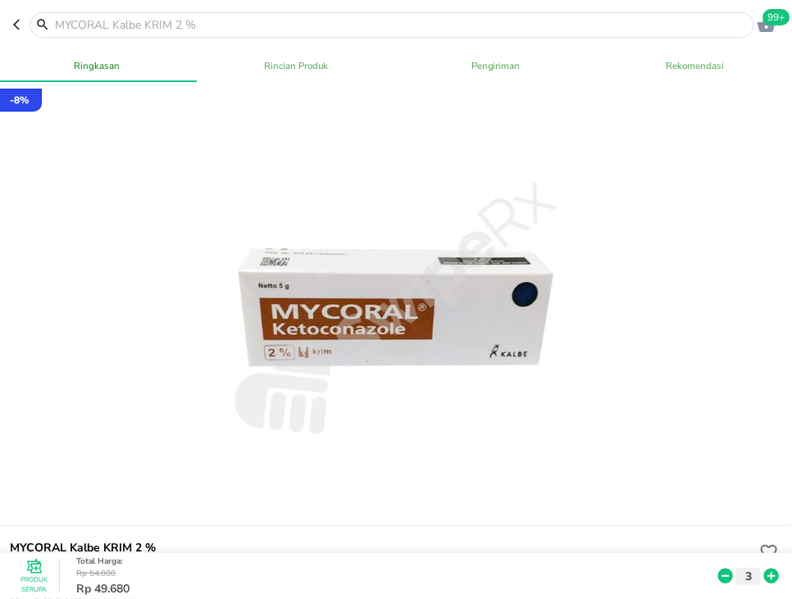
click at [505, 27] on input "text" at bounding box center [401, 24] width 697 height 17
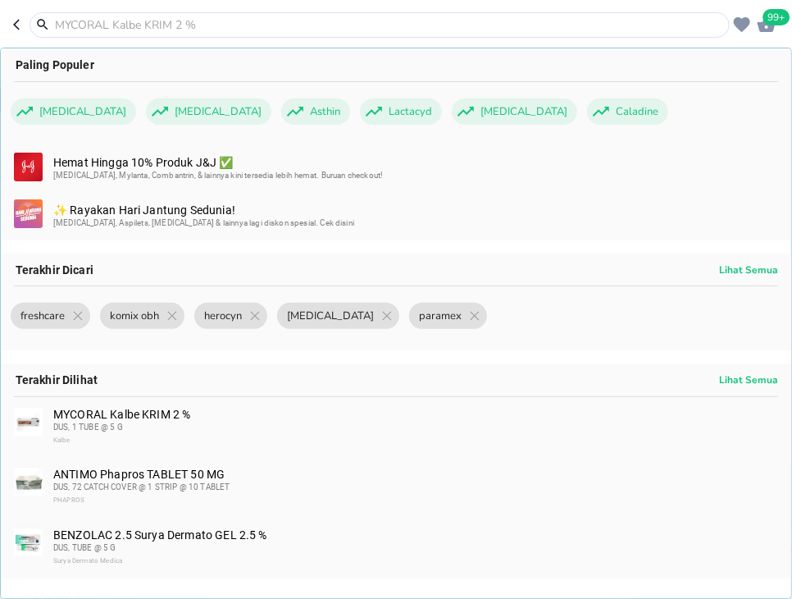
click at [227, 23] on input "text" at bounding box center [389, 24] width 673 height 17
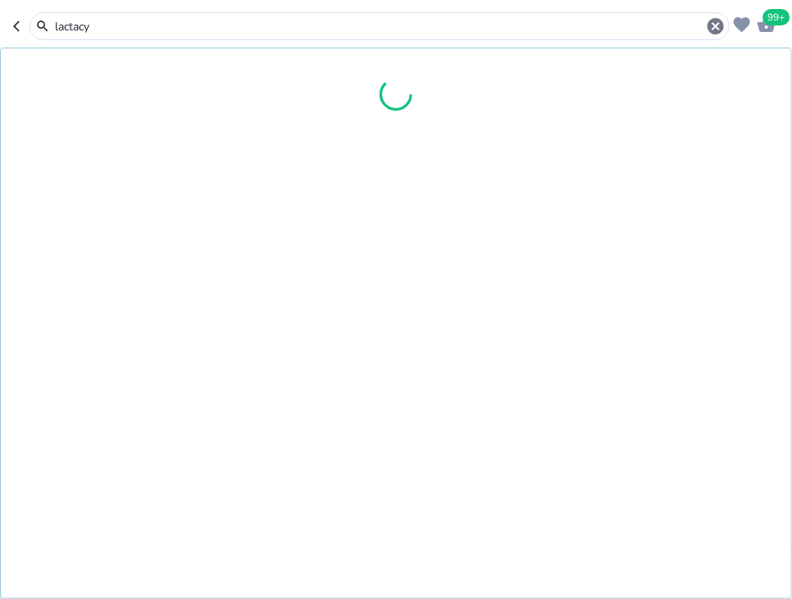
type input "lactacyd"
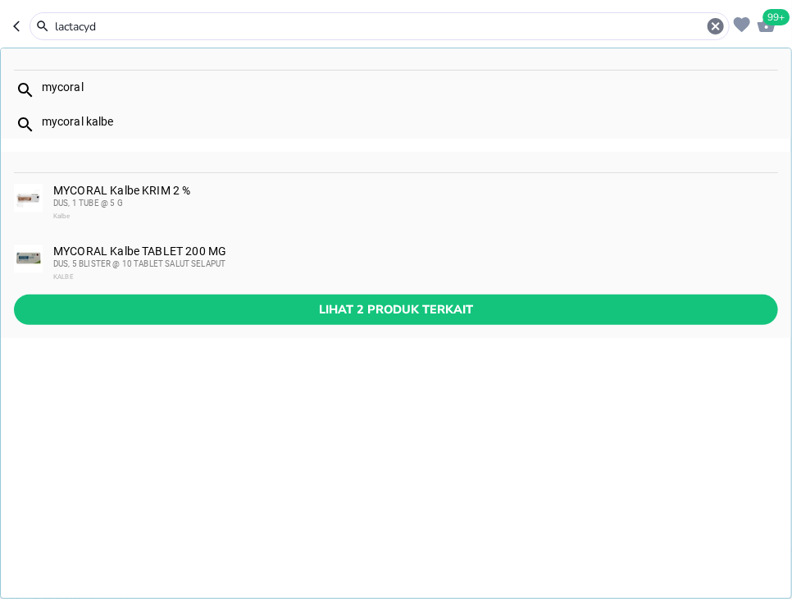
click at [208, 25] on input "lactacyd" at bounding box center [379, 26] width 653 height 17
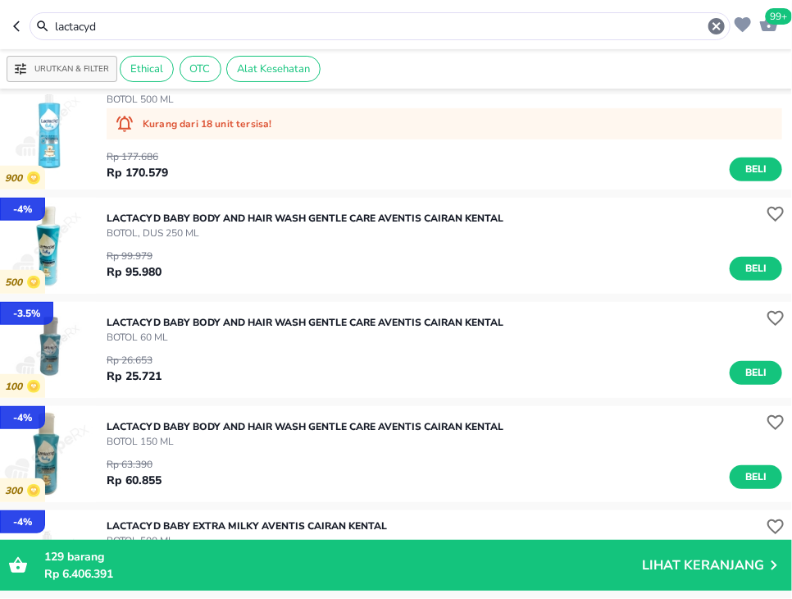
scroll to position [318, 0]
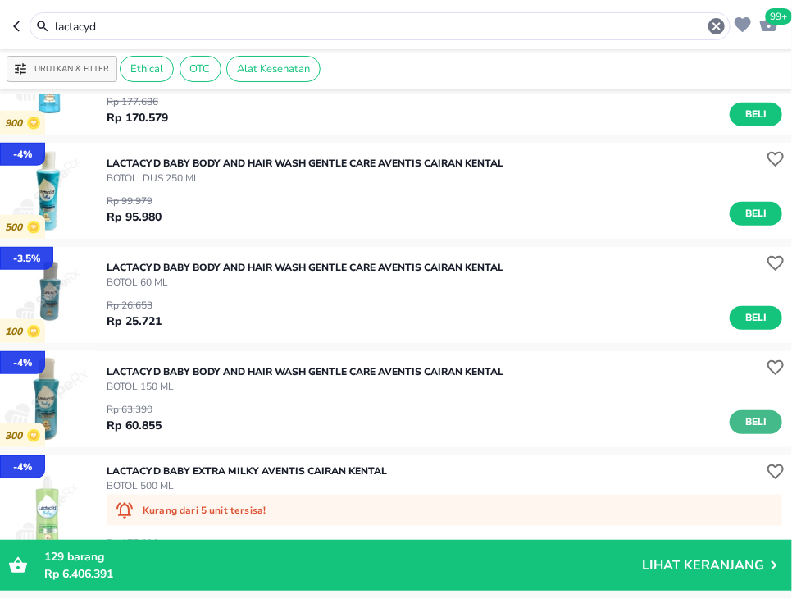
click at [753, 422] on span "Beli" at bounding box center [756, 421] width 28 height 17
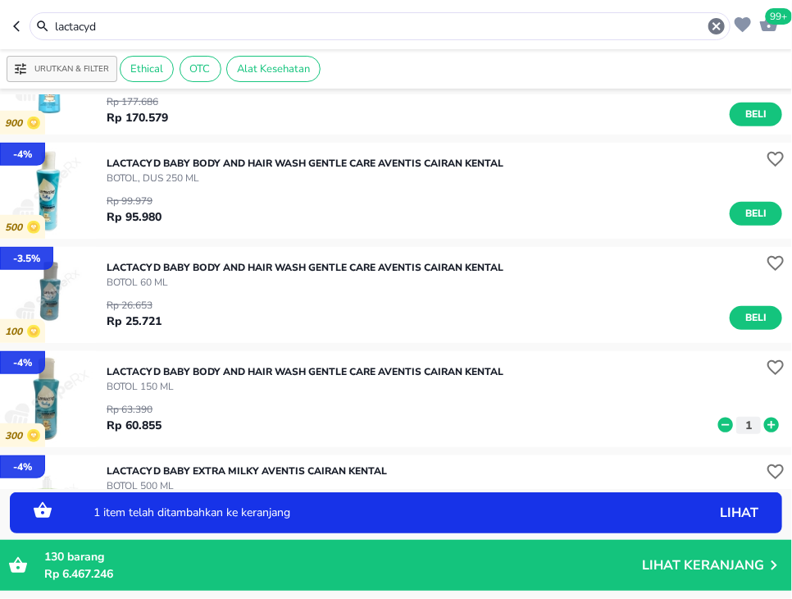
click at [765, 430] on icon at bounding box center [771, 425] width 21 height 18
click at [766, 430] on icon at bounding box center [771, 425] width 21 height 18
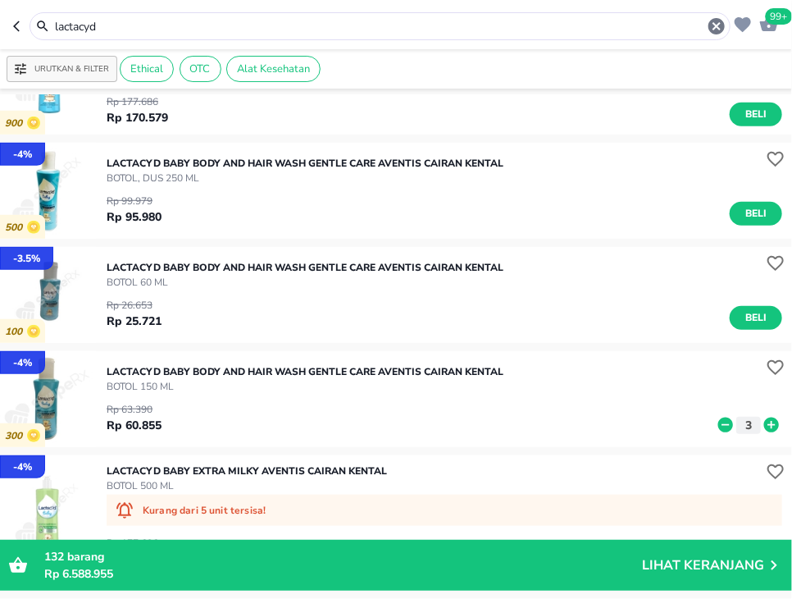
click at [198, 25] on input "lactacyd" at bounding box center [380, 26] width 654 height 17
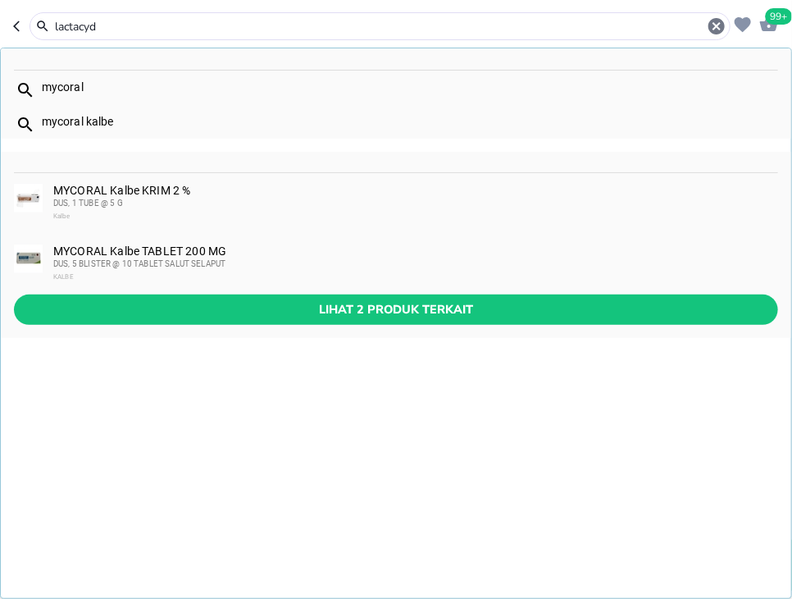
click at [198, 25] on input "lactacyd" at bounding box center [380, 26] width 654 height 17
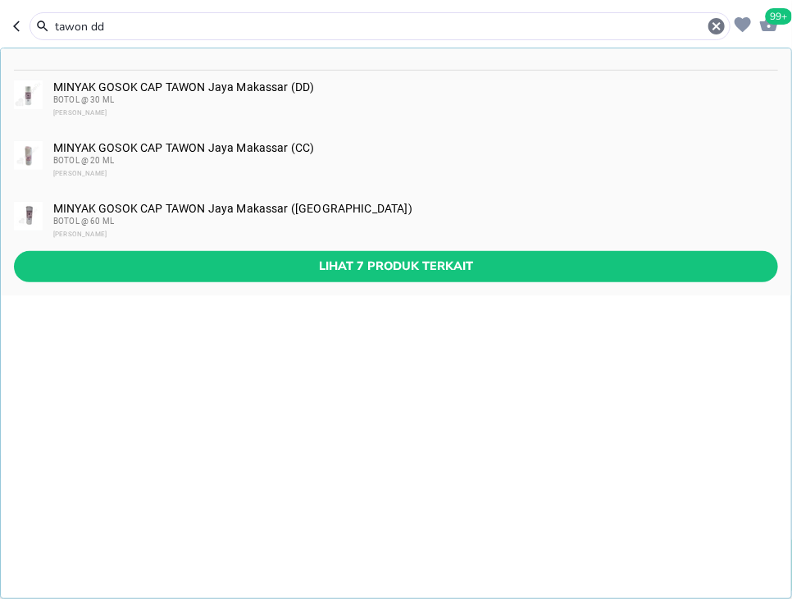
type input "tawon dd"
click at [312, 99] on div "BOTOL @ 30 ML" at bounding box center [415, 100] width 724 height 13
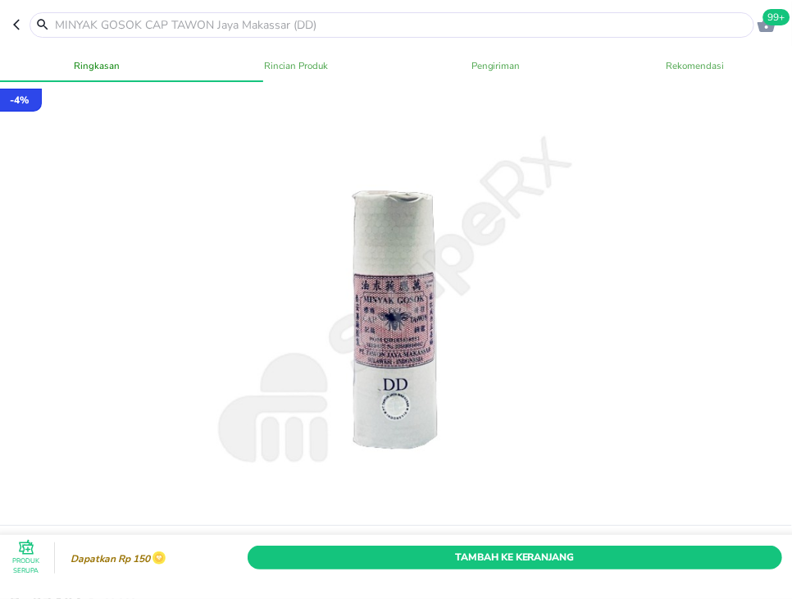
click at [691, 543] on div "Tambah Ke Keranjang" at bounding box center [514, 557] width 541 height 30
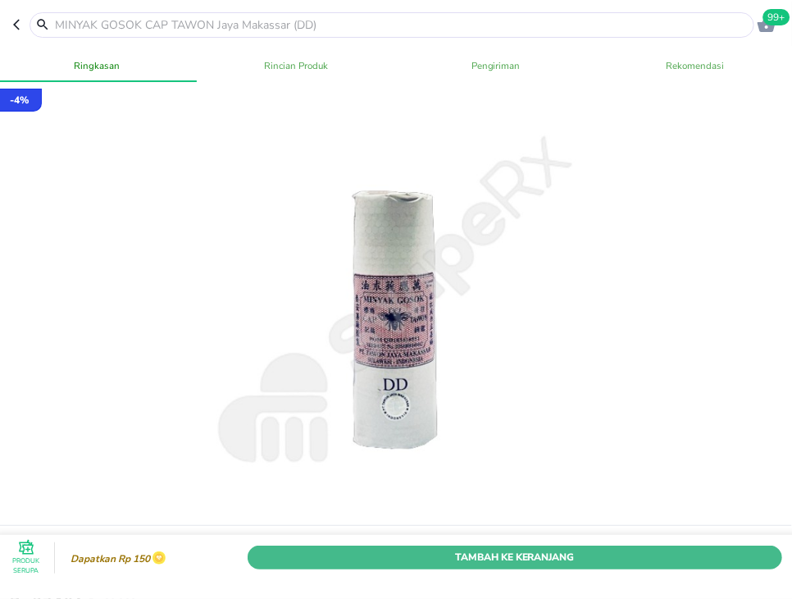
click at [701, 558] on span "Tambah Ke Keranjang" at bounding box center [515, 557] width 510 height 17
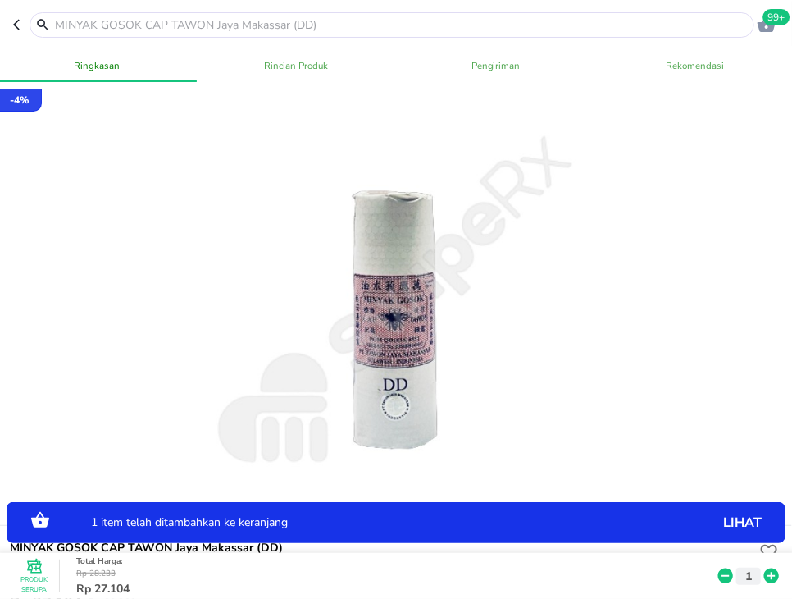
click at [778, 573] on icon at bounding box center [772, 575] width 15 height 15
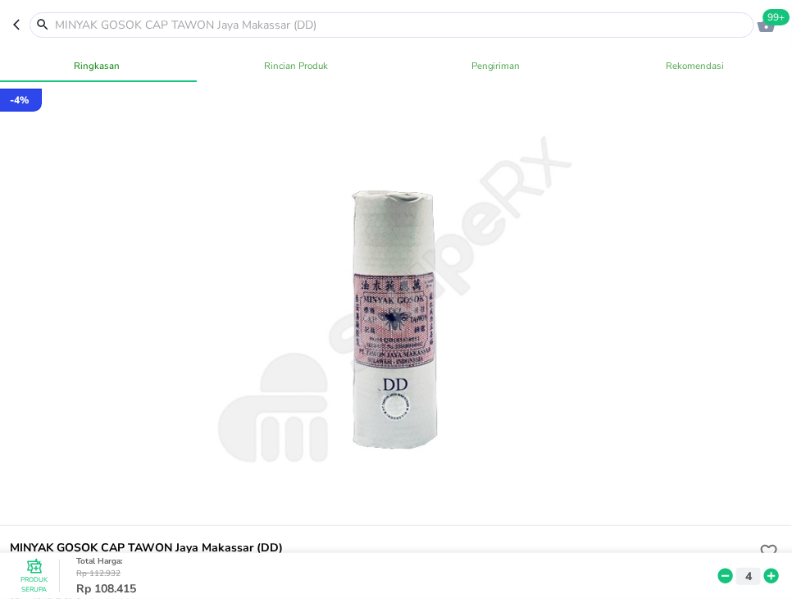
click at [377, 28] on input "text" at bounding box center [401, 24] width 697 height 17
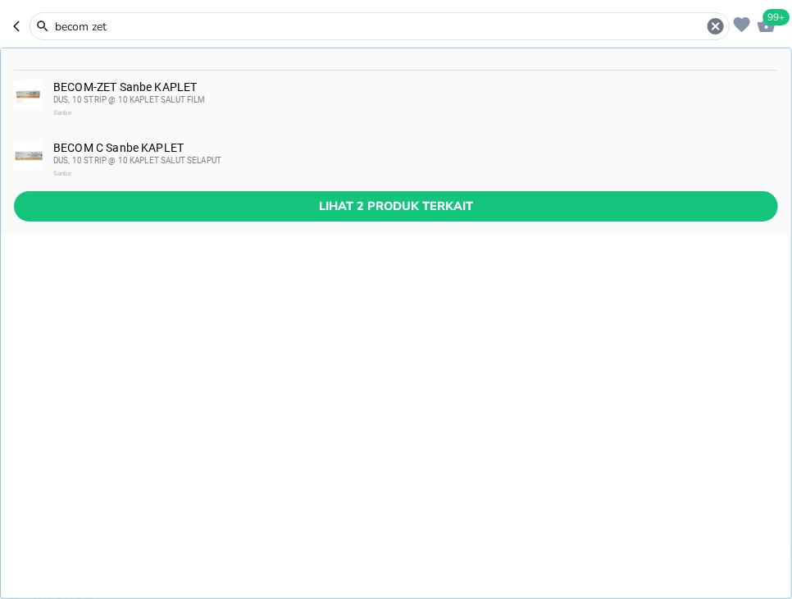
type input "becom zet"
click at [381, 97] on div "DUS, 10 STRIP @ 10 KAPLET SALUT FILM" at bounding box center [415, 100] width 724 height 13
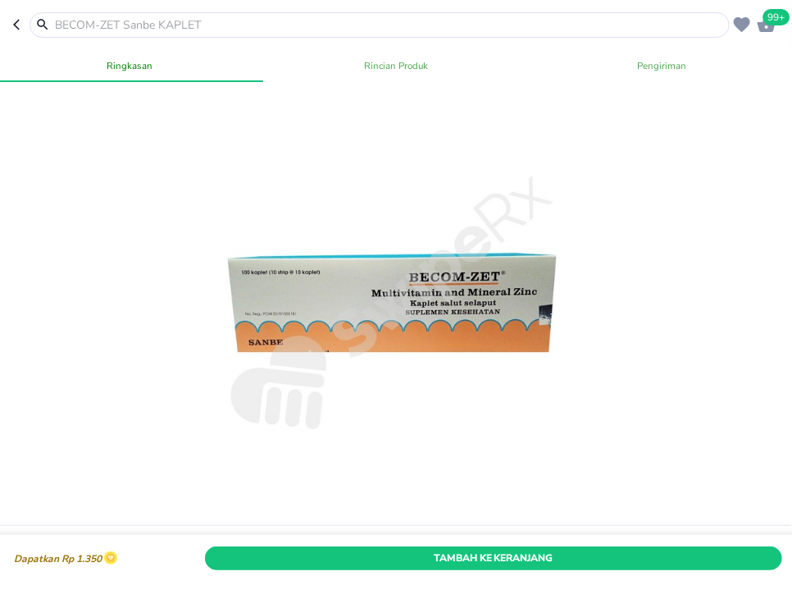
click at [610, 570] on div "Tambah Ke Keranjang" at bounding box center [494, 557] width 585 height 30
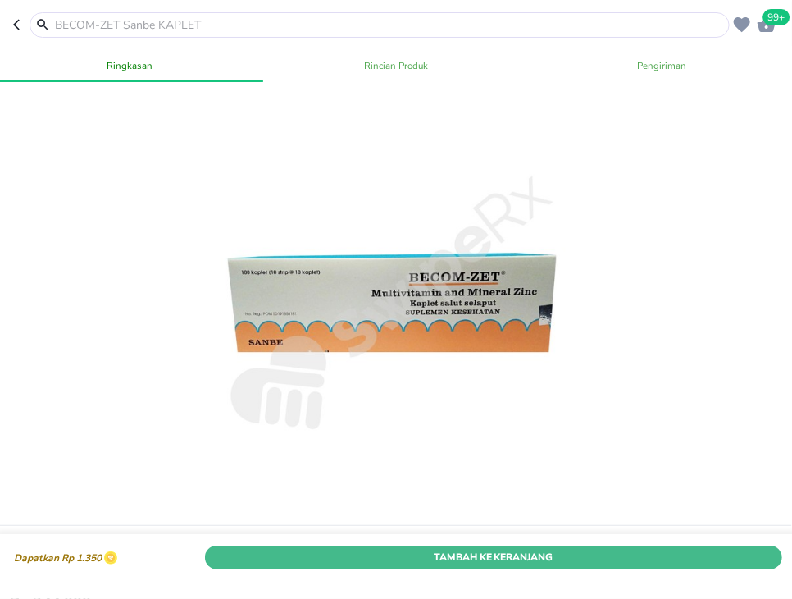
click at [613, 563] on span "Tambah Ke Keranjang" at bounding box center [494, 557] width 554 height 17
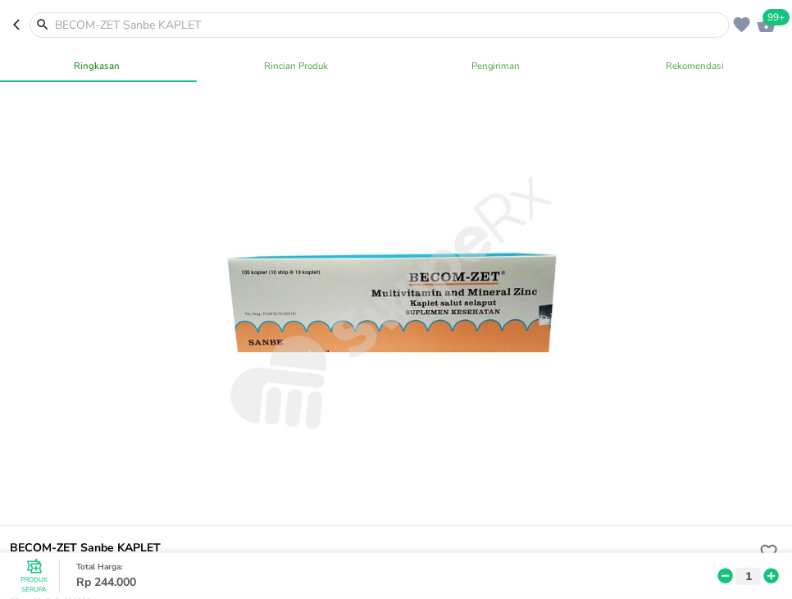
click at [390, 23] on input "text" at bounding box center [389, 24] width 673 height 17
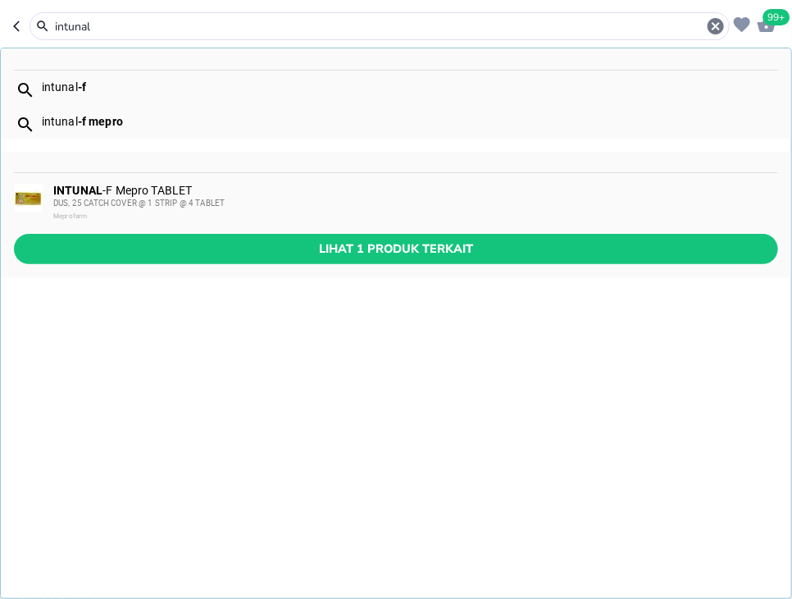
type input "intunal"
click at [313, 185] on div "INTUNAL -F Mepro TABLET DUS, 25 CATCH COVER @ 1 STRIP @ 4 TABLET Meprofarm" at bounding box center [415, 203] width 724 height 39
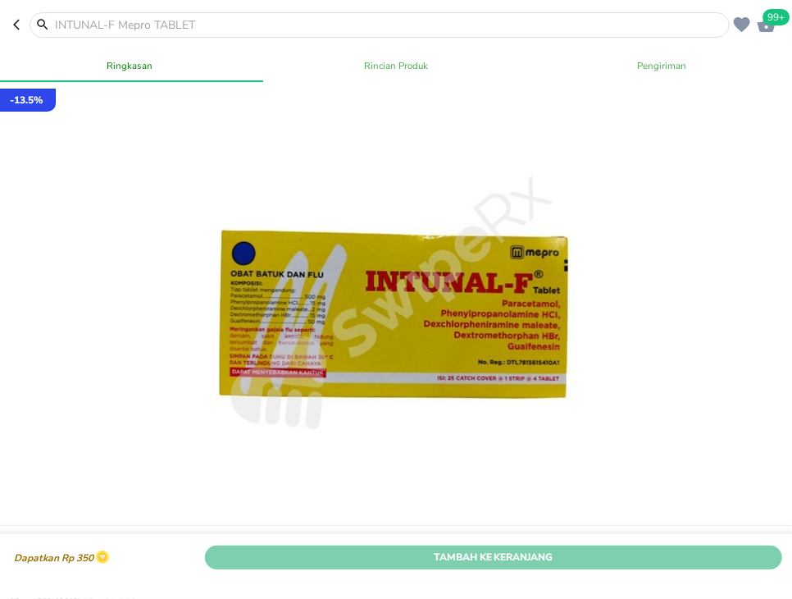
click at [507, 561] on span "Tambah Ke Keranjang" at bounding box center [494, 557] width 554 height 17
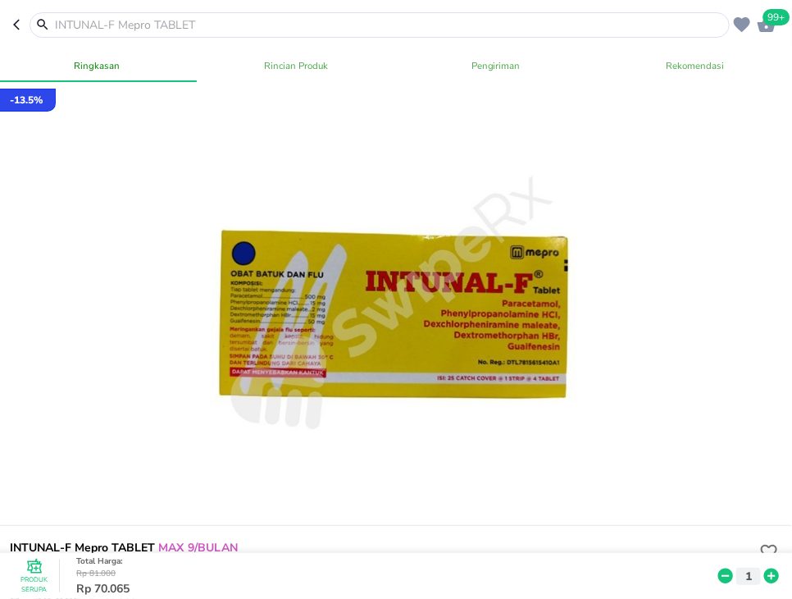
click at [267, 28] on input "text" at bounding box center [389, 24] width 673 height 17
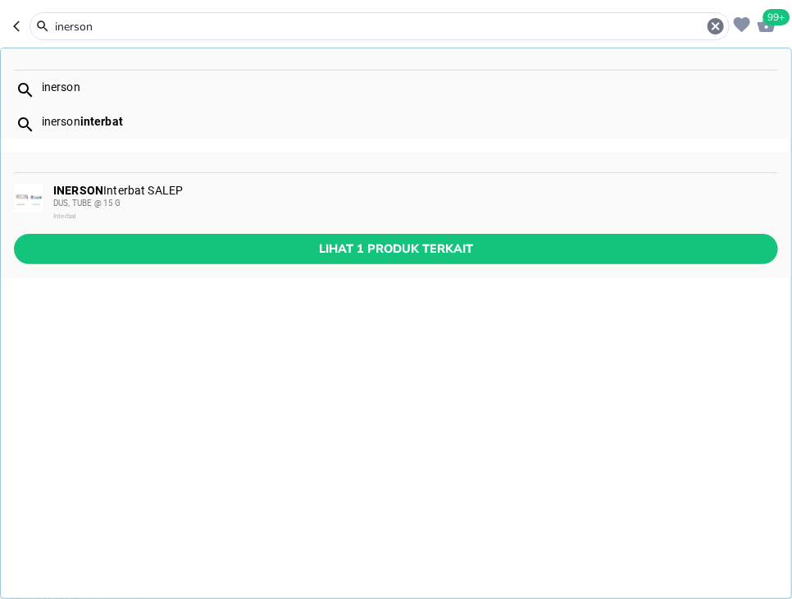
type input "inerson"
click at [272, 206] on div "DUS, TUBE @ 15 G" at bounding box center [415, 203] width 724 height 13
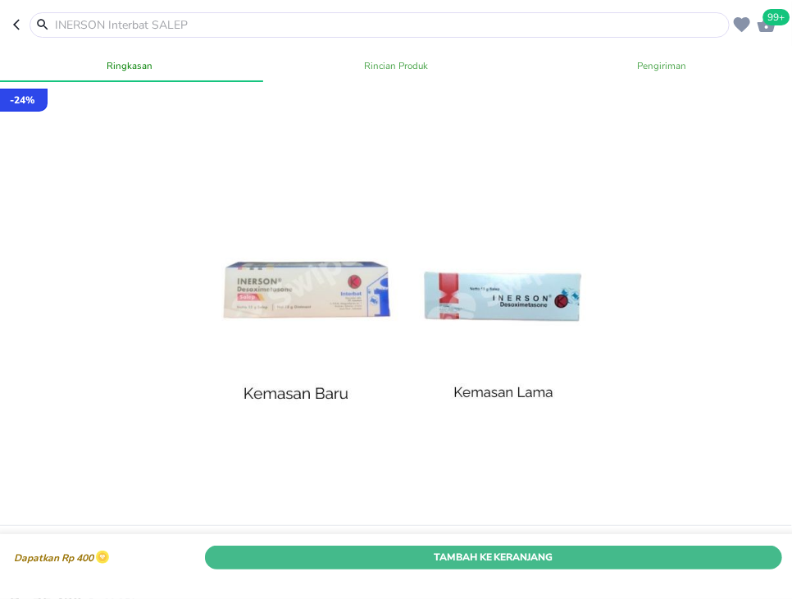
click at [671, 559] on span "Tambah Ke Keranjang" at bounding box center [494, 557] width 554 height 17
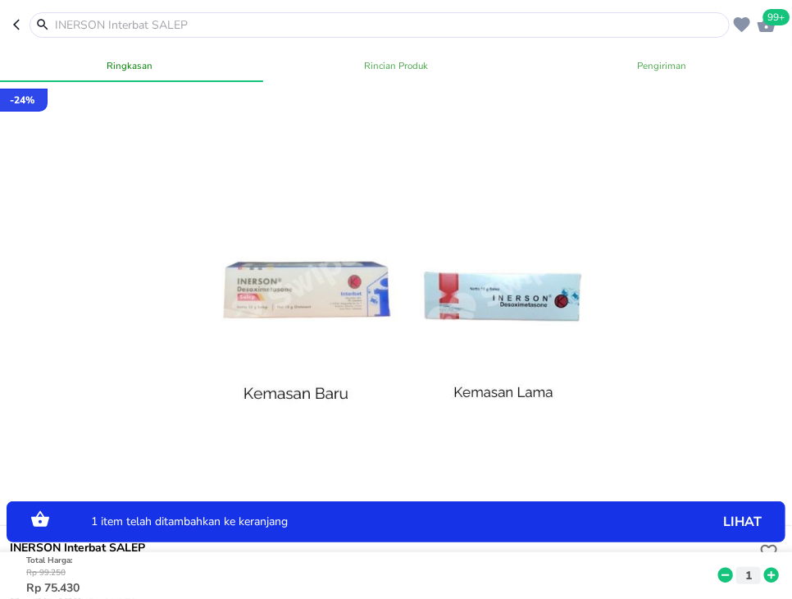
click at [774, 576] on icon at bounding box center [772, 575] width 15 height 15
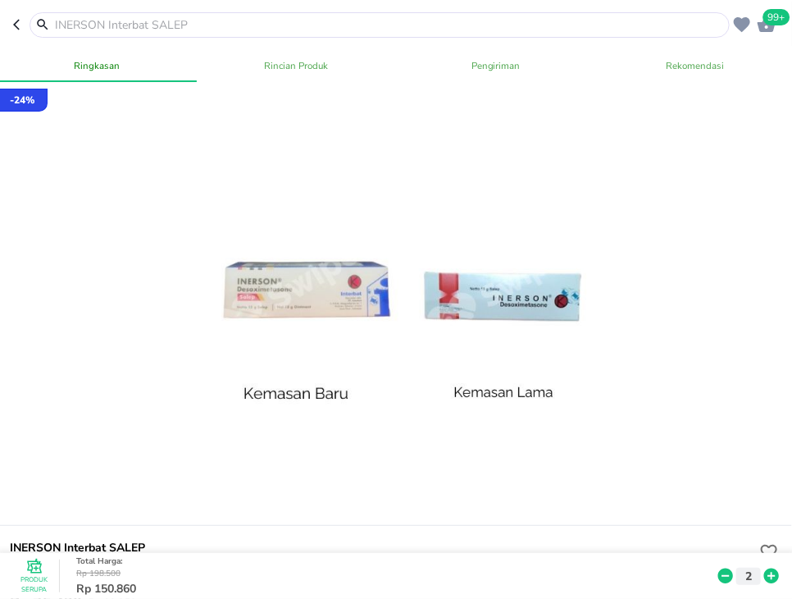
click at [398, 21] on input "text" at bounding box center [389, 24] width 673 height 17
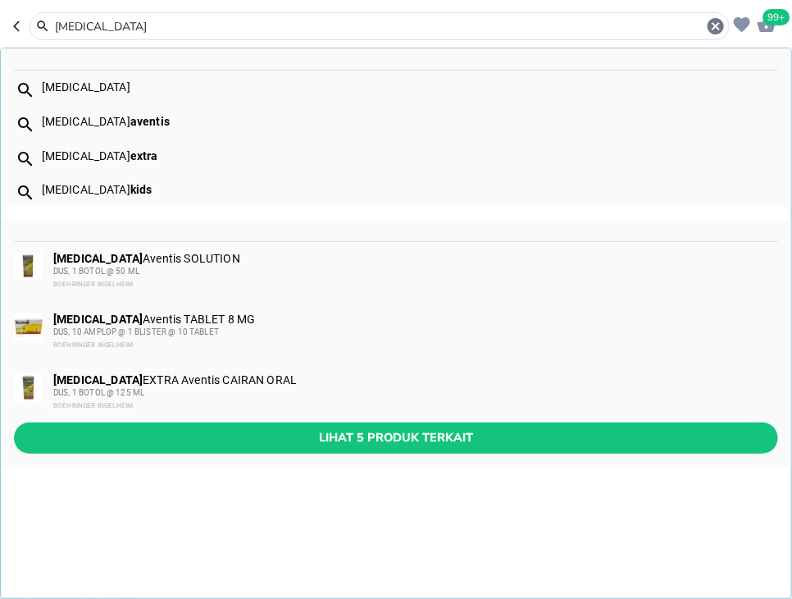
type input "[MEDICAL_DATA]"
click at [393, 444] on span "Lihat 5 produk terkait" at bounding box center [396, 437] width 738 height 21
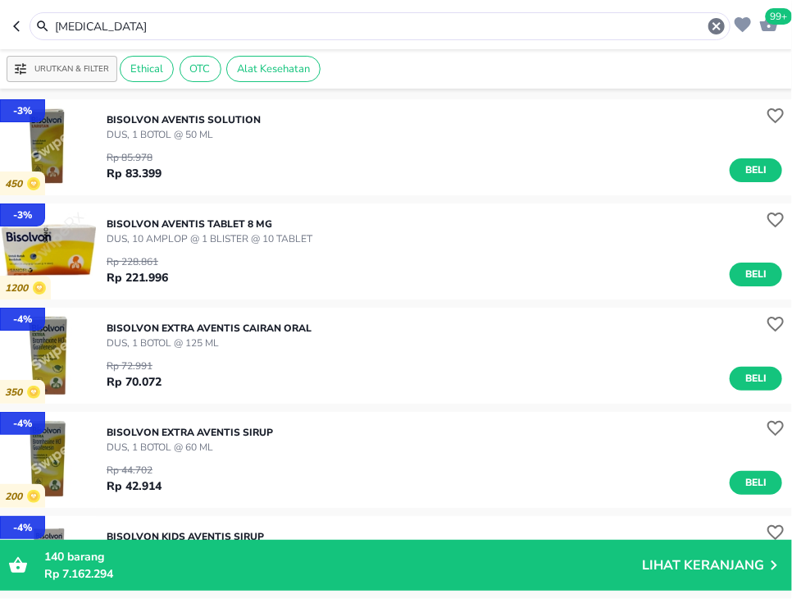
scroll to position [106, 0]
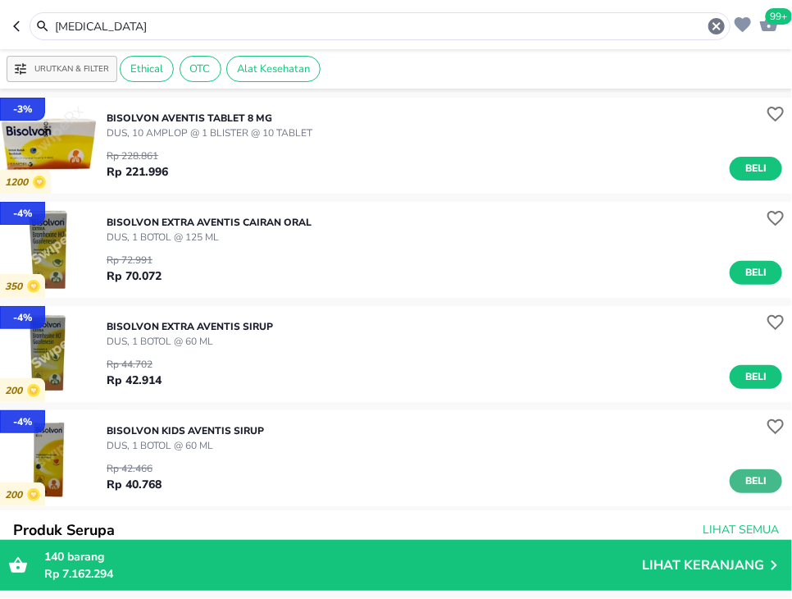
click at [760, 481] on span "Beli" at bounding box center [756, 480] width 28 height 17
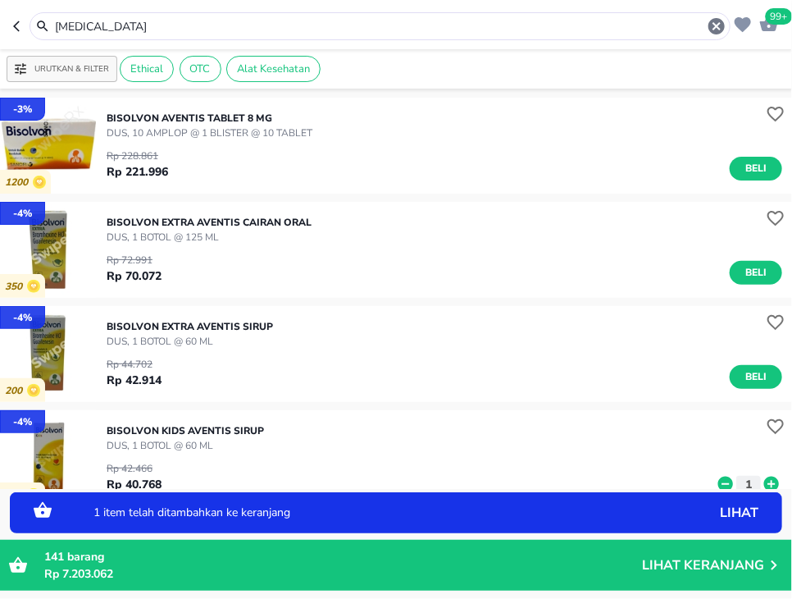
click at [765, 483] on icon at bounding box center [772, 484] width 15 height 15
click at [769, 484] on icon at bounding box center [772, 484] width 15 height 15
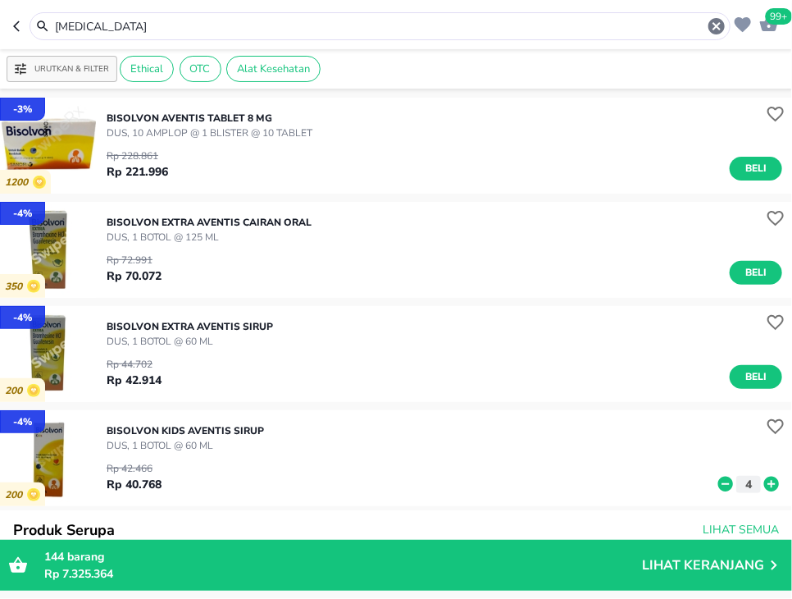
click at [732, 482] on icon at bounding box center [726, 484] width 15 height 15
click at [189, 20] on input "[MEDICAL_DATA]" at bounding box center [380, 26] width 654 height 17
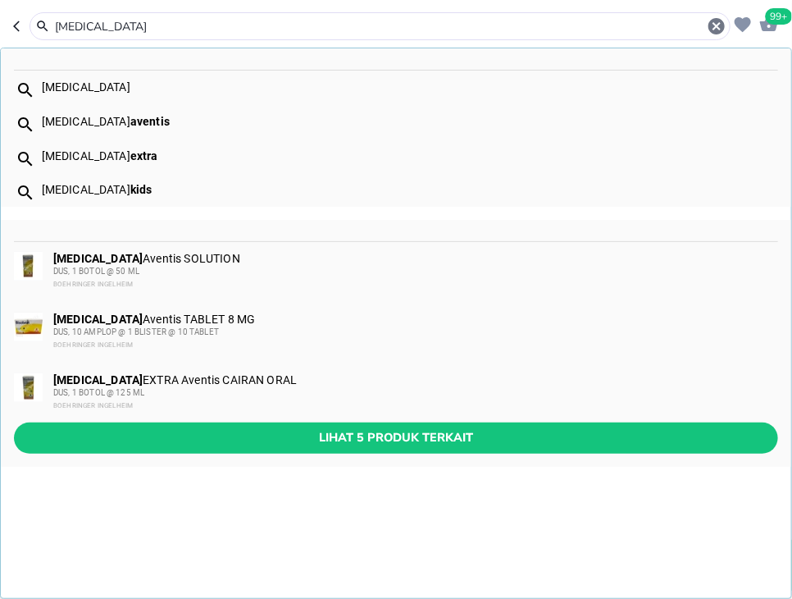
click at [189, 20] on input "[MEDICAL_DATA]" at bounding box center [380, 26] width 654 height 17
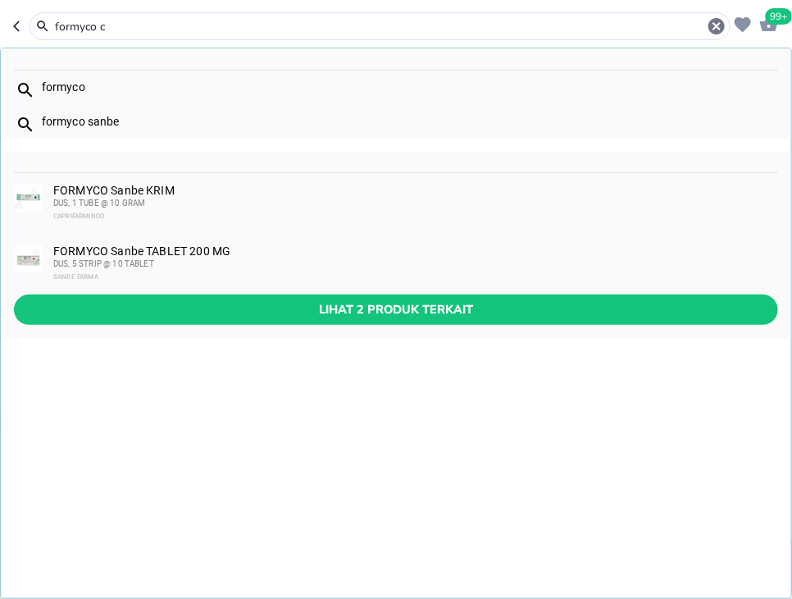
type input "formyco c"
click at [146, 182] on div "FORMYCO Sanbe KRIM DUS, 1 TUBE @ 10 GRAM CAPRIFARMINDO" at bounding box center [396, 203] width 791 height 61
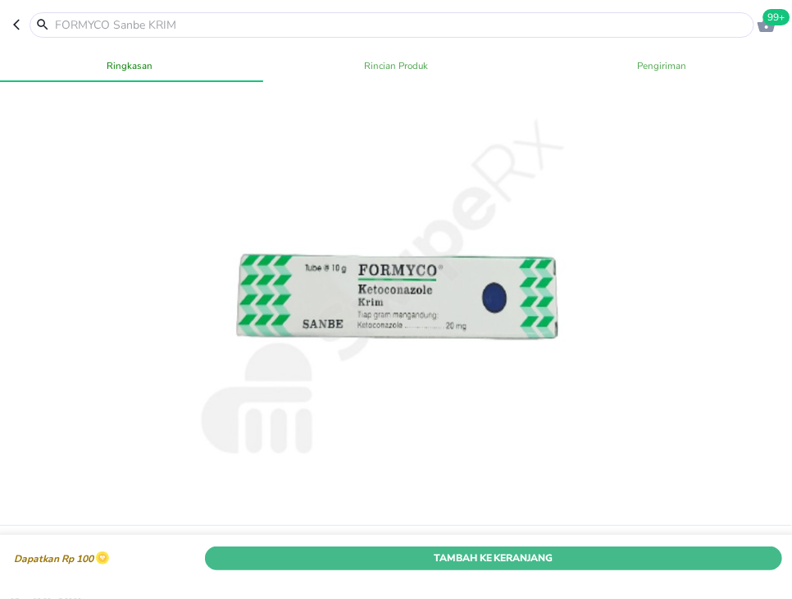
click at [574, 555] on span "Tambah Ke Keranjang" at bounding box center [494, 557] width 554 height 17
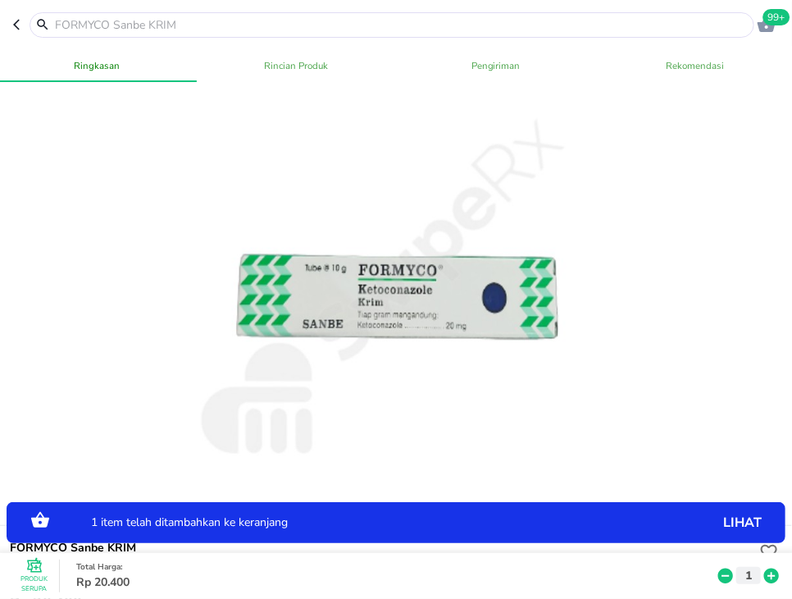
click at [773, 583] on icon at bounding box center [771, 576] width 21 height 18
click at [340, 19] on input "text" at bounding box center [401, 24] width 697 height 17
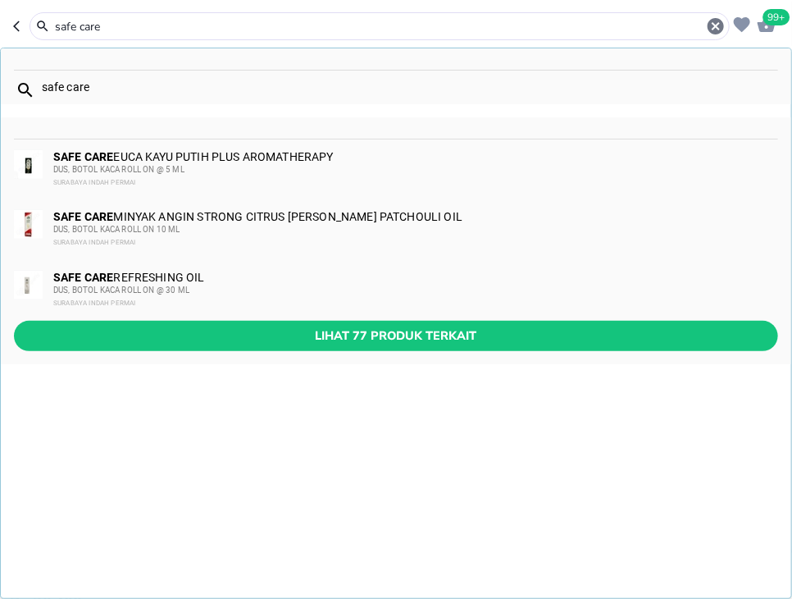
type input "safe care"
click at [480, 326] on span "Lihat 77 produk terkait" at bounding box center [396, 336] width 738 height 21
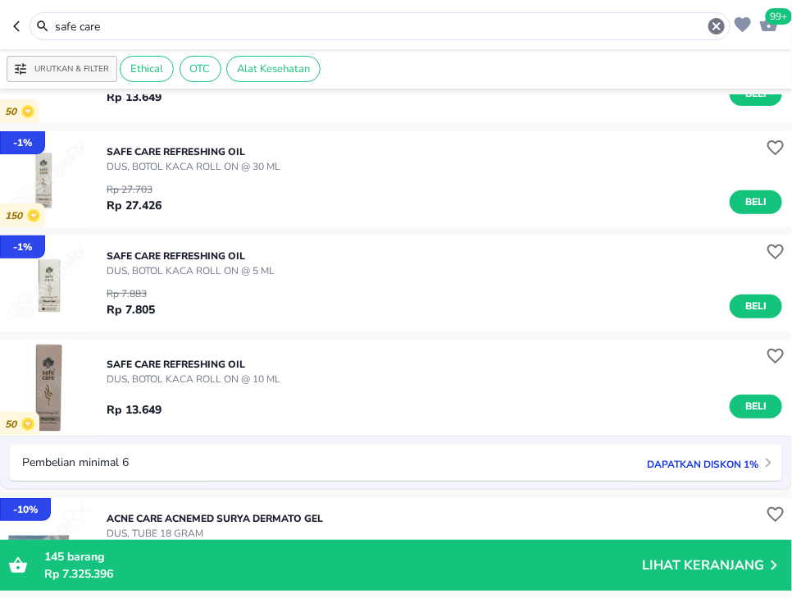
scroll to position [212, 0]
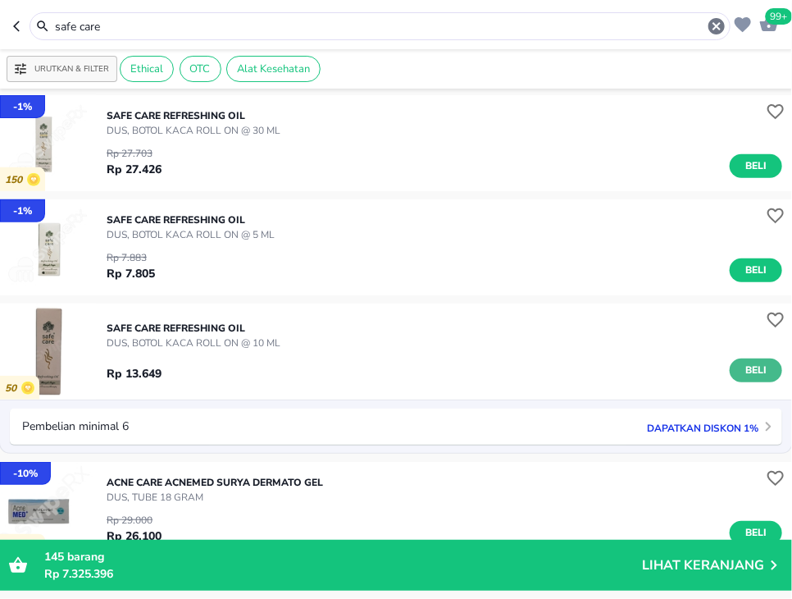
click at [772, 372] on button "Beli" at bounding box center [756, 370] width 52 height 24
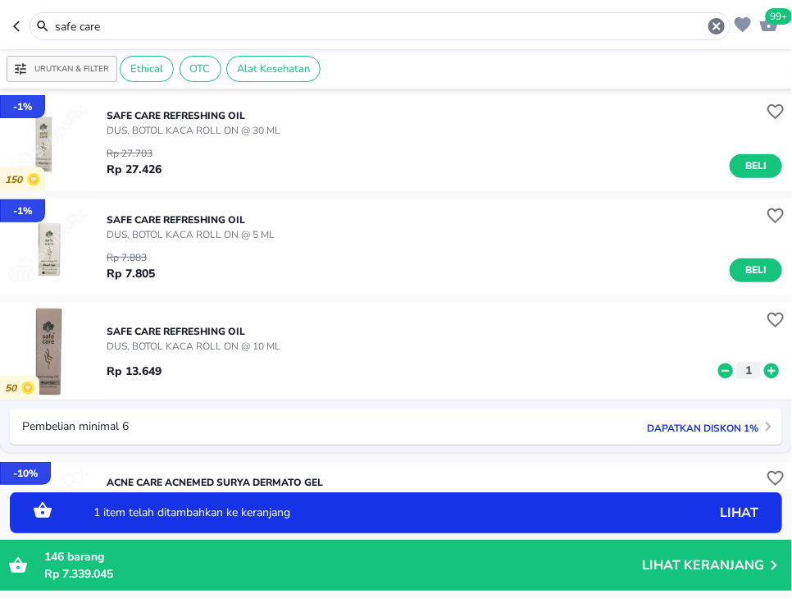
click at [772, 372] on icon at bounding box center [771, 371] width 21 height 18
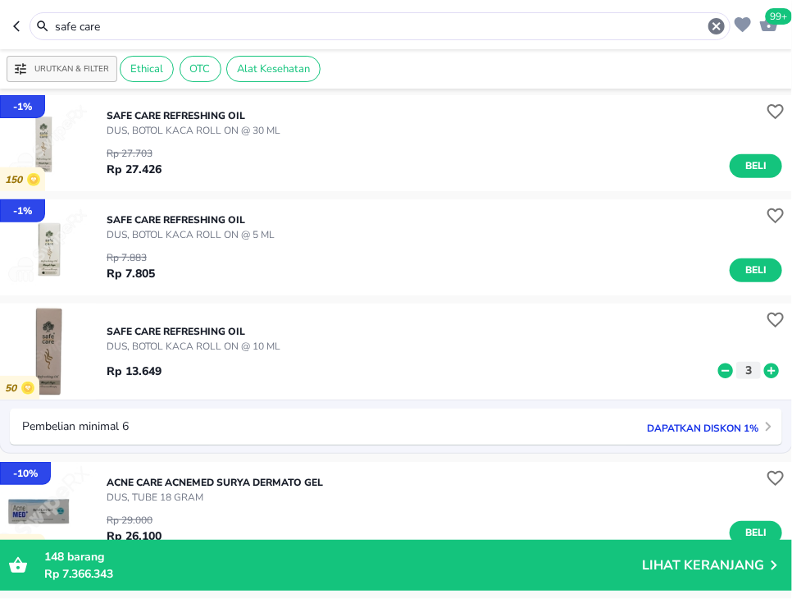
click at [184, 29] on input "safe care" at bounding box center [380, 26] width 654 height 17
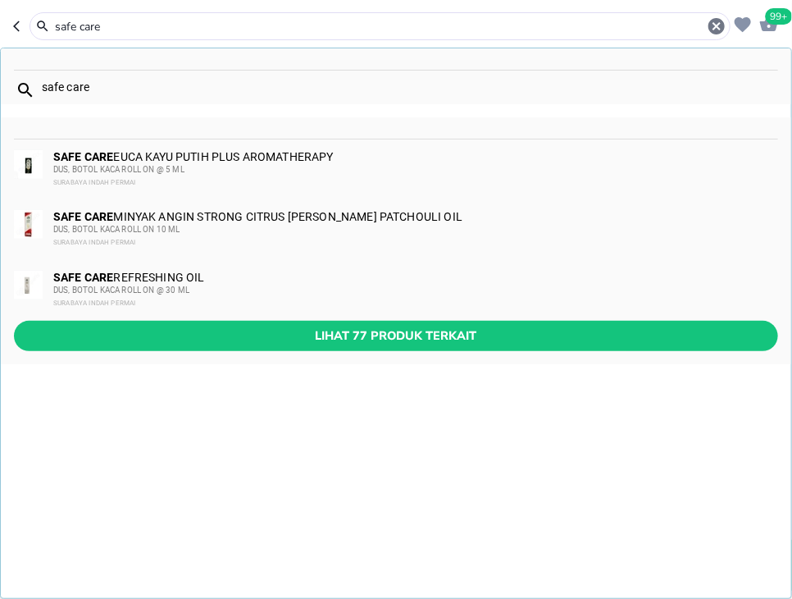
click at [184, 29] on input "safe care" at bounding box center [380, 26] width 654 height 17
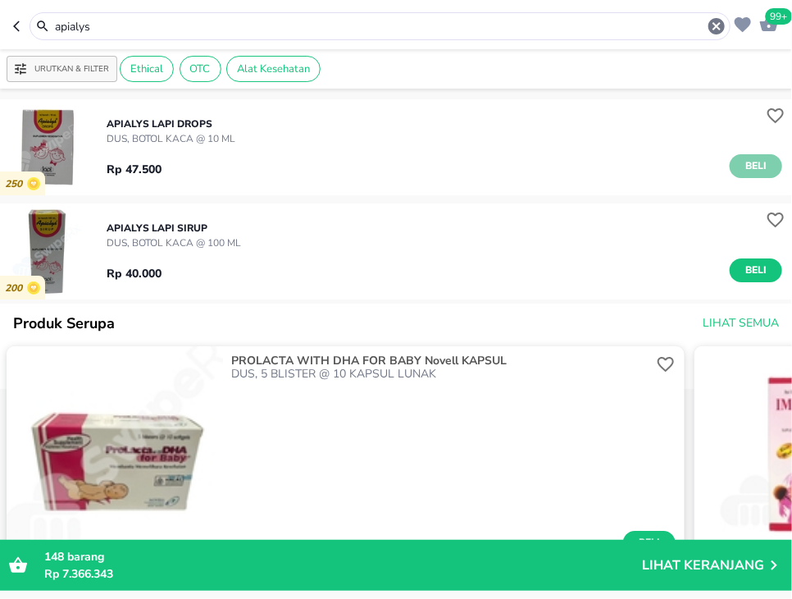
click at [745, 165] on span "Beli" at bounding box center [756, 165] width 28 height 17
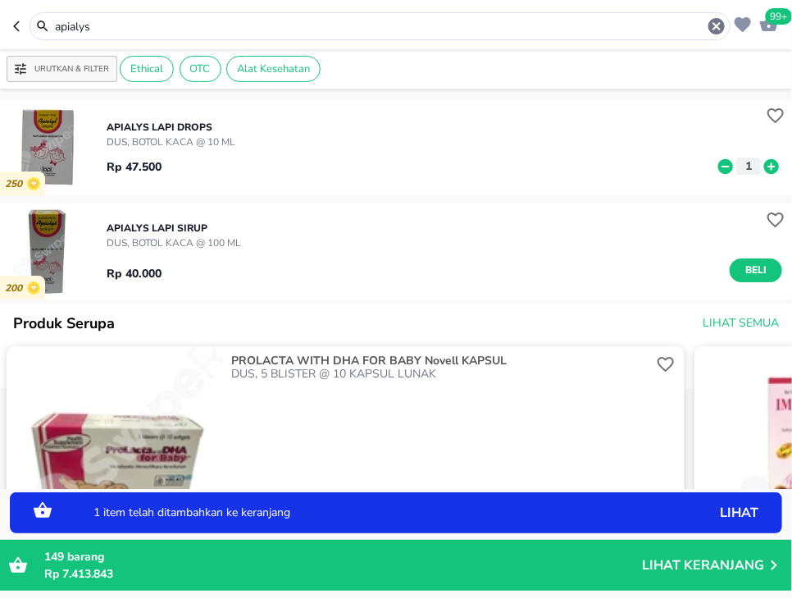
click at [770, 172] on icon at bounding box center [772, 165] width 15 height 15
click at [724, 162] on icon at bounding box center [726, 165] width 15 height 15
click at [769, 167] on icon at bounding box center [772, 165] width 15 height 15
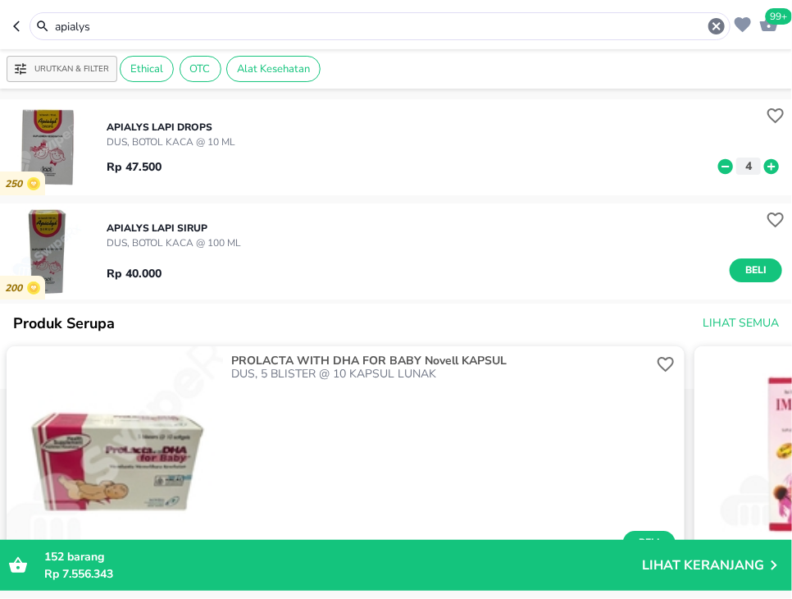
click at [240, 26] on input "apialys" at bounding box center [380, 26] width 654 height 17
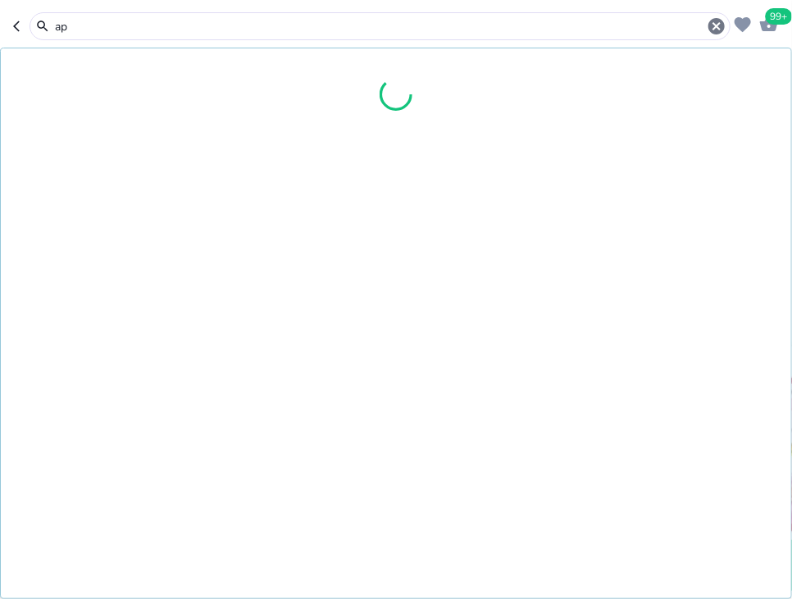
type input "a"
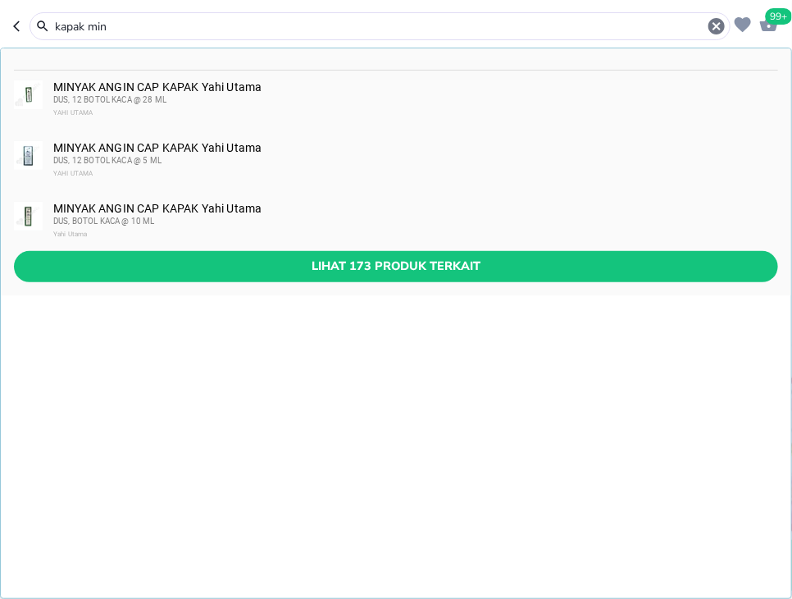
click at [244, 261] on span "Lihat 173 produk terkait" at bounding box center [396, 266] width 738 height 21
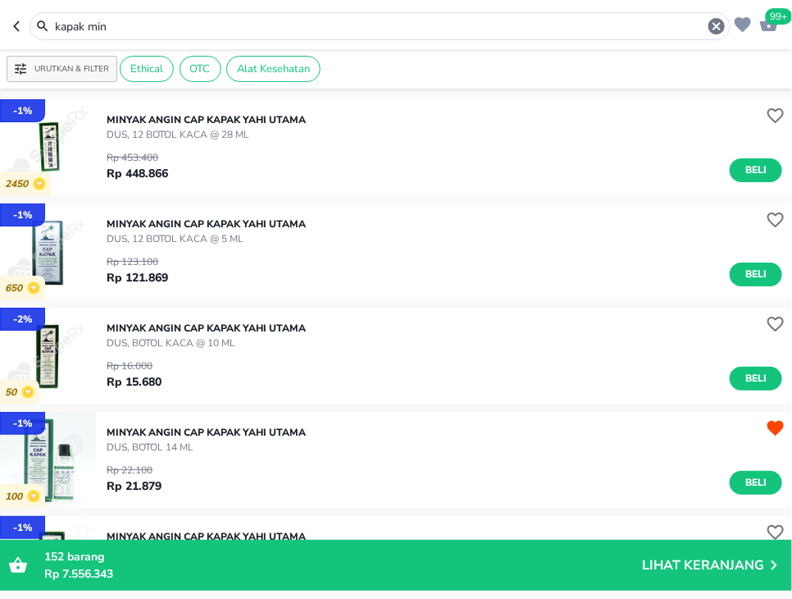
click at [768, 491] on span "Beli" at bounding box center [756, 482] width 28 height 17
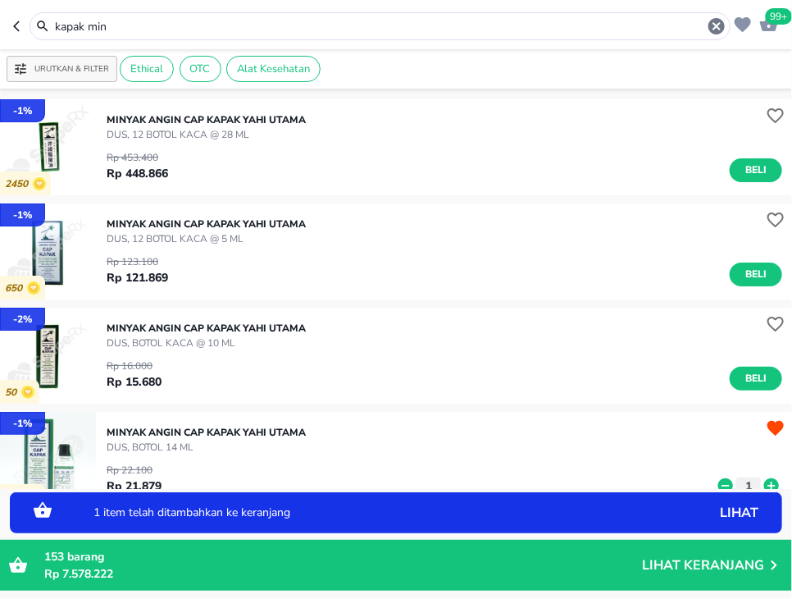
click at [769, 484] on icon at bounding box center [772, 485] width 15 height 15
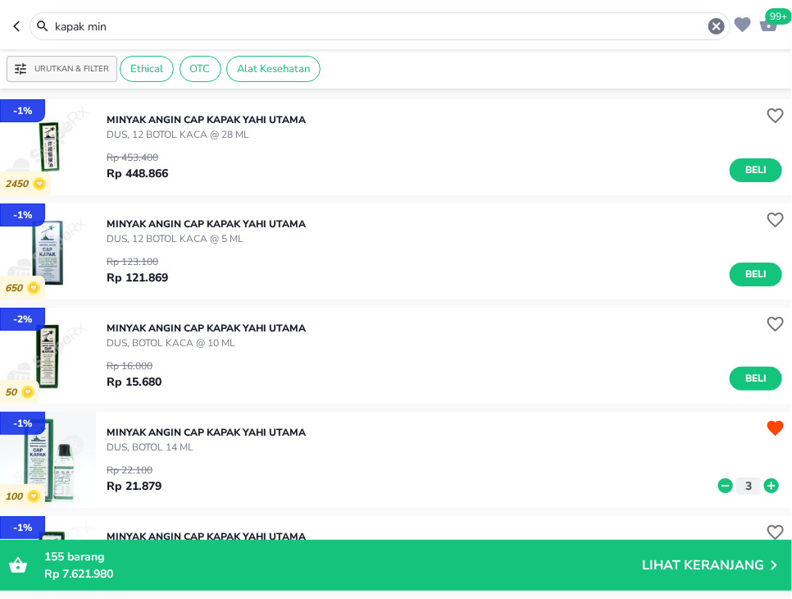
click at [280, 19] on input "kapak min" at bounding box center [380, 26] width 654 height 17
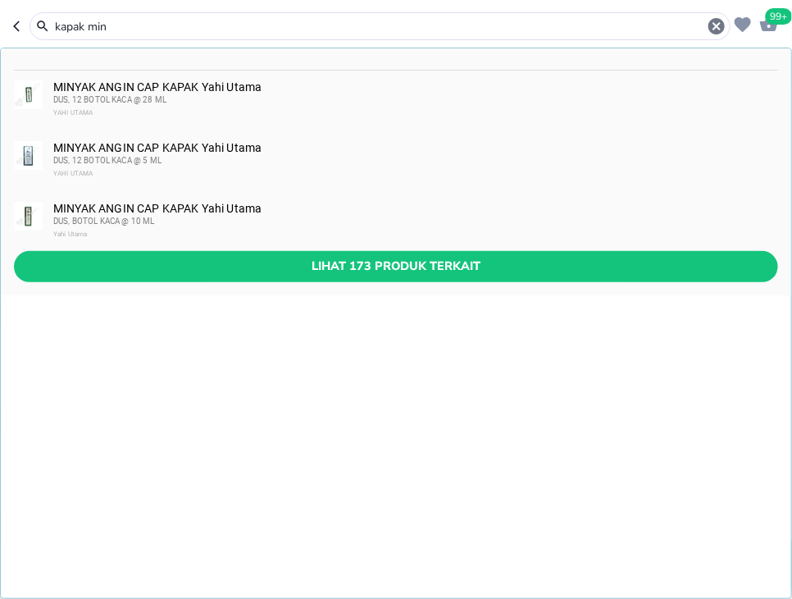
click at [280, 19] on input "kapak min" at bounding box center [380, 26] width 654 height 17
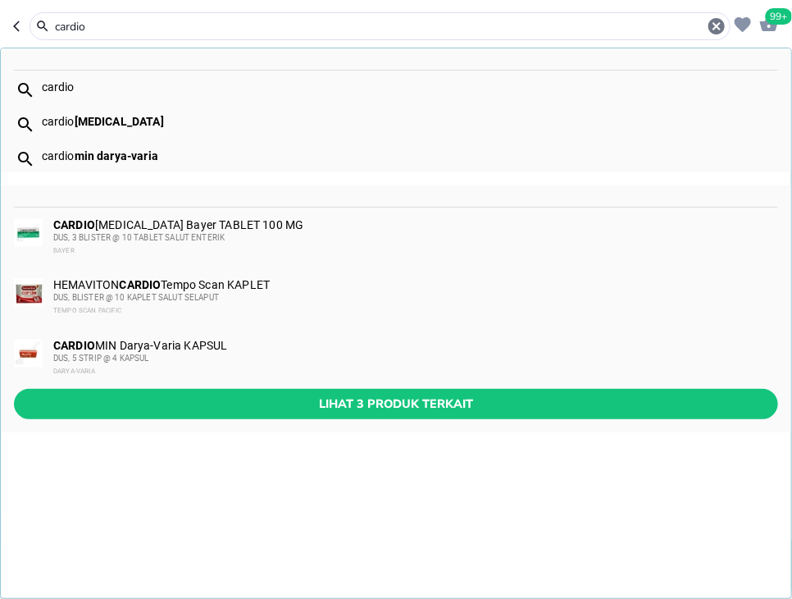
type input "cardio"
click at [170, 208] on div "CARDIO [MEDICAL_DATA] Bayer TABLET 100 MG DUS, 3 BLISTER @ 10 TABLET SALUT ENTE…" at bounding box center [396, 238] width 791 height 61
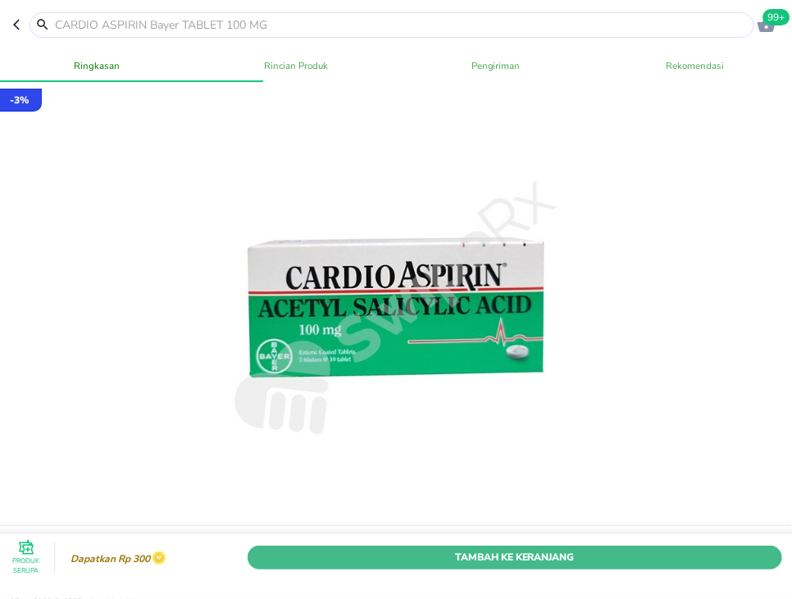
click at [508, 553] on span "Tambah Ke Keranjang" at bounding box center [515, 557] width 510 height 17
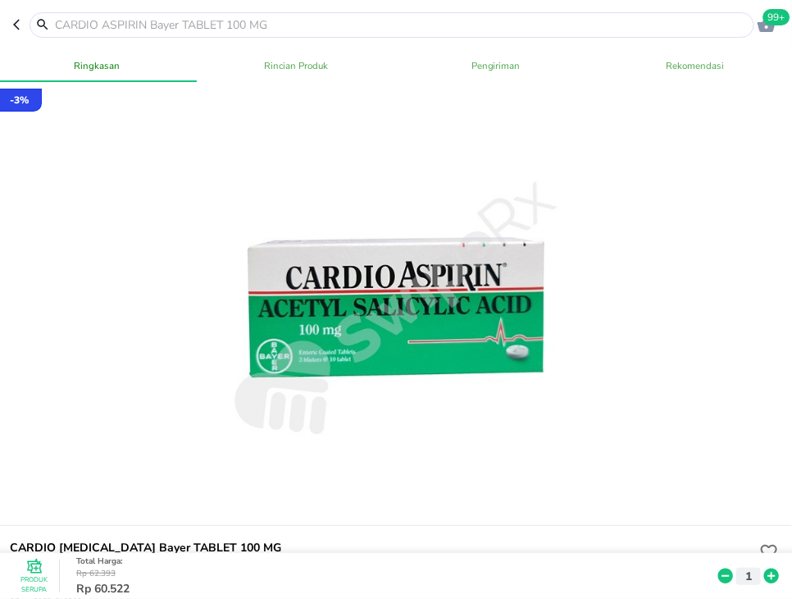
click at [412, 24] on input "text" at bounding box center [401, 24] width 697 height 17
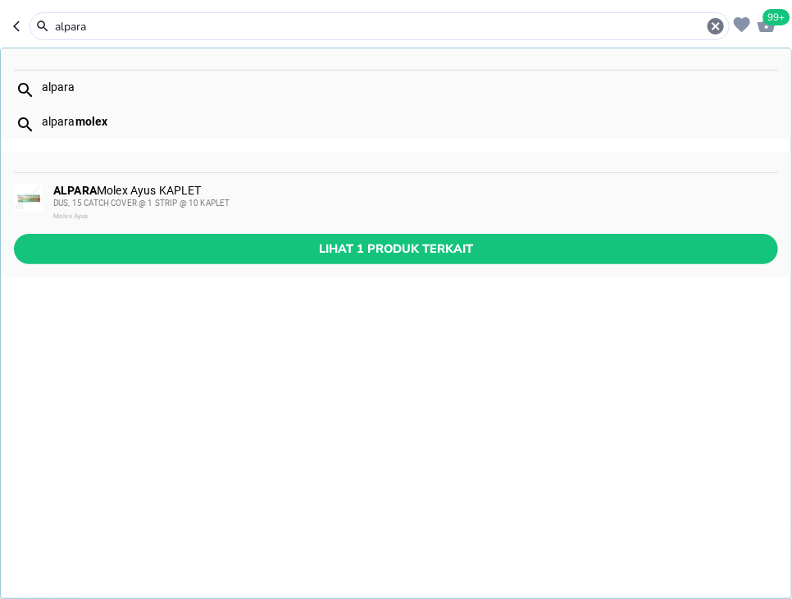
type input "alpara"
click at [409, 204] on div "DUS, 15 CATCH COVER @ 1 STRIP @ 10 KAPLET" at bounding box center [415, 203] width 724 height 13
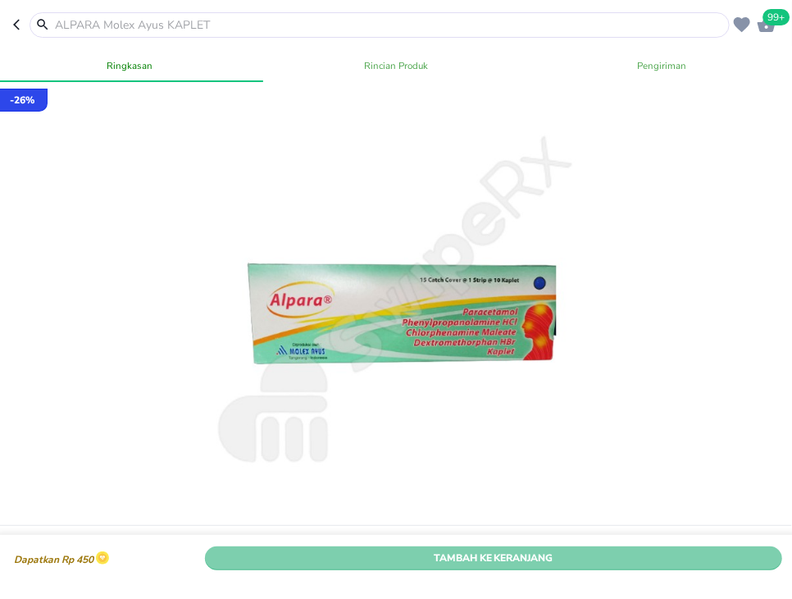
click at [506, 559] on span "Tambah Ke Keranjang" at bounding box center [494, 557] width 554 height 17
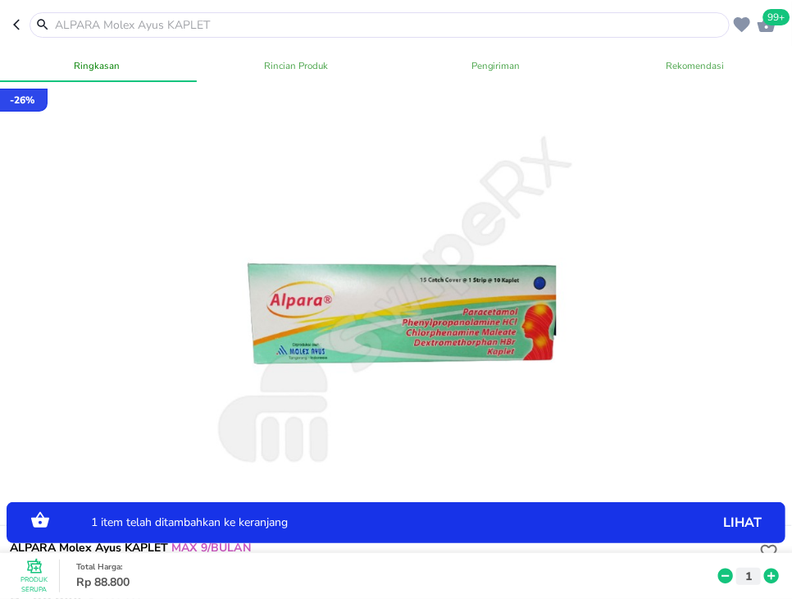
click at [773, 579] on icon at bounding box center [772, 575] width 15 height 15
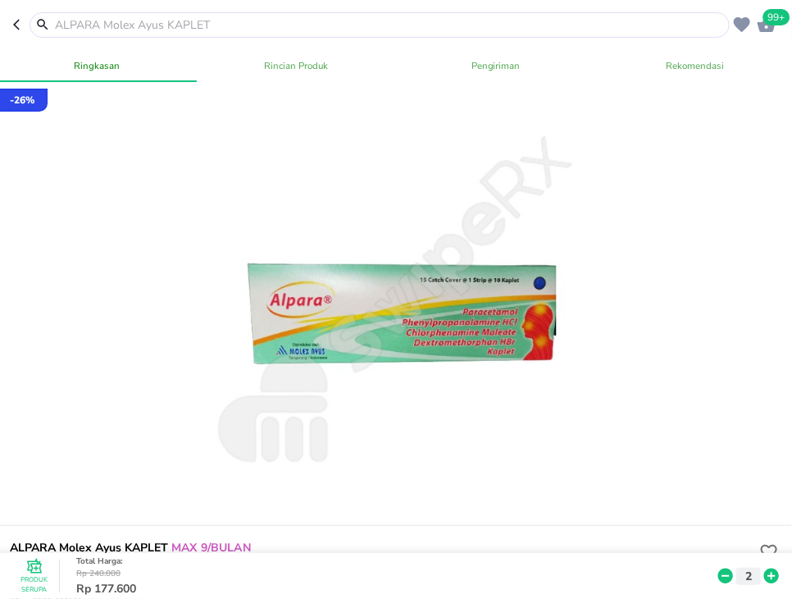
click at [281, 31] on input "text" at bounding box center [389, 24] width 673 height 17
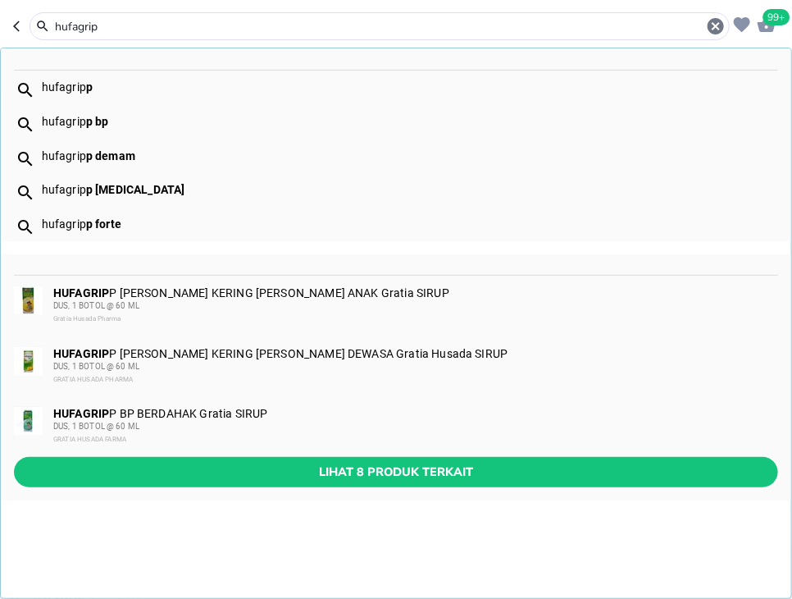
type input "hufagrip"
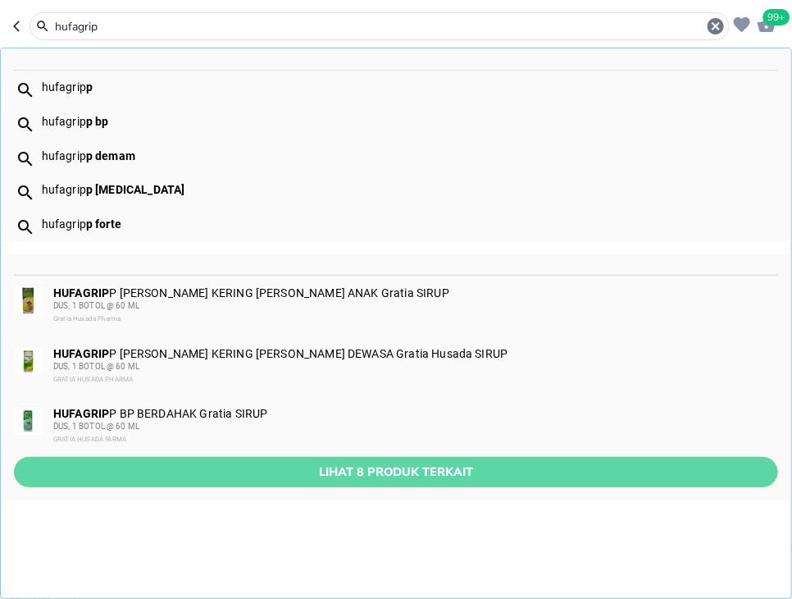
click at [426, 482] on span "Lihat 8 produk terkait" at bounding box center [396, 472] width 738 height 21
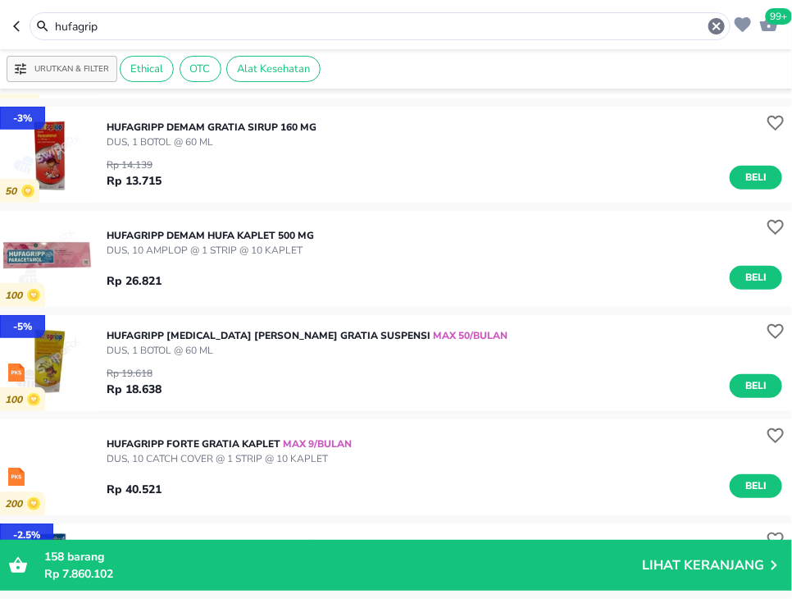
scroll to position [318, 0]
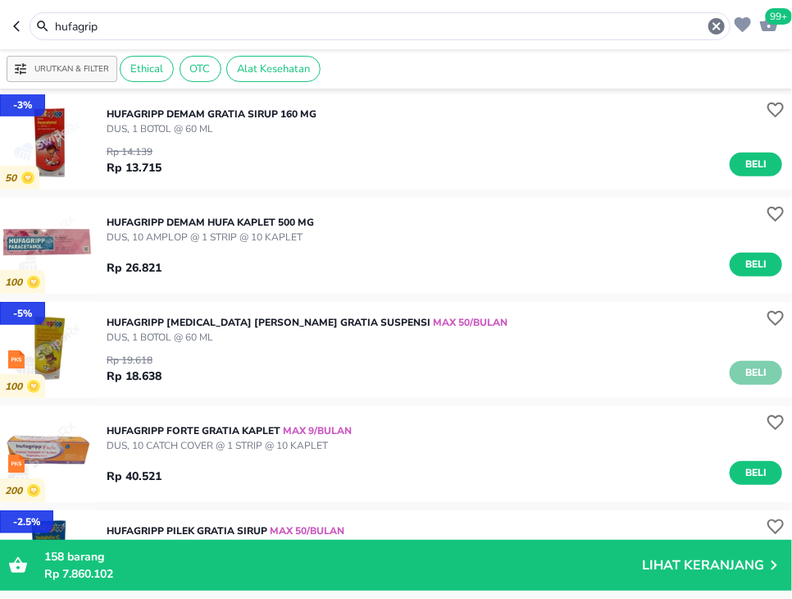
click at [754, 372] on span "Beli" at bounding box center [756, 372] width 28 height 17
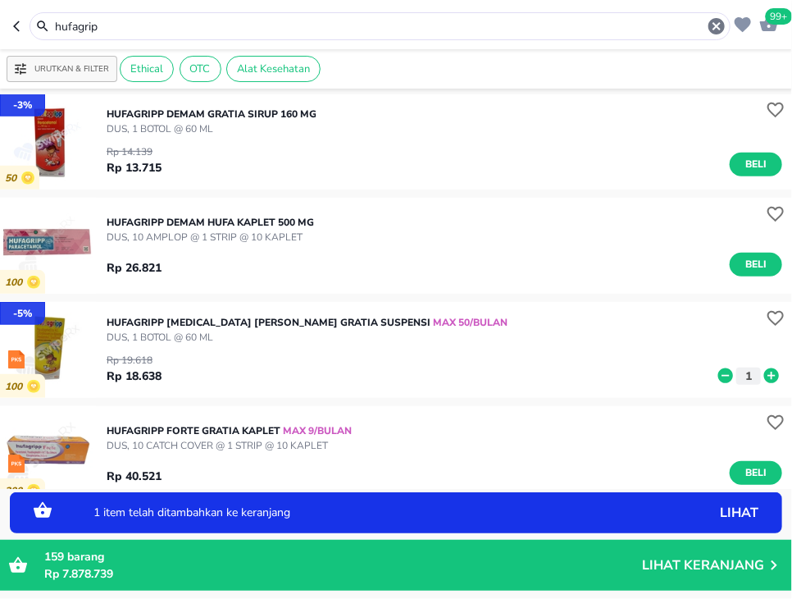
click at [771, 374] on icon at bounding box center [772, 375] width 15 height 15
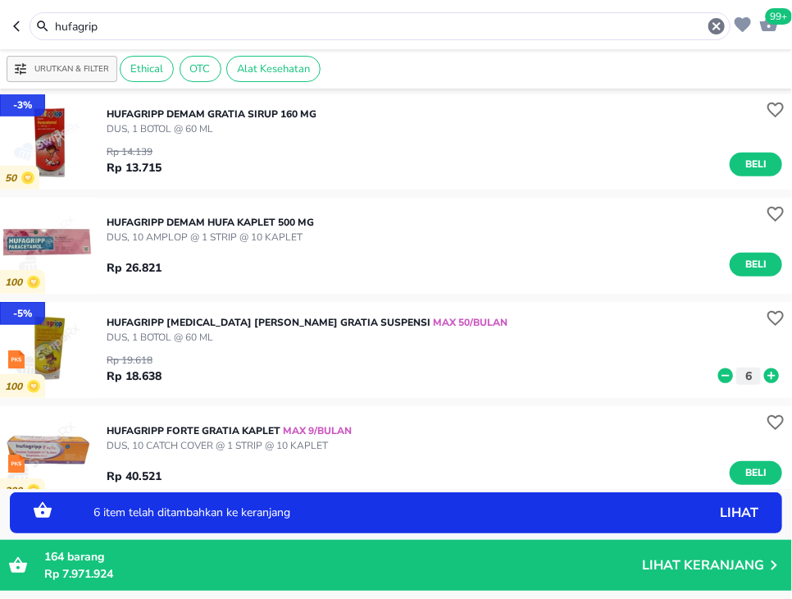
click at [771, 374] on icon at bounding box center [772, 375] width 15 height 15
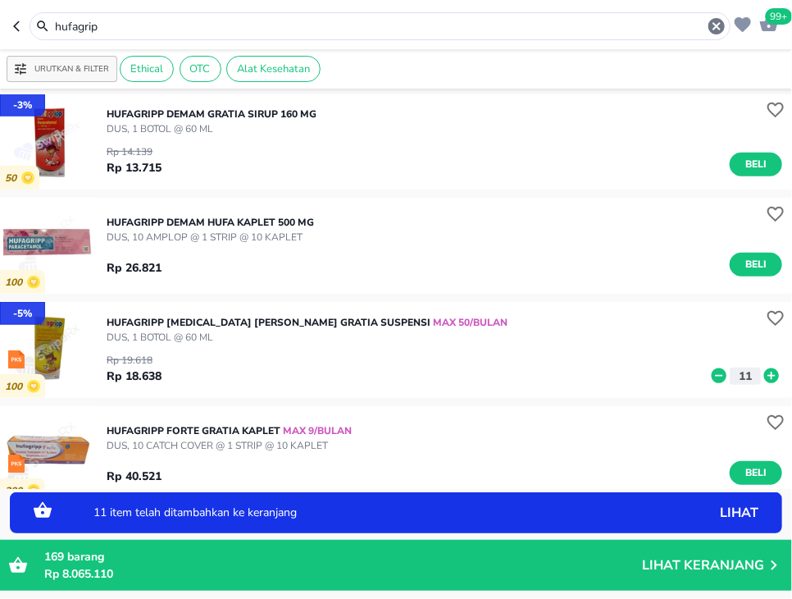
click at [771, 374] on icon at bounding box center [772, 375] width 15 height 15
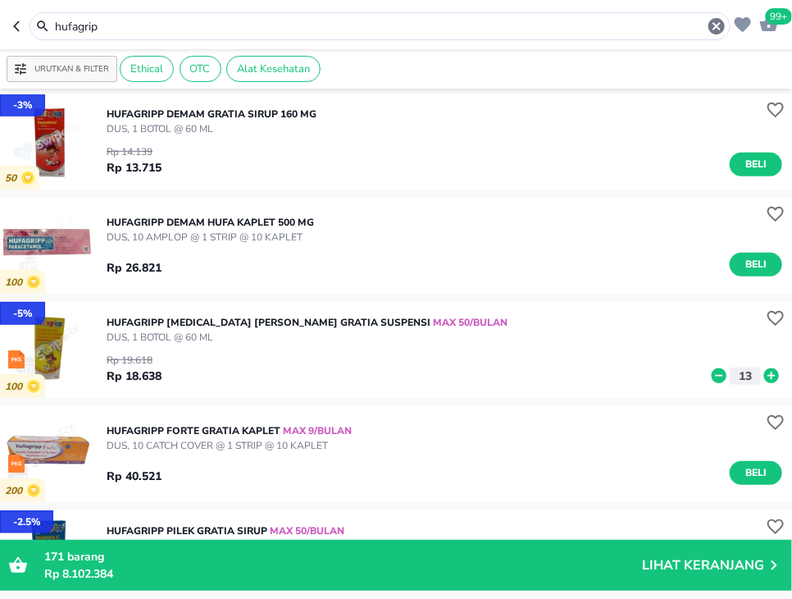
click at [151, 25] on input "hufagrip" at bounding box center [380, 26] width 654 height 17
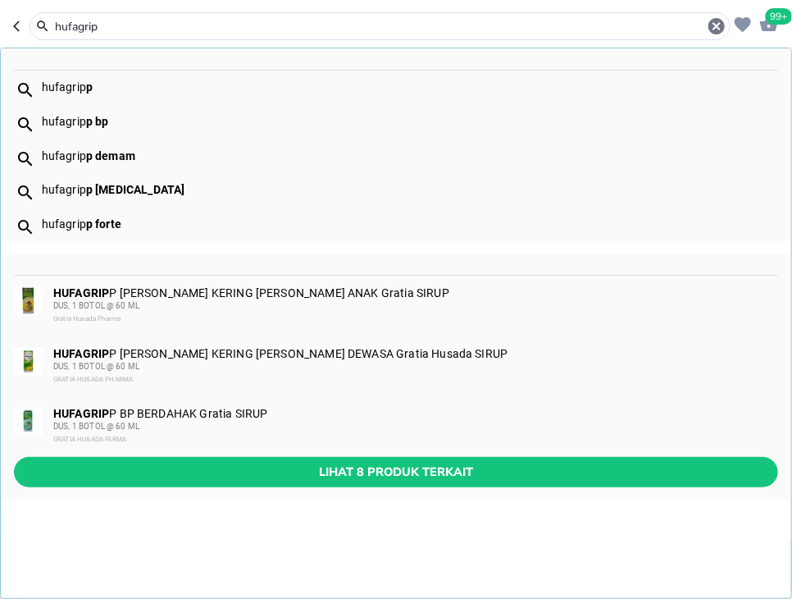
click at [151, 25] on input "hufagrip" at bounding box center [380, 26] width 654 height 17
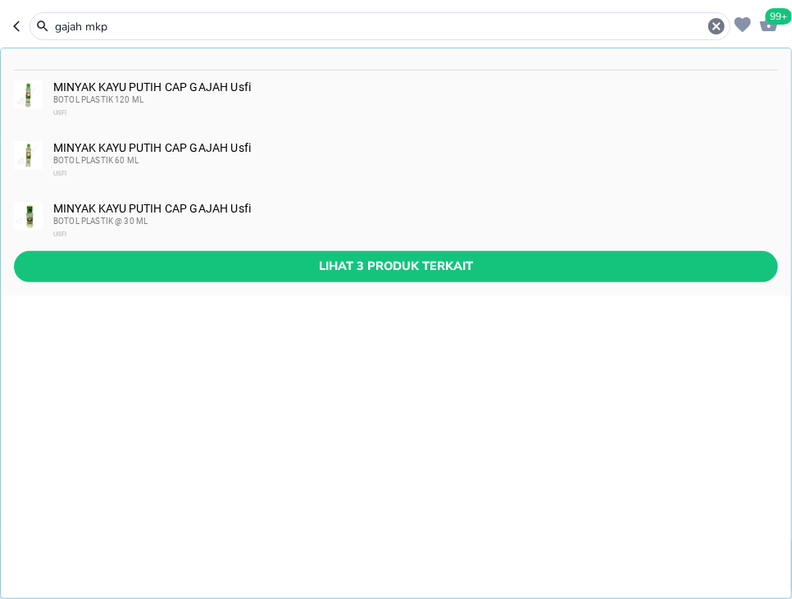
type input "gajah mkp"
click at [260, 97] on div "BOTOL PLASTIK 120 ML" at bounding box center [415, 100] width 724 height 13
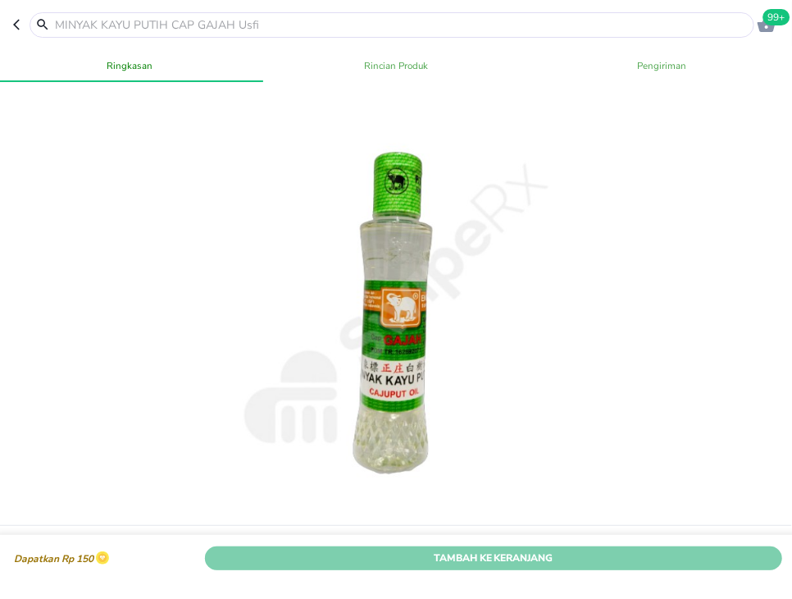
click at [672, 563] on span "Tambah Ke Keranjang" at bounding box center [494, 557] width 554 height 17
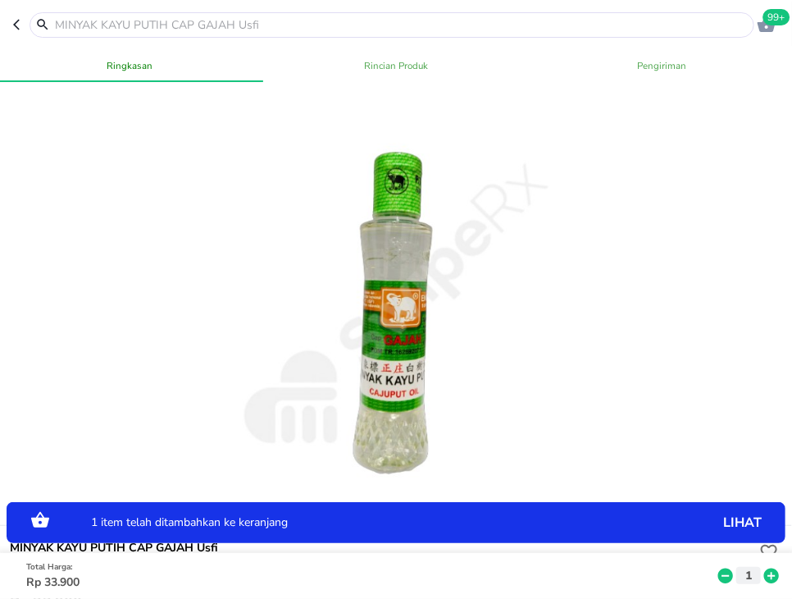
click at [777, 577] on icon at bounding box center [772, 575] width 15 height 15
click at [776, 574] on icon at bounding box center [772, 575] width 15 height 15
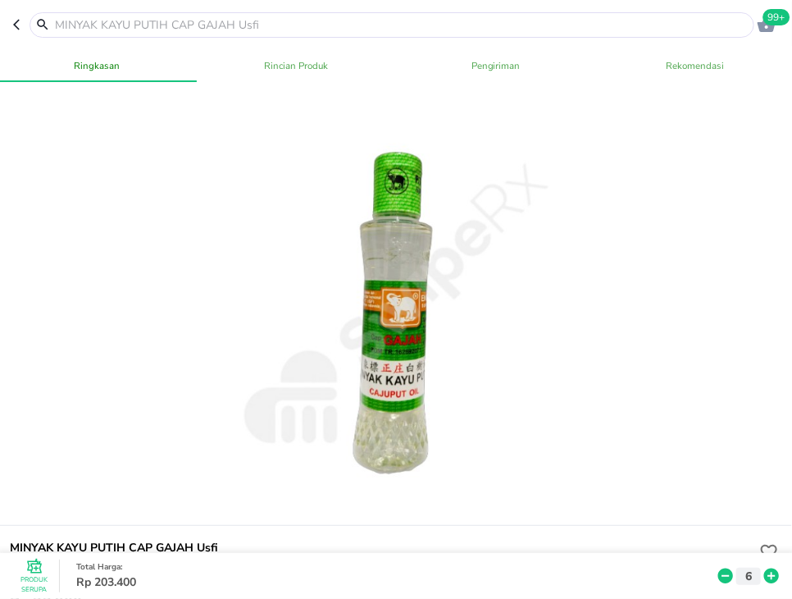
click at [167, 18] on input "text" at bounding box center [401, 24] width 697 height 17
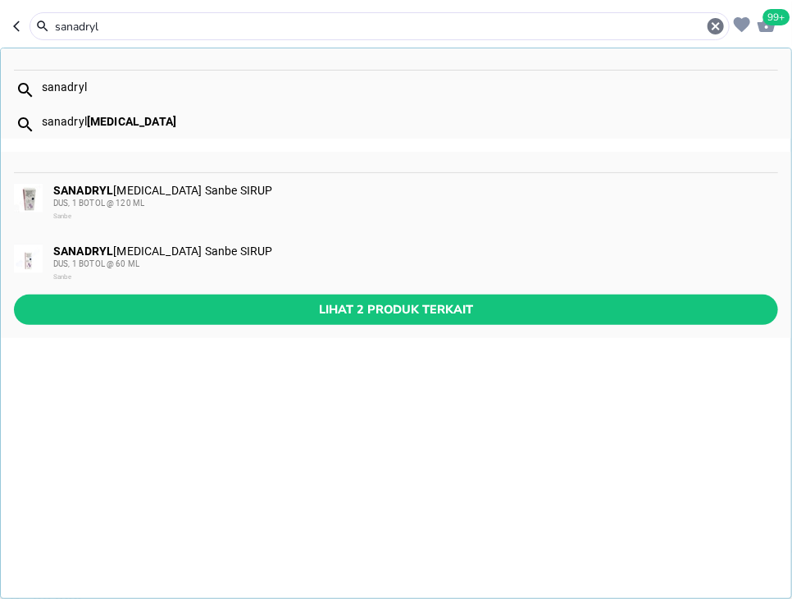
type input "sanadryl"
click at [198, 195] on div "SANADRYL [MEDICAL_DATA] Sanbe SIRUP DUS, 1 BOTOL @ [GEOGRAPHIC_DATA][PERSON_NAM…" at bounding box center [415, 203] width 724 height 39
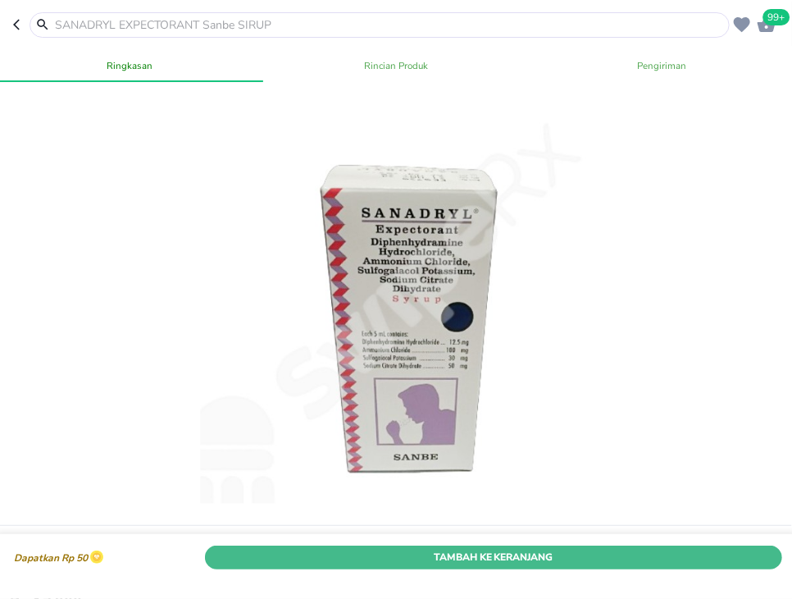
click at [653, 558] on span "Tambah Ke Keranjang" at bounding box center [494, 557] width 554 height 17
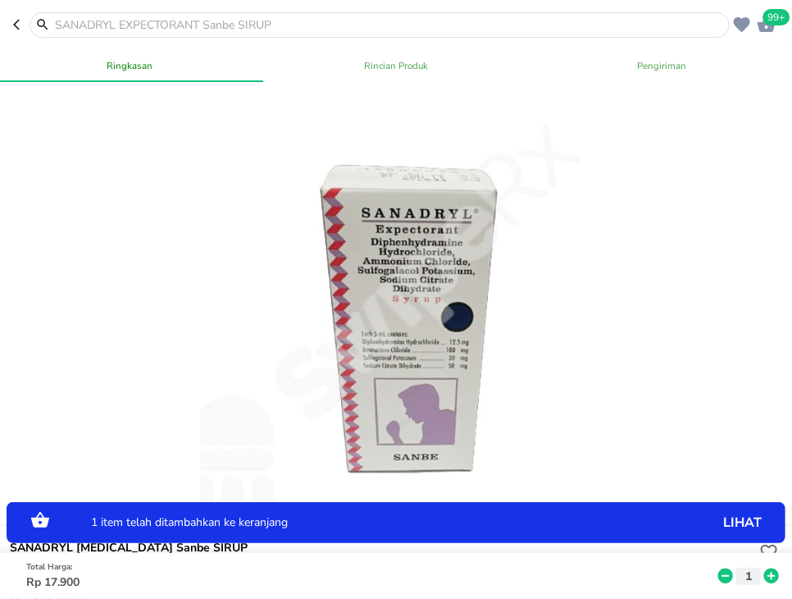
click at [777, 574] on icon at bounding box center [772, 575] width 15 height 15
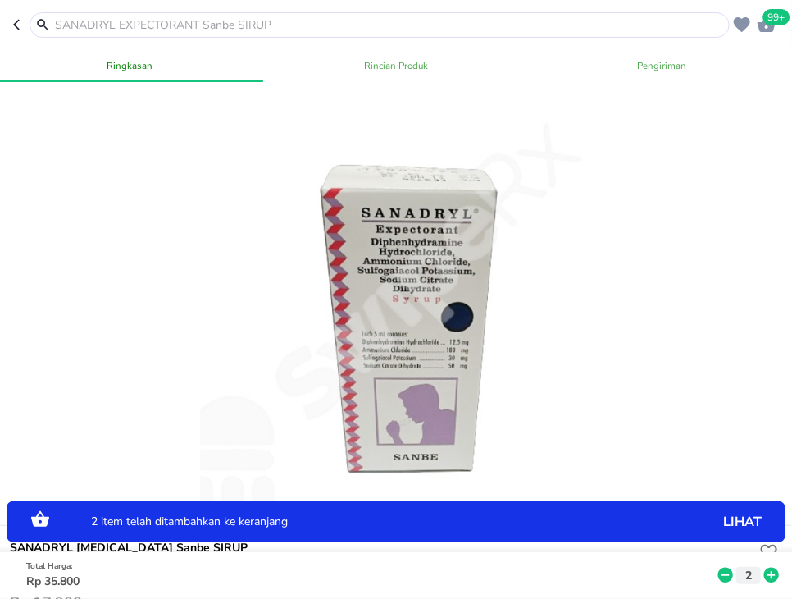
click at [777, 574] on icon at bounding box center [772, 575] width 15 height 15
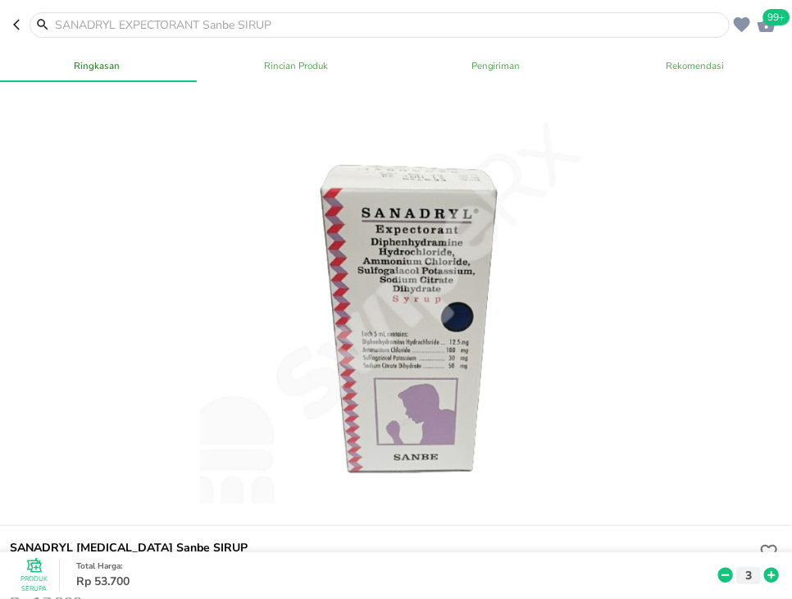
click at [218, 34] on div at bounding box center [380, 24] width 701 height 25
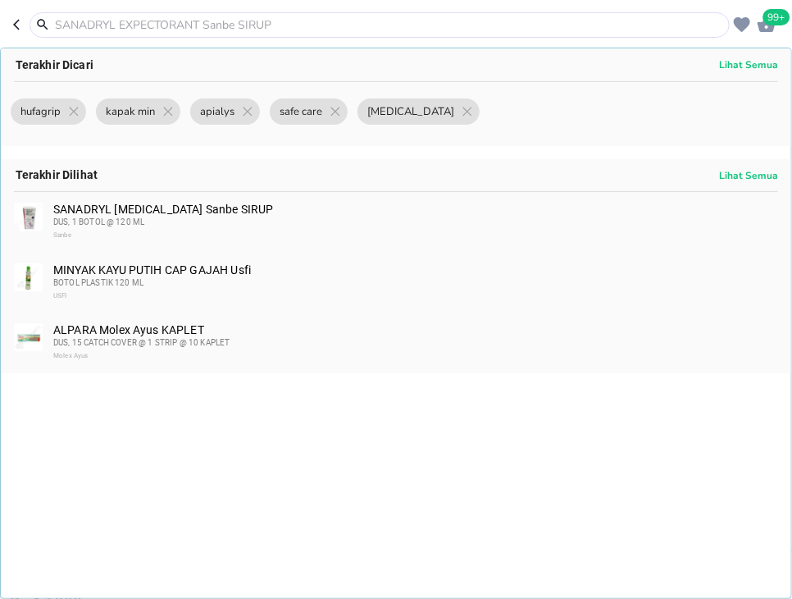
click at [223, 21] on input "text" at bounding box center [389, 24] width 673 height 17
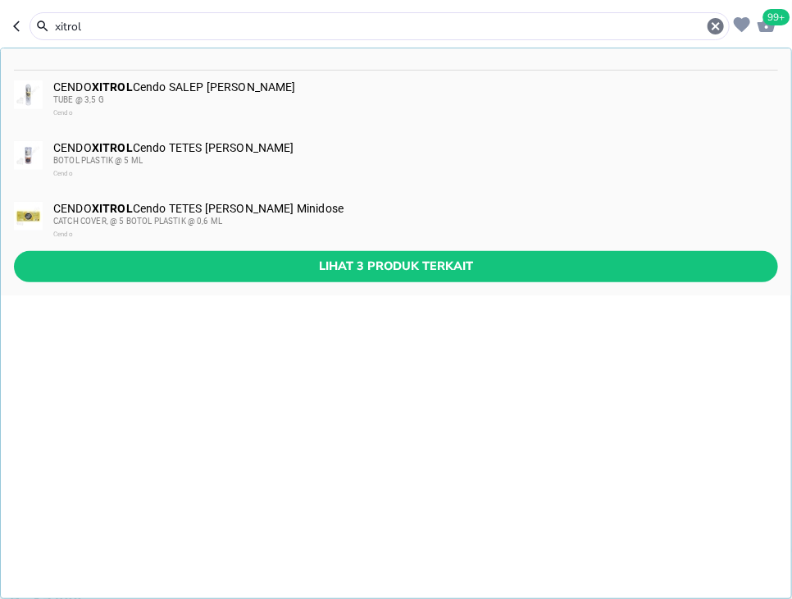
type input "xitrol"
click at [231, 155] on div "BOTOL PLASTIK @ 5 ML" at bounding box center [415, 160] width 724 height 13
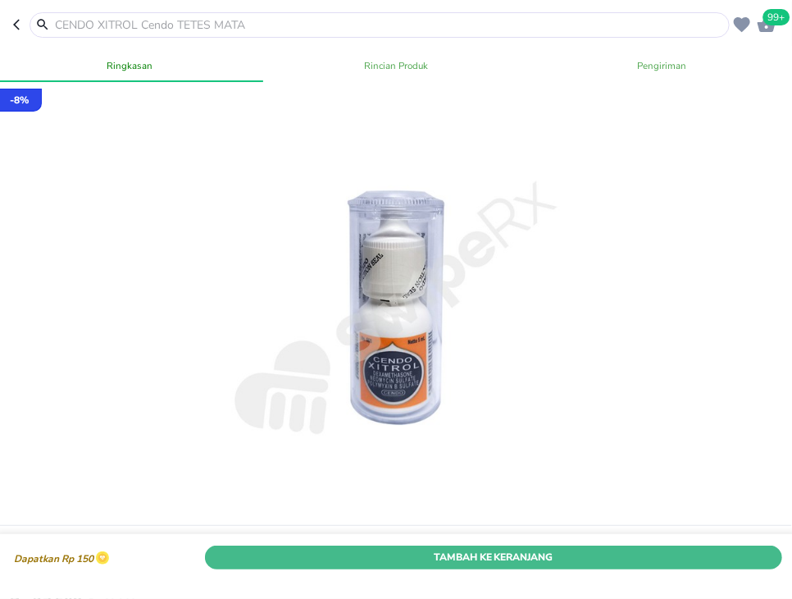
click at [667, 557] on span "Tambah Ke Keranjang" at bounding box center [494, 557] width 554 height 17
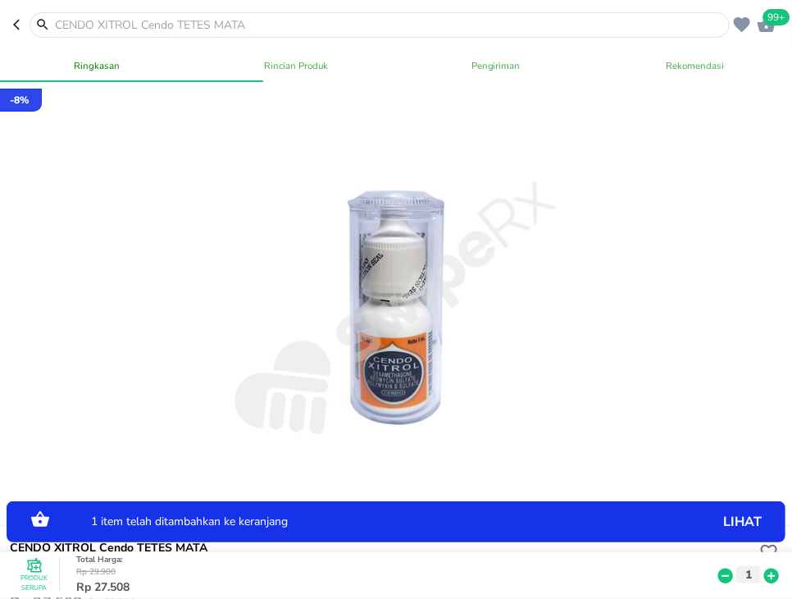
click at [779, 563] on div "Produk Serupa Total Harga : Rp 29.900 Rp 27.508 1" at bounding box center [400, 576] width 791 height 46
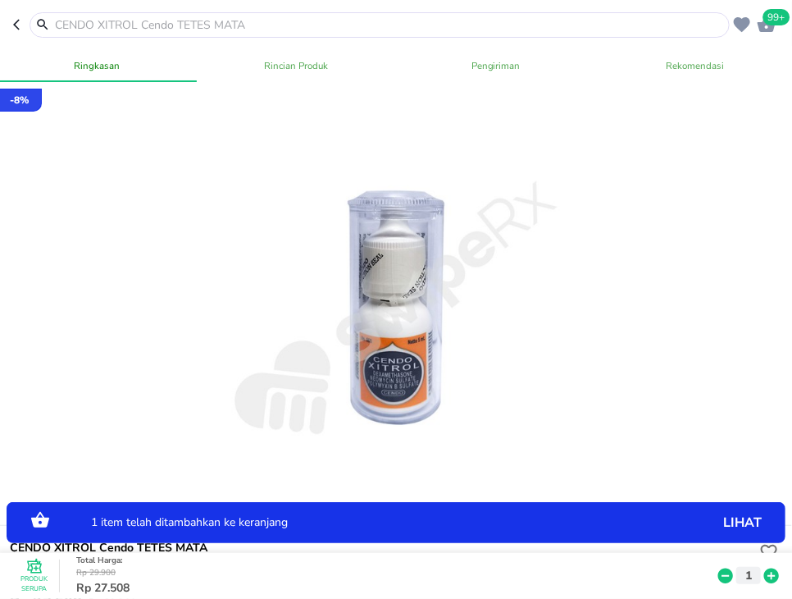
click at [775, 575] on icon at bounding box center [771, 576] width 21 height 18
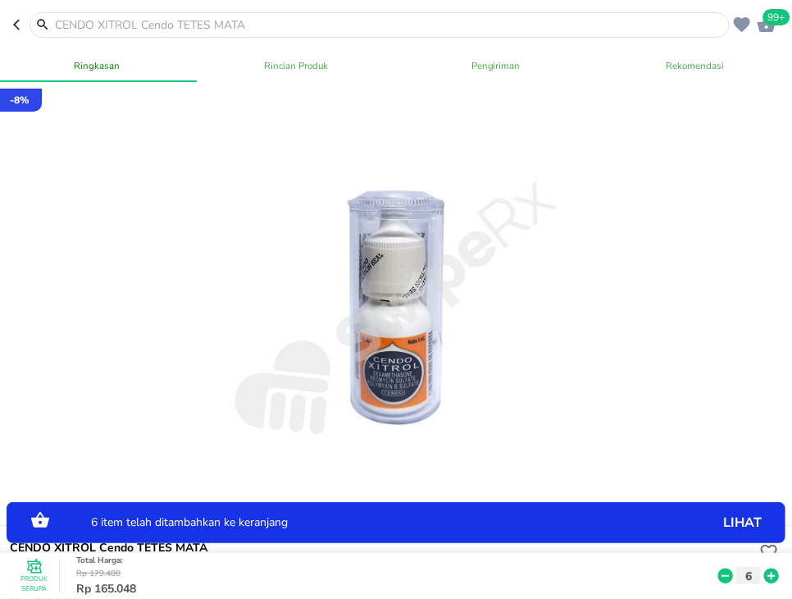
click at [775, 575] on icon at bounding box center [771, 576] width 21 height 18
click at [386, 21] on input "text" at bounding box center [389, 24] width 673 height 17
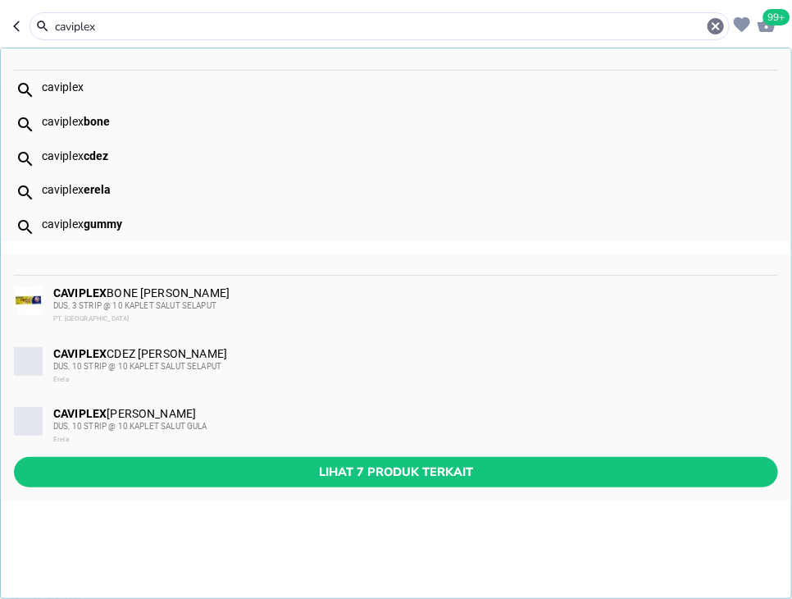
type input "caviplex"
click at [262, 428] on div "DUS, 10 STRIP @ 10 KAPLET SALUT GULA" at bounding box center [415, 426] width 724 height 13
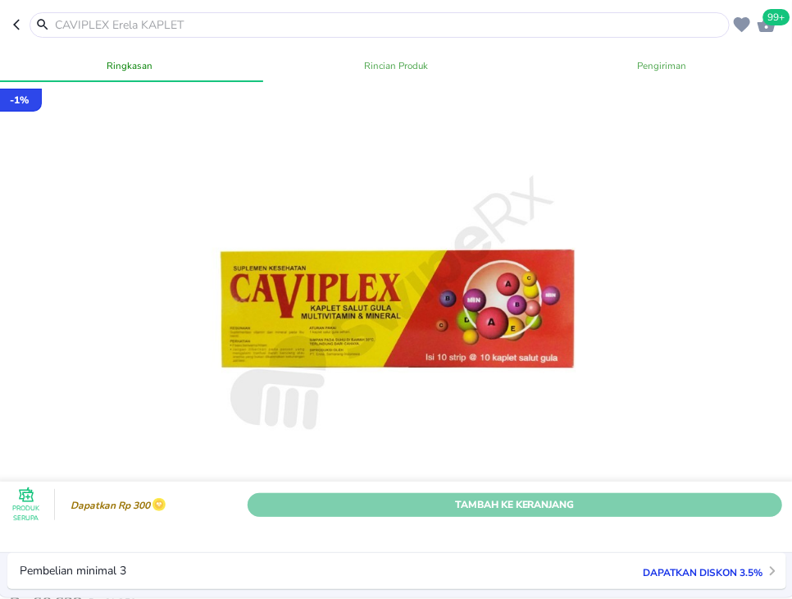
click at [518, 500] on span "Tambah Ke Keranjang" at bounding box center [515, 504] width 510 height 17
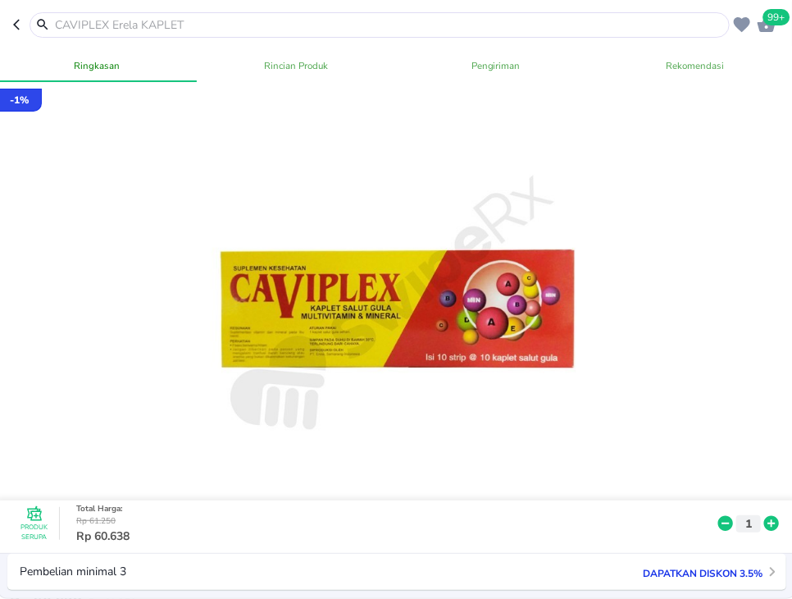
click at [235, 11] on header "99+" at bounding box center [396, 24] width 792 height 49
click at [237, 13] on div at bounding box center [380, 24] width 701 height 25
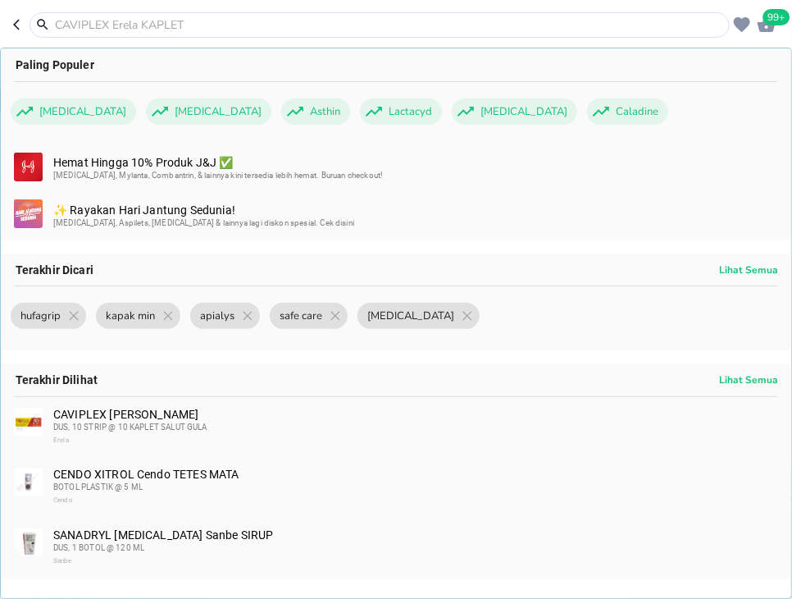
click at [241, 24] on input "text" at bounding box center [389, 24] width 673 height 17
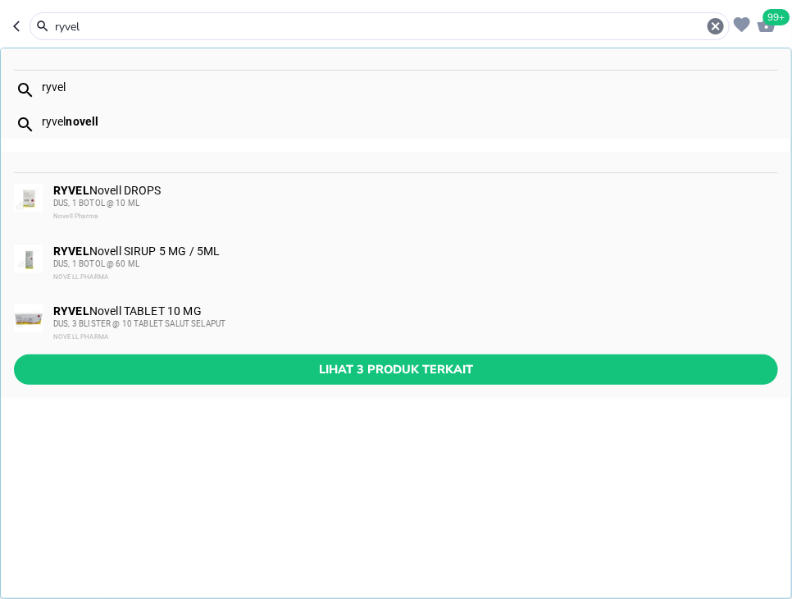
type input "ryvel"
click at [127, 185] on div "RYVEL Novell DROPS DUS, 1 BOTOL @ 10 ML Novell Pharma" at bounding box center [415, 203] width 724 height 39
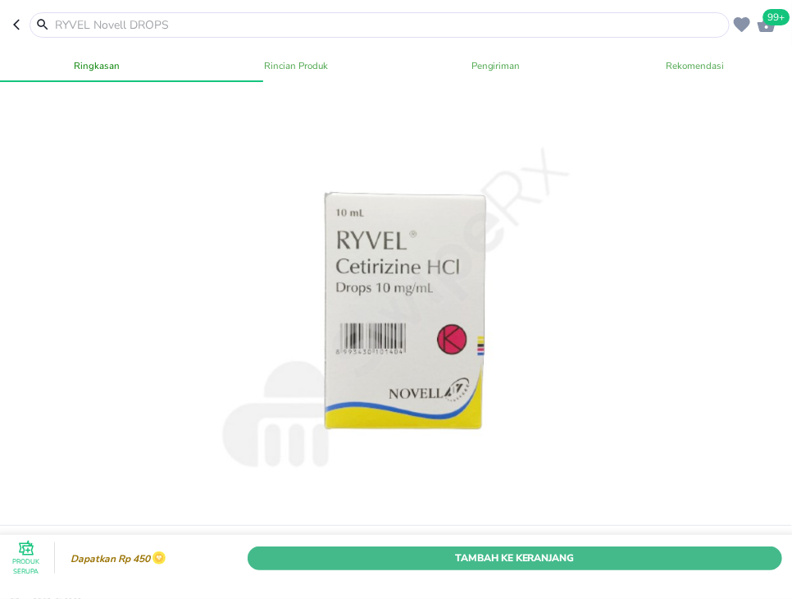
click at [603, 559] on span "Tambah Ke Keranjang" at bounding box center [515, 557] width 510 height 17
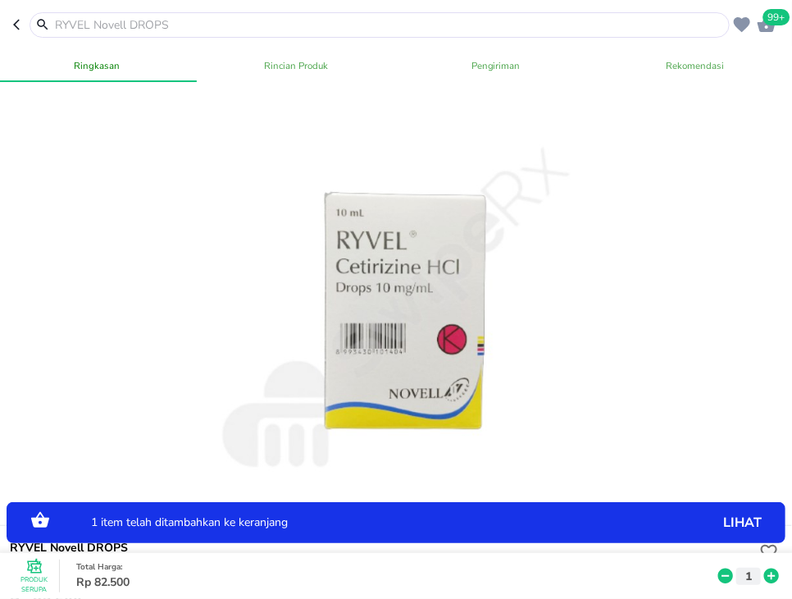
click at [771, 577] on icon at bounding box center [772, 575] width 15 height 15
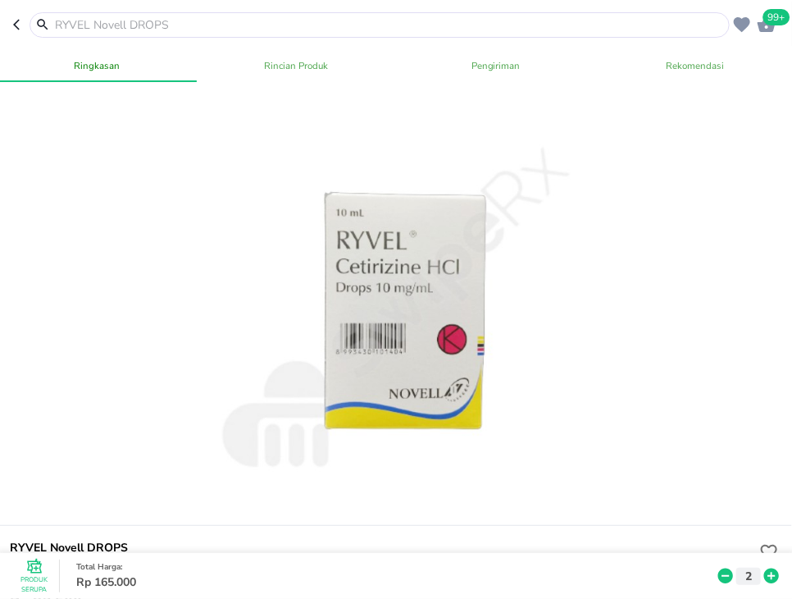
click at [260, 27] on input "text" at bounding box center [389, 24] width 673 height 17
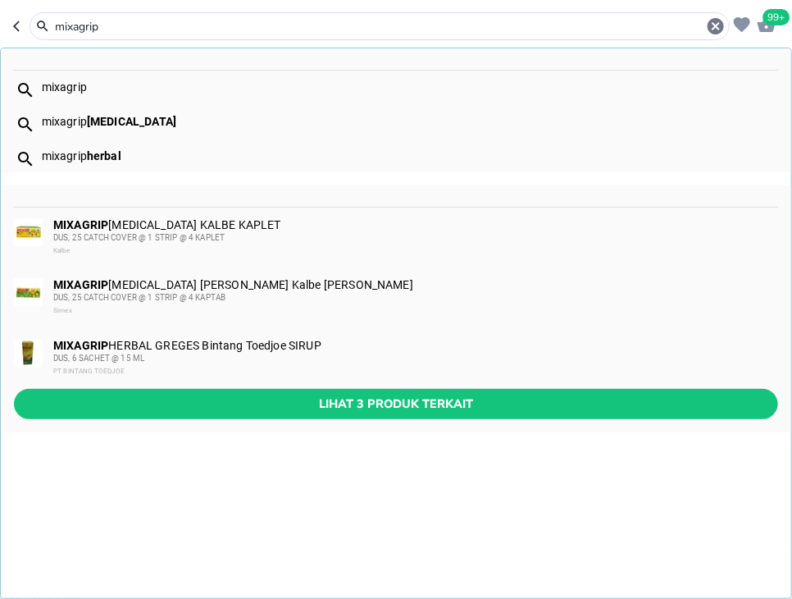
type input "mixagrip"
click at [270, 216] on div "MIXAGRIP [MEDICAL_DATA] KALBE KAPLET DUS, 25 CATCH COVER @ 1 STRIP @ 4 KAPLET K…" at bounding box center [396, 238] width 791 height 61
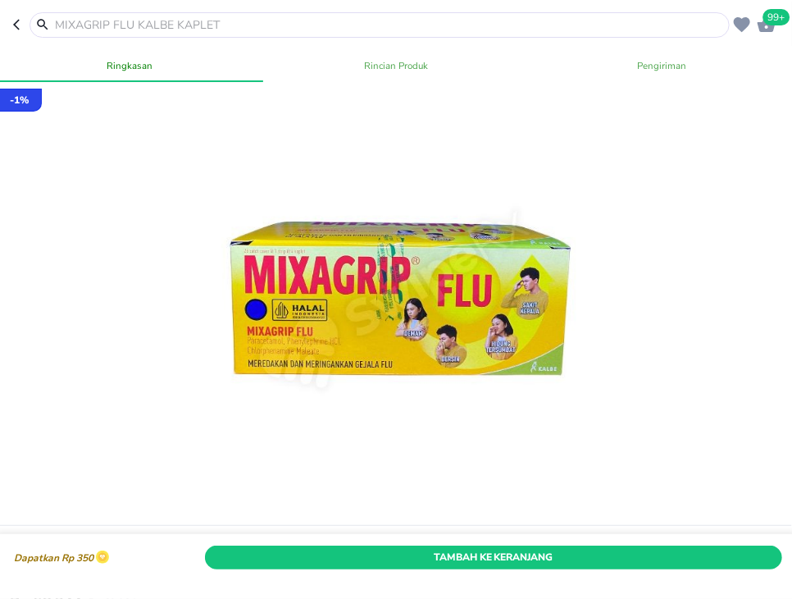
click at [628, 559] on span "Tambah Ke Keranjang" at bounding box center [494, 557] width 554 height 17
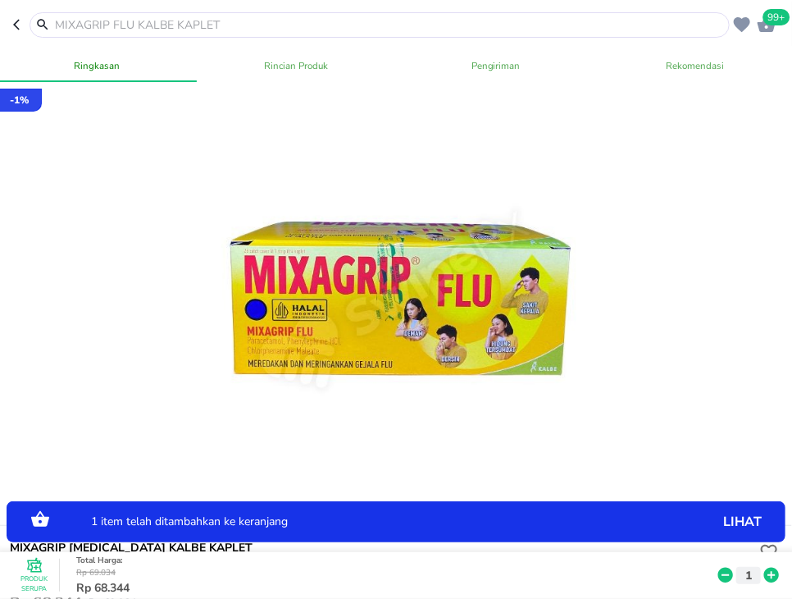
click at [772, 571] on icon at bounding box center [772, 575] width 15 height 15
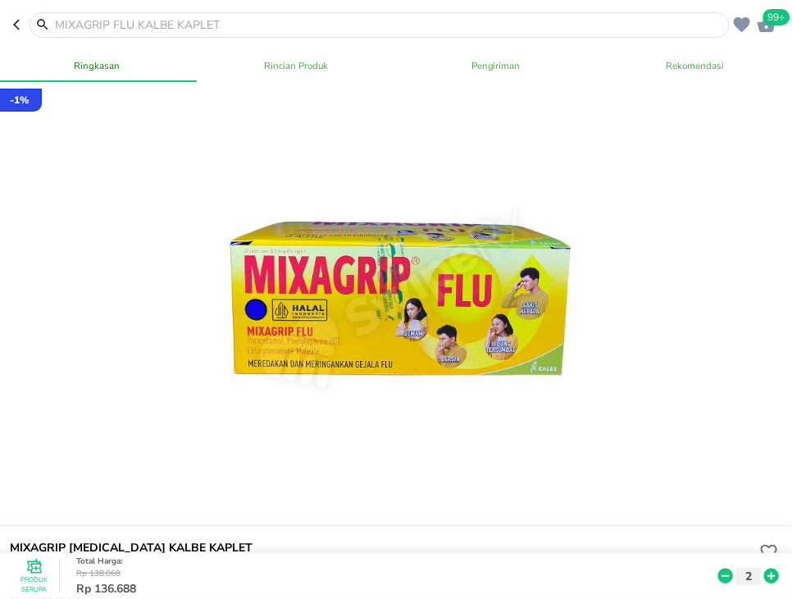
click at [401, 28] on input "text" at bounding box center [389, 24] width 673 height 17
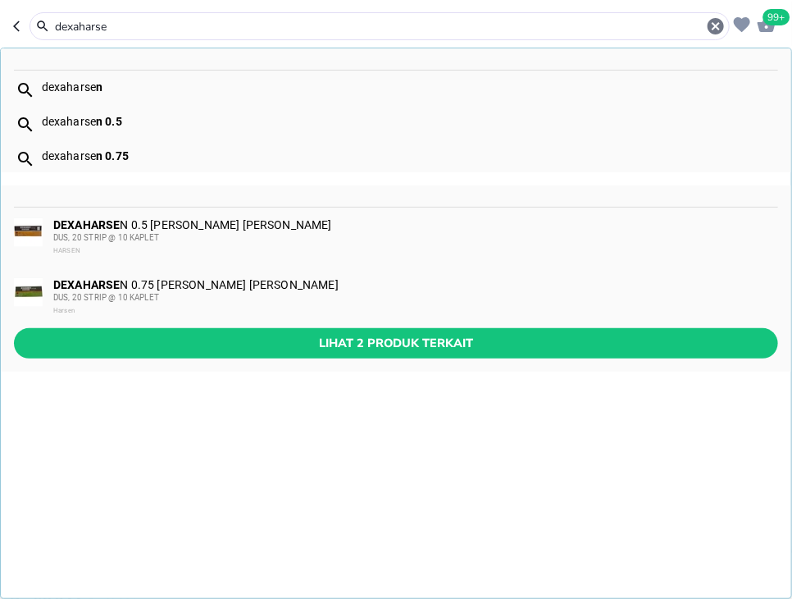
type input "dexaharse"
click at [386, 225] on div "DEXAHARSE N 0.5 [PERSON_NAME] [PERSON_NAME] DUS, 20 STRIP @ 10 KAPLET HARSEN" at bounding box center [415, 237] width 724 height 39
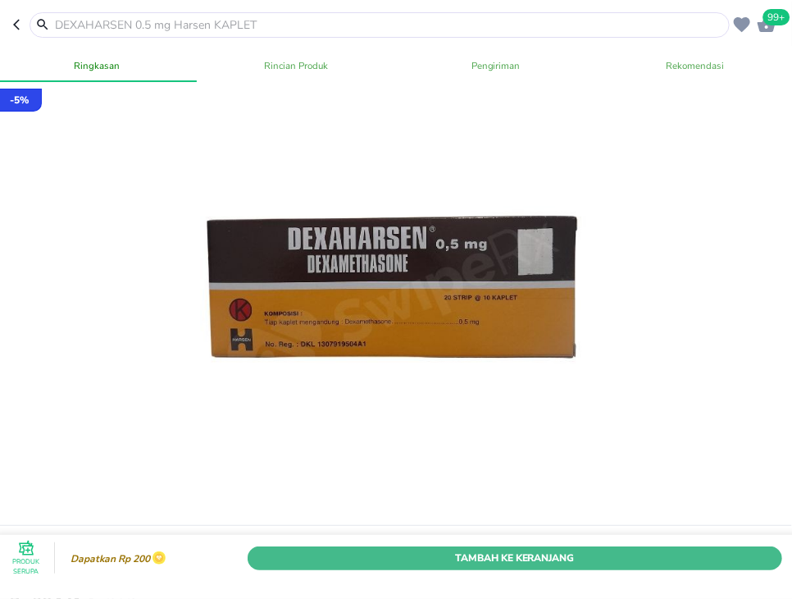
click at [603, 564] on span "Tambah Ke Keranjang" at bounding box center [515, 557] width 510 height 17
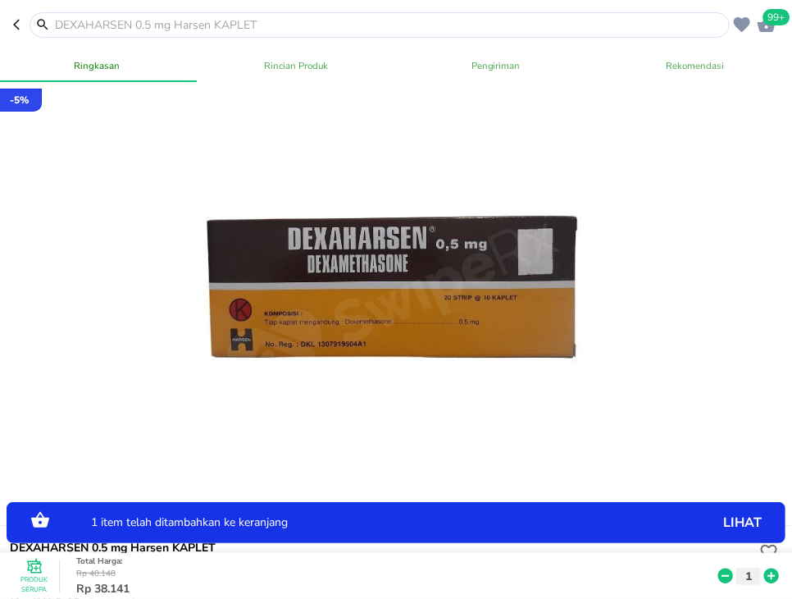
click at [771, 577] on icon at bounding box center [772, 575] width 15 height 15
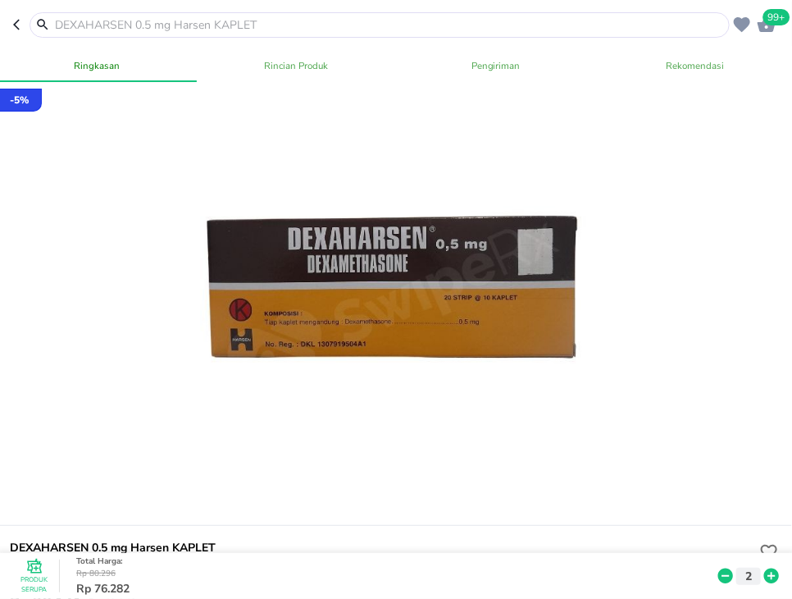
click at [296, 22] on input "text" at bounding box center [389, 24] width 673 height 17
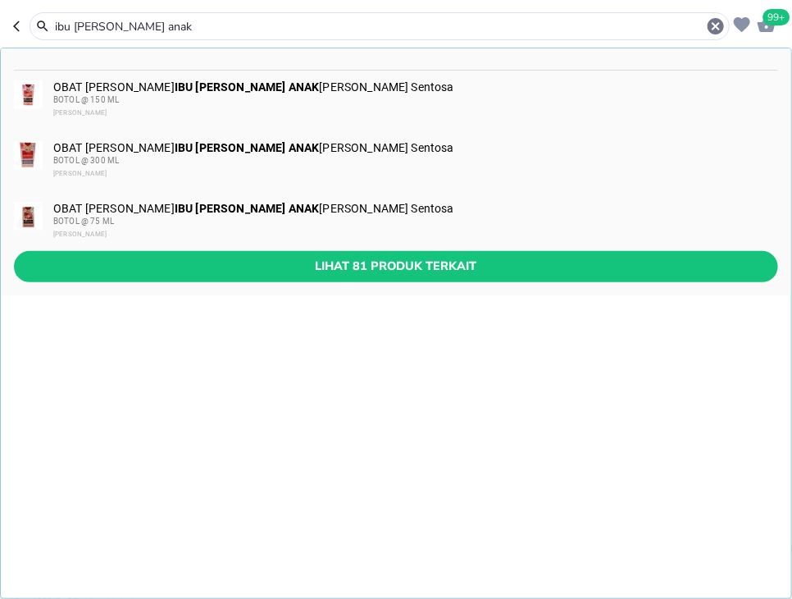
type input "ibu [PERSON_NAME] anak"
drag, startPoint x: 329, startPoint y: 90, endPoint x: 415, endPoint y: 188, distance: 130.2
click at [330, 90] on div "OBAT [PERSON_NAME] IBU [PERSON_NAME] ANAK [PERSON_NAME] Sentosa BOTOL @ 150 [PE…" at bounding box center [415, 99] width 724 height 39
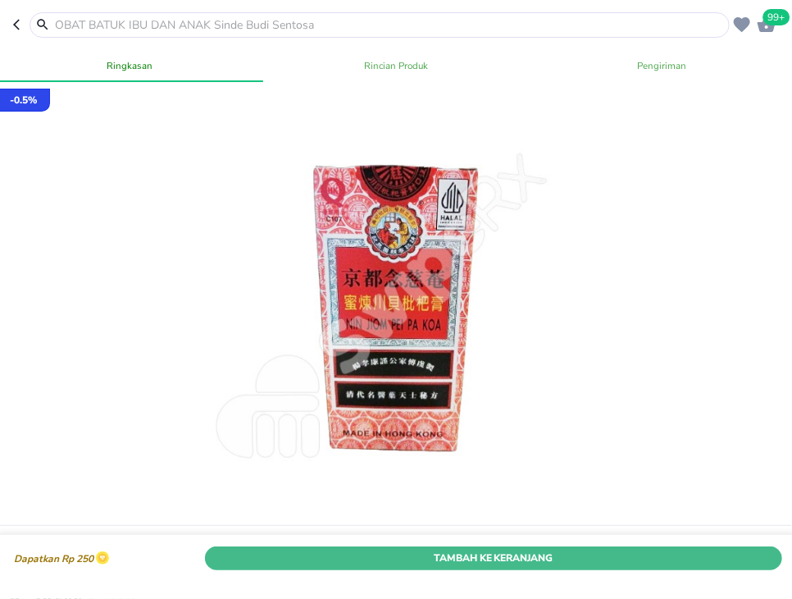
click at [685, 555] on span "Tambah Ke Keranjang" at bounding box center [494, 557] width 554 height 17
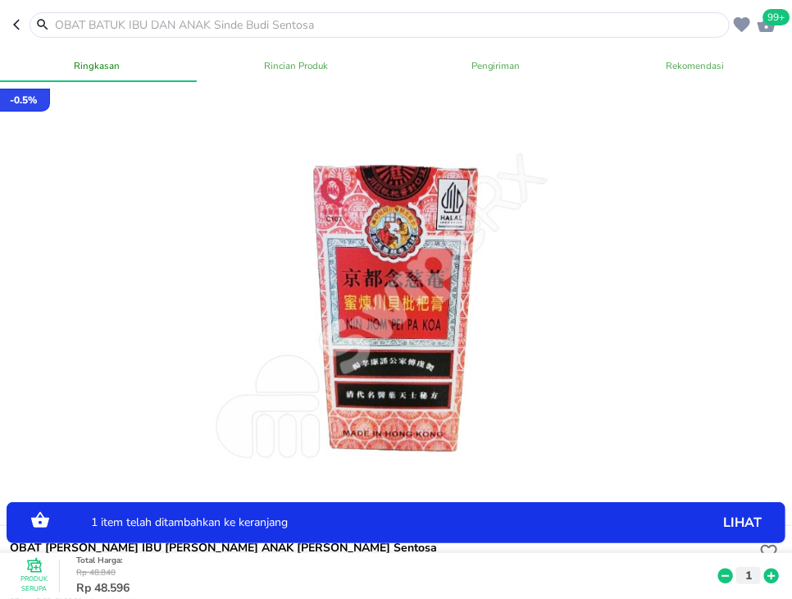
click at [765, 578] on icon at bounding box center [771, 576] width 21 height 18
click at [775, 577] on icon at bounding box center [772, 575] width 15 height 15
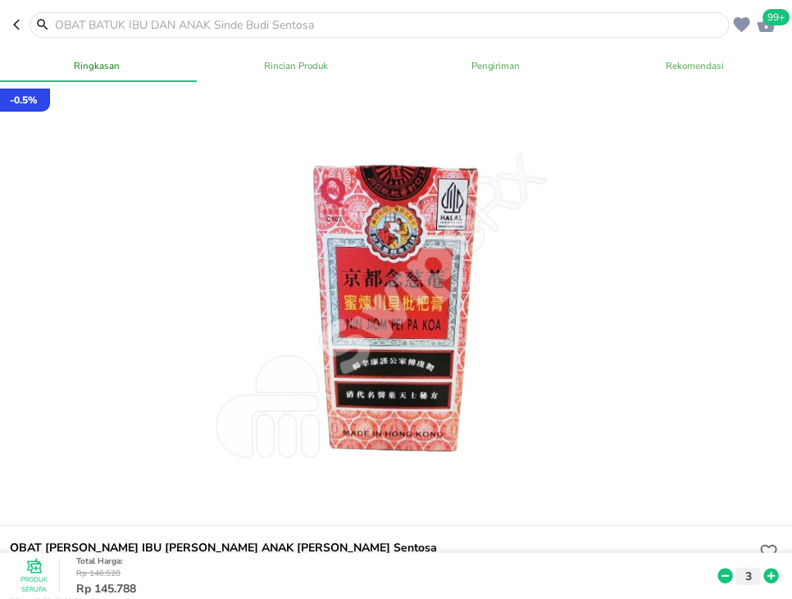
click at [762, 30] on icon "button" at bounding box center [767, 24] width 18 height 16
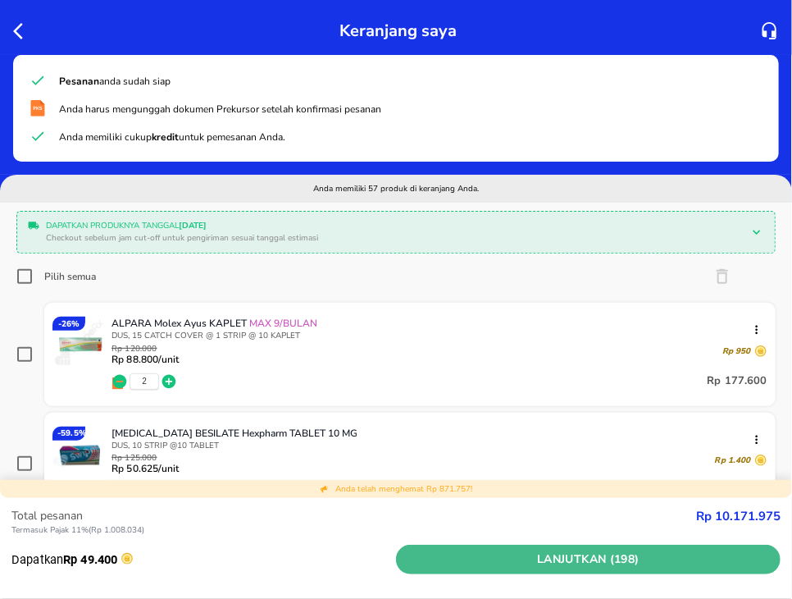
click at [637, 560] on span "Lanjutkan (198)" at bounding box center [589, 560] width 372 height 21
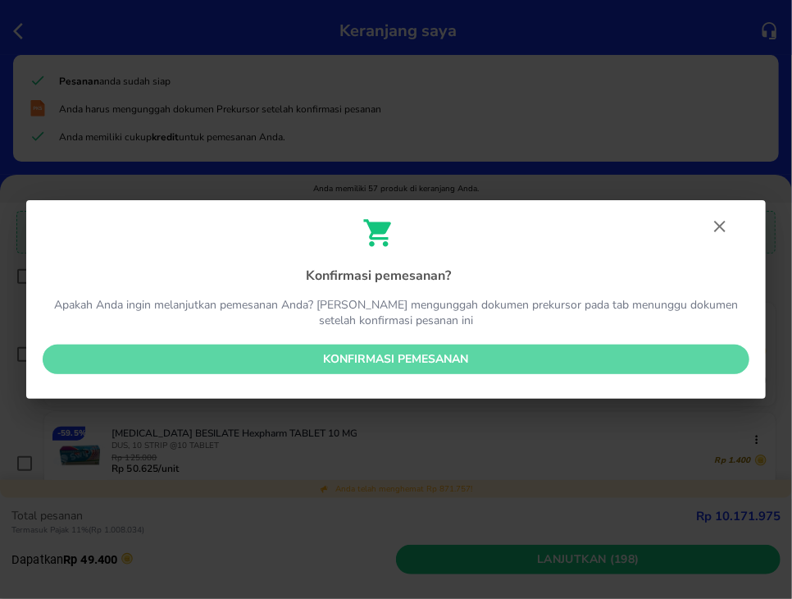
click at [516, 356] on span "Konfirmasi pemesanan" at bounding box center [396, 359] width 681 height 21
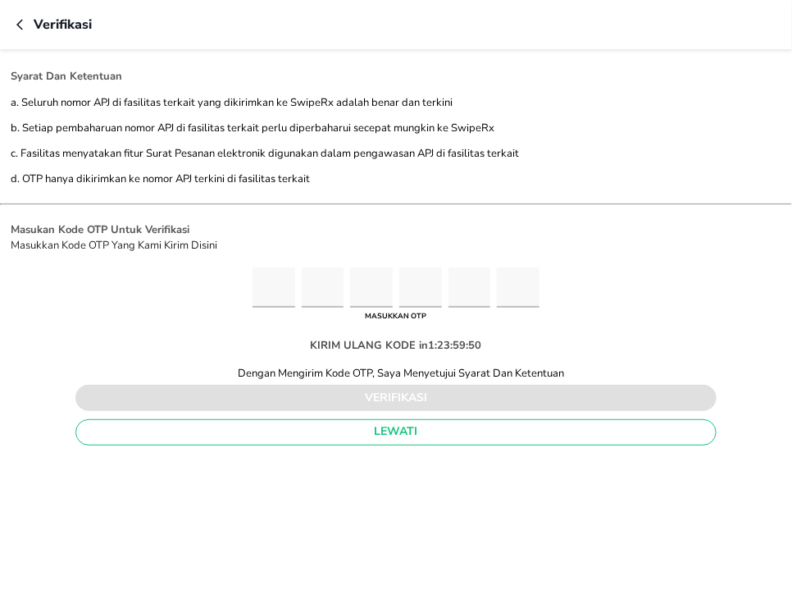
click at [278, 288] on input "Please enter OTP character 1" at bounding box center [274, 287] width 43 height 40
type input "8"
type input "0"
type input "7"
type input "5"
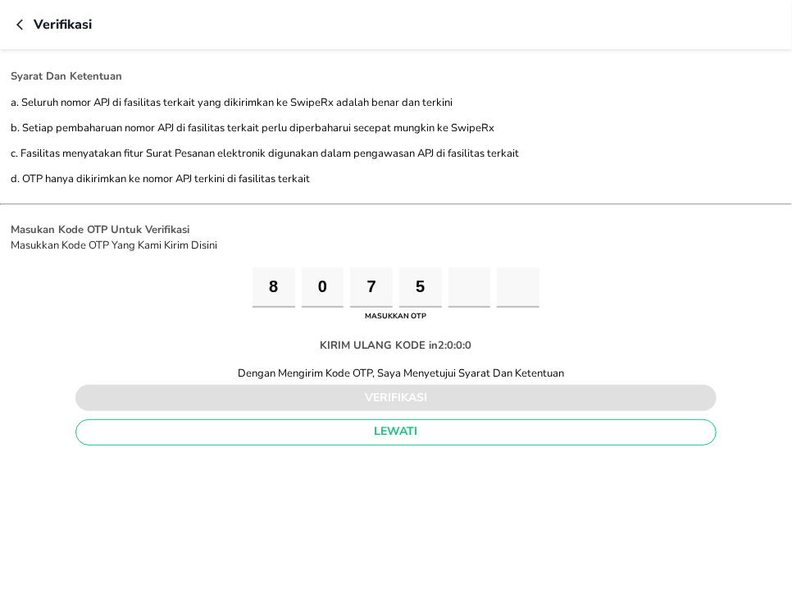
type input "0"
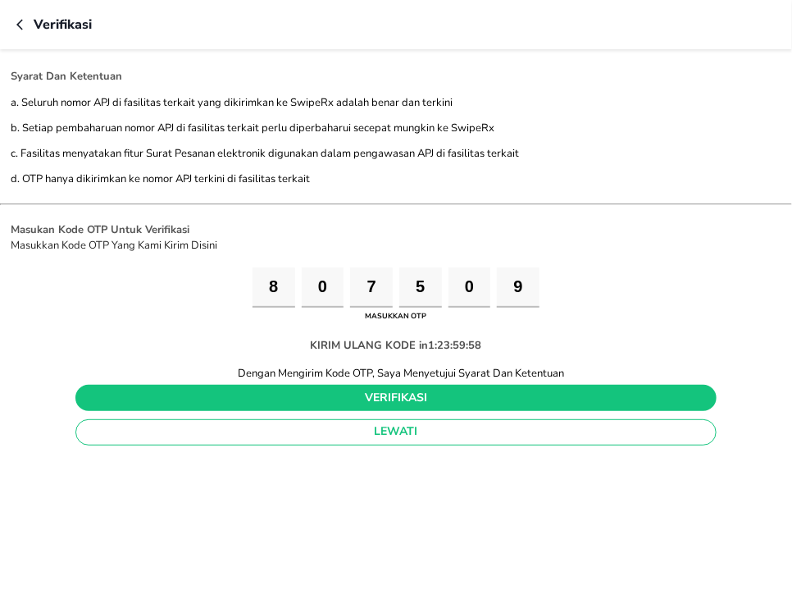
type input "9"
click at [327, 402] on span "verifikasi" at bounding box center [396, 398] width 615 height 21
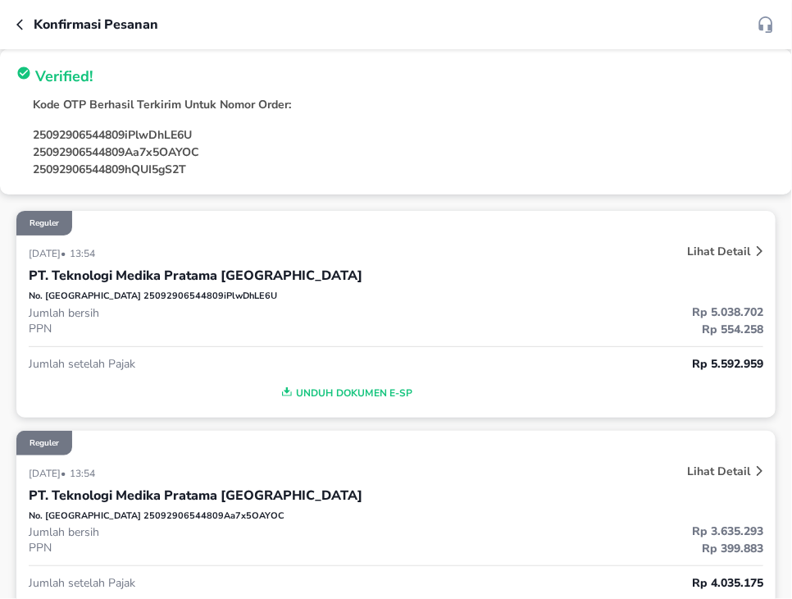
click at [25, 18] on icon "button" at bounding box center [22, 24] width 13 height 13
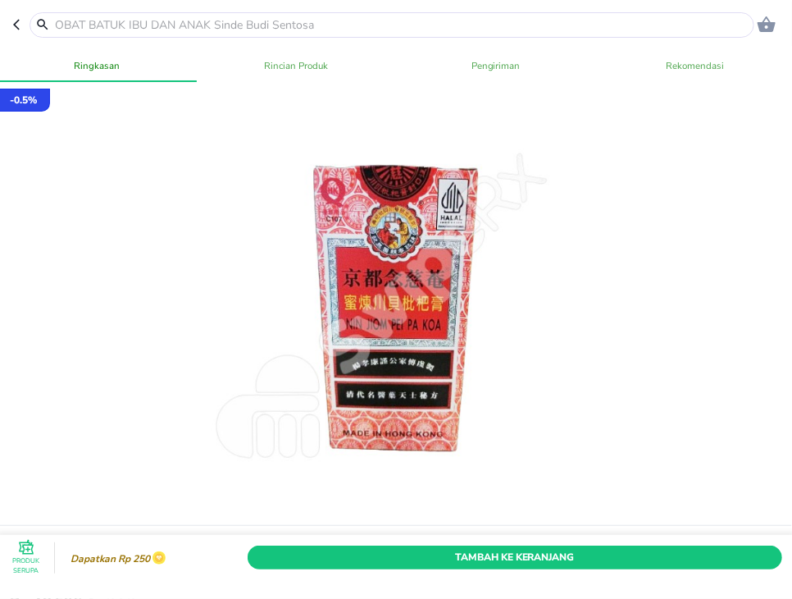
click at [225, 25] on input "text" at bounding box center [401, 24] width 697 height 17
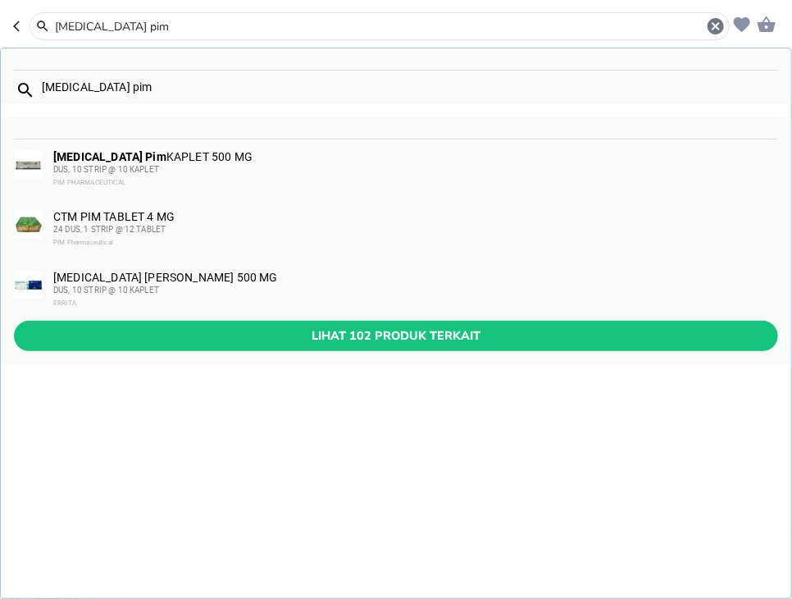
type input "[MEDICAL_DATA] pim"
click at [267, 152] on div "[MEDICAL_DATA] [PERSON_NAME] 500 MG DUS, 10 STRIP @ 10 KAPLET PIM PHARMACEUTICAL" at bounding box center [415, 169] width 724 height 39
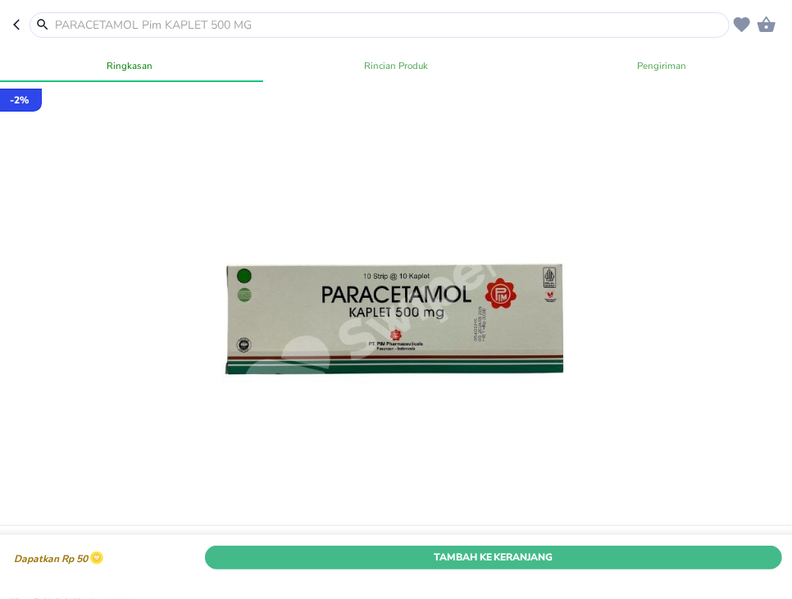
click at [698, 563] on span "Tambah Ke Keranjang" at bounding box center [494, 557] width 554 height 17
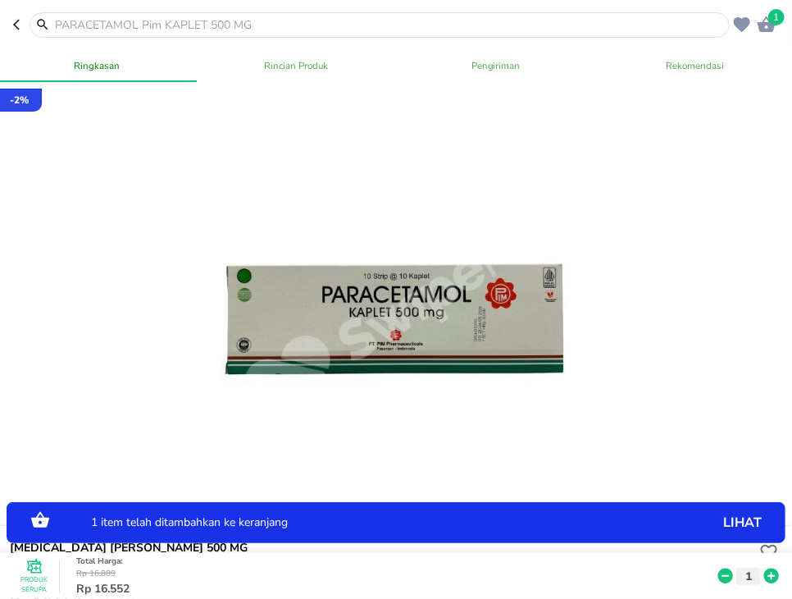
click at [773, 579] on icon at bounding box center [771, 576] width 21 height 18
click at [774, 579] on icon at bounding box center [772, 575] width 15 height 15
